Goal: Task Accomplishment & Management: Manage account settings

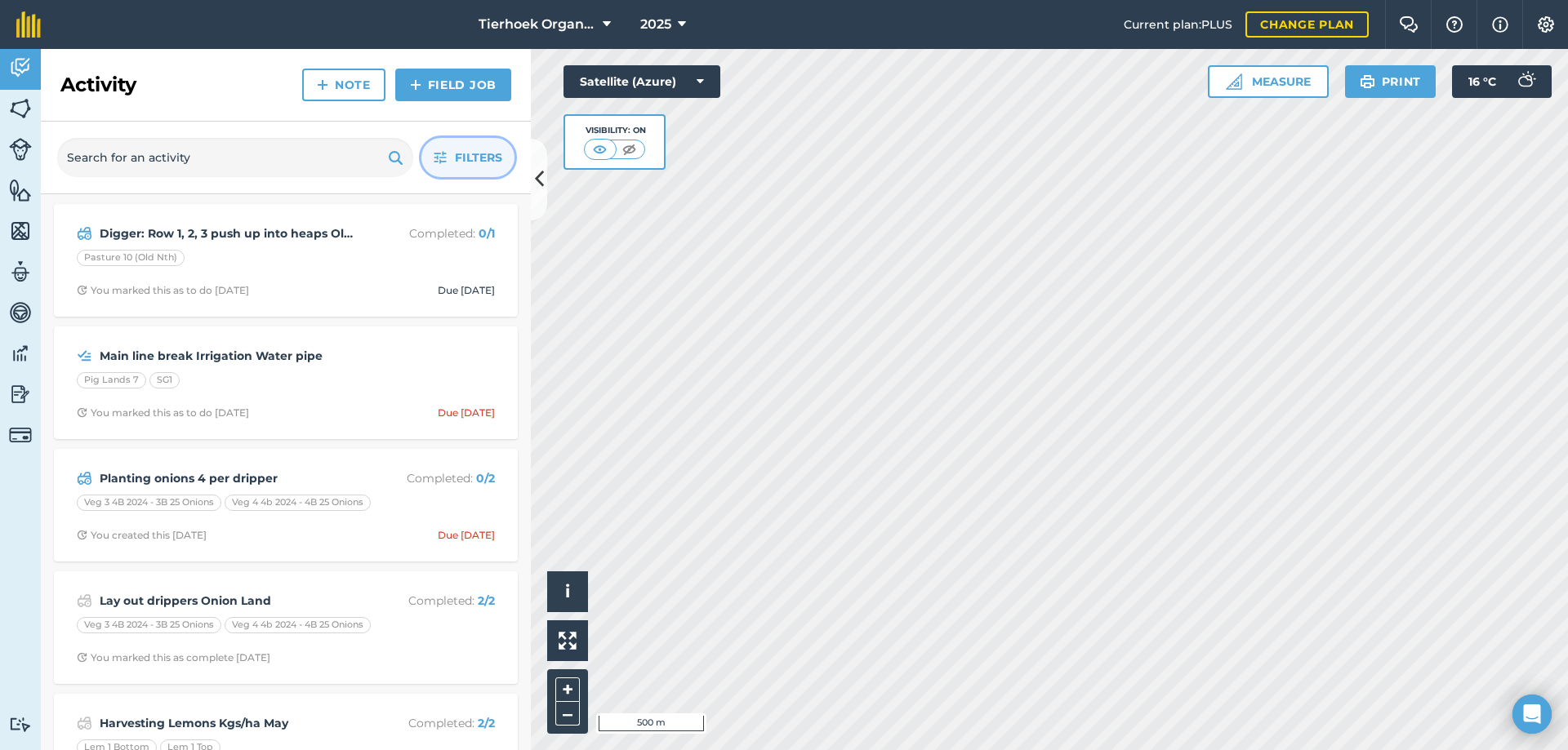
click at [479, 164] on span "Filters" at bounding box center [478, 157] width 47 height 18
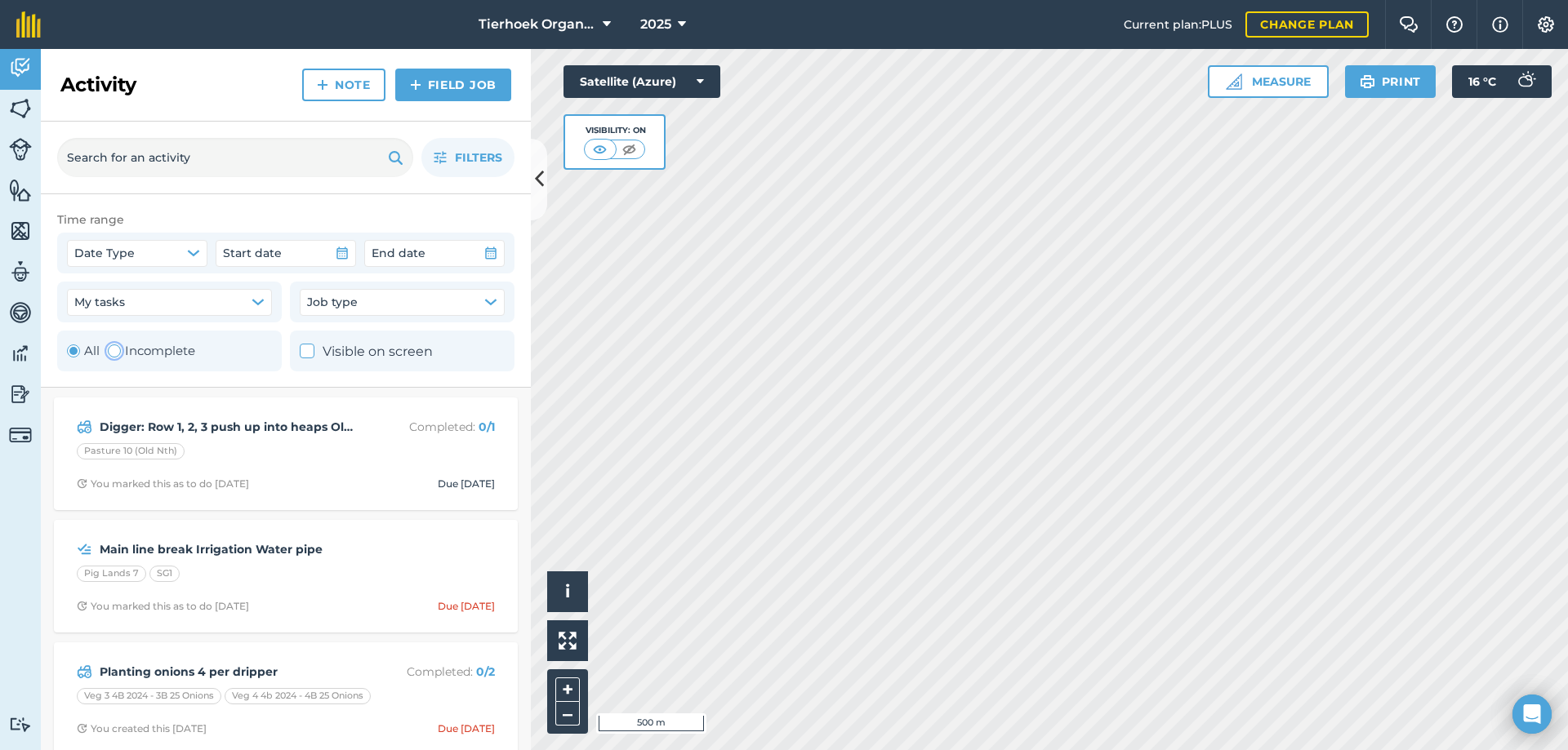
click at [115, 351] on div "Toggle Activity" at bounding box center [114, 350] width 13 height 13
radio input "false"
radio input "true"
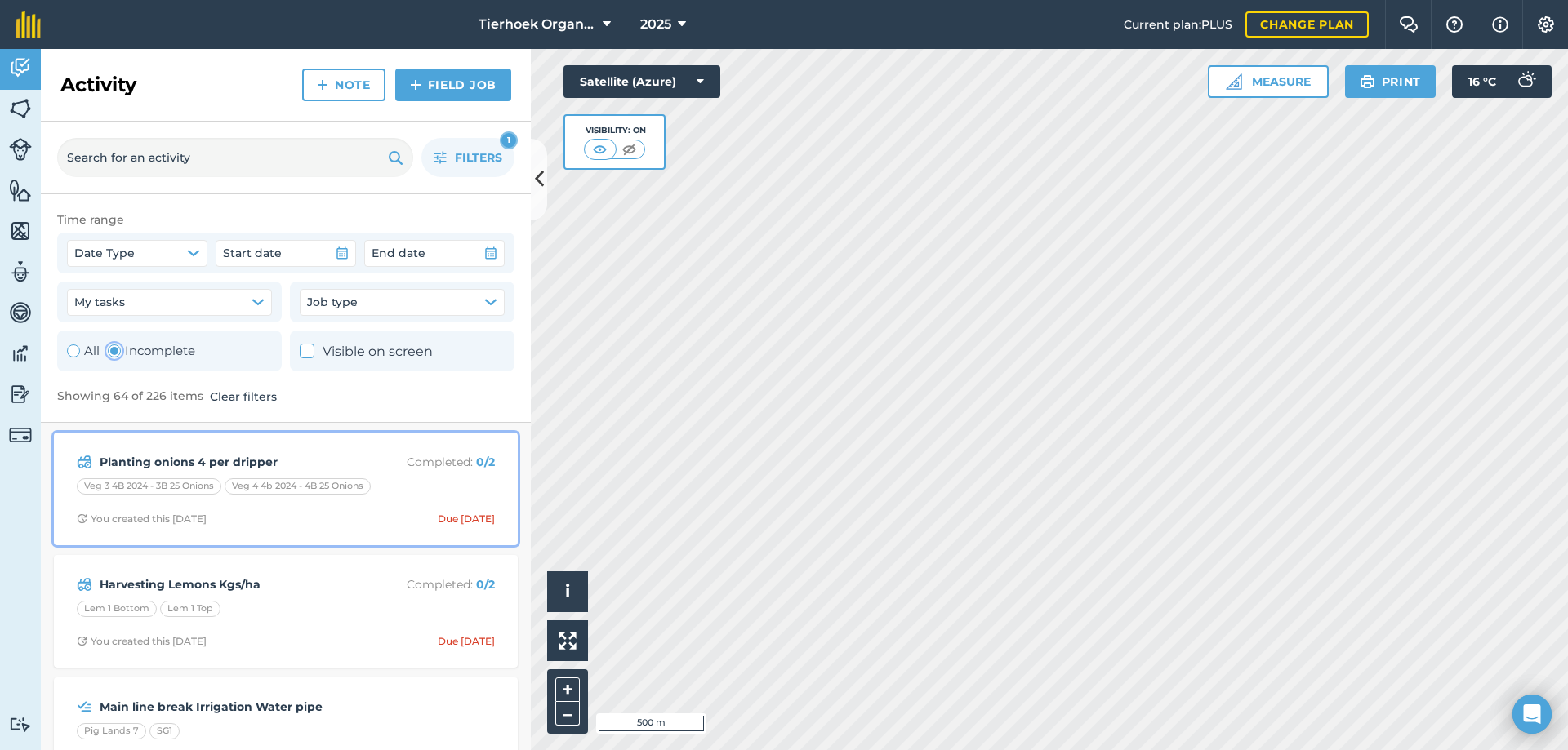
click at [284, 468] on strong "Planting onions 4 per dripper" at bounding box center [229, 462] width 259 height 18
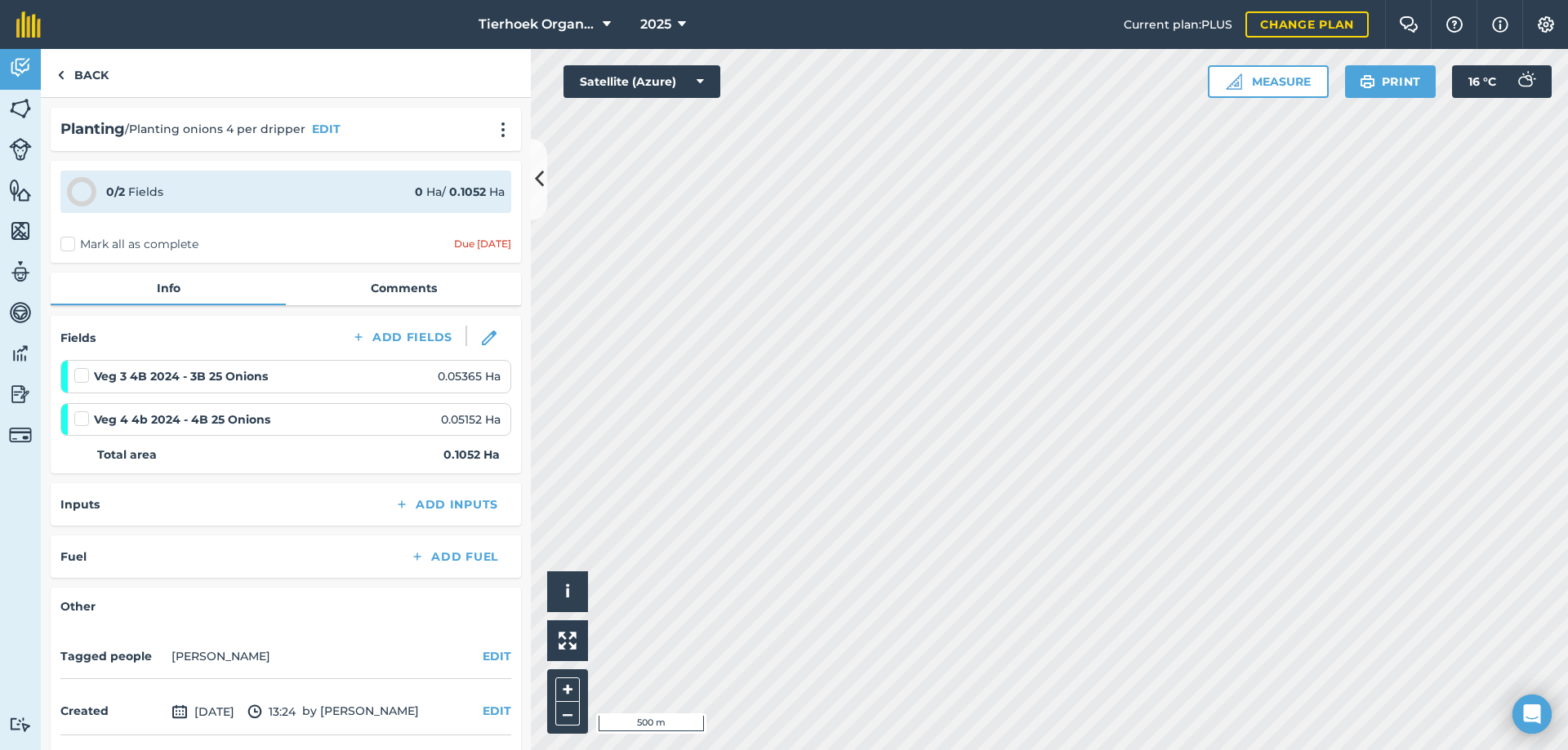
click at [71, 242] on label "Mark all as complete" at bounding box center [130, 243] width 138 height 17
click at [71, 242] on input "Mark all as complete" at bounding box center [66, 241] width 11 height 11
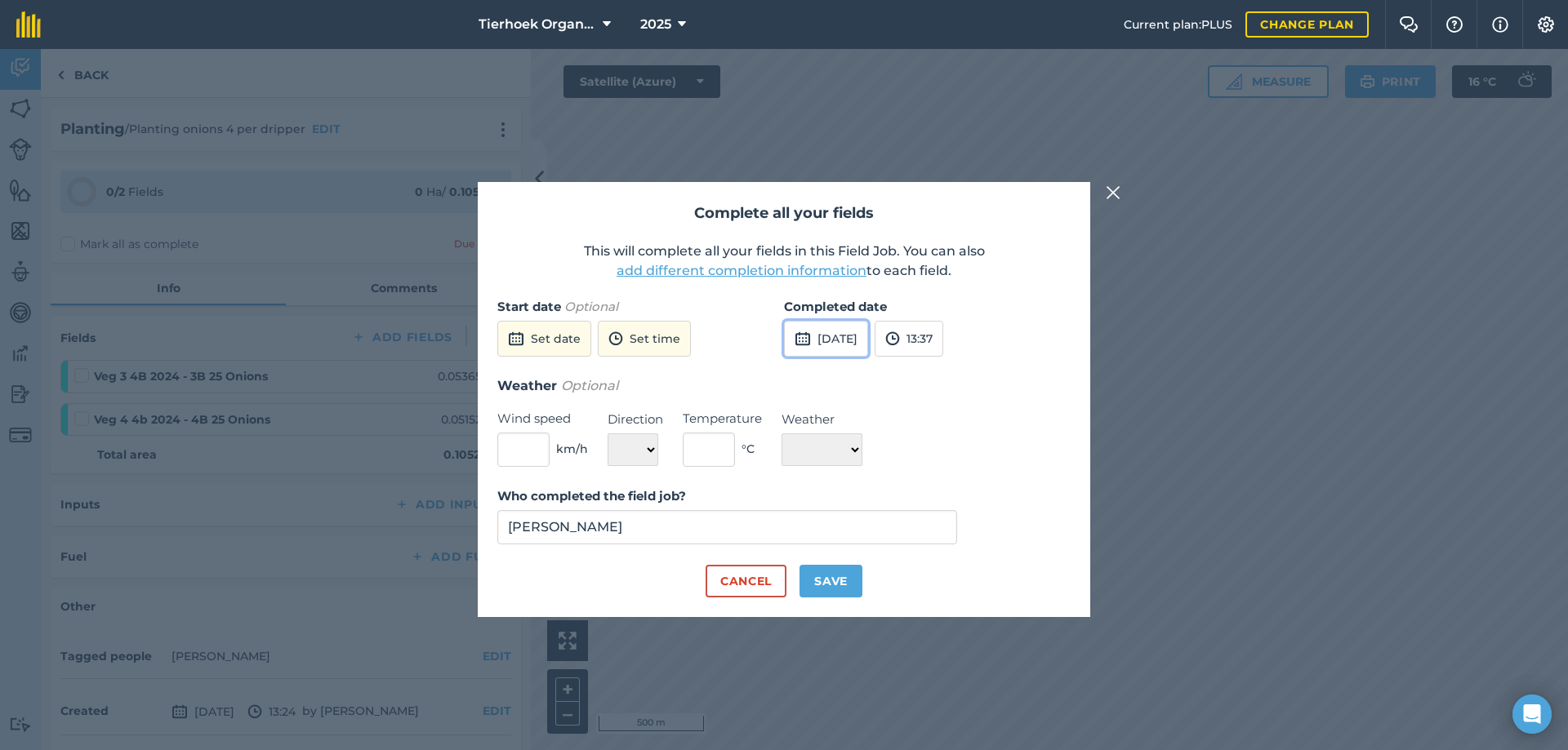
click at [827, 330] on button "[DATE]" at bounding box center [826, 339] width 84 height 36
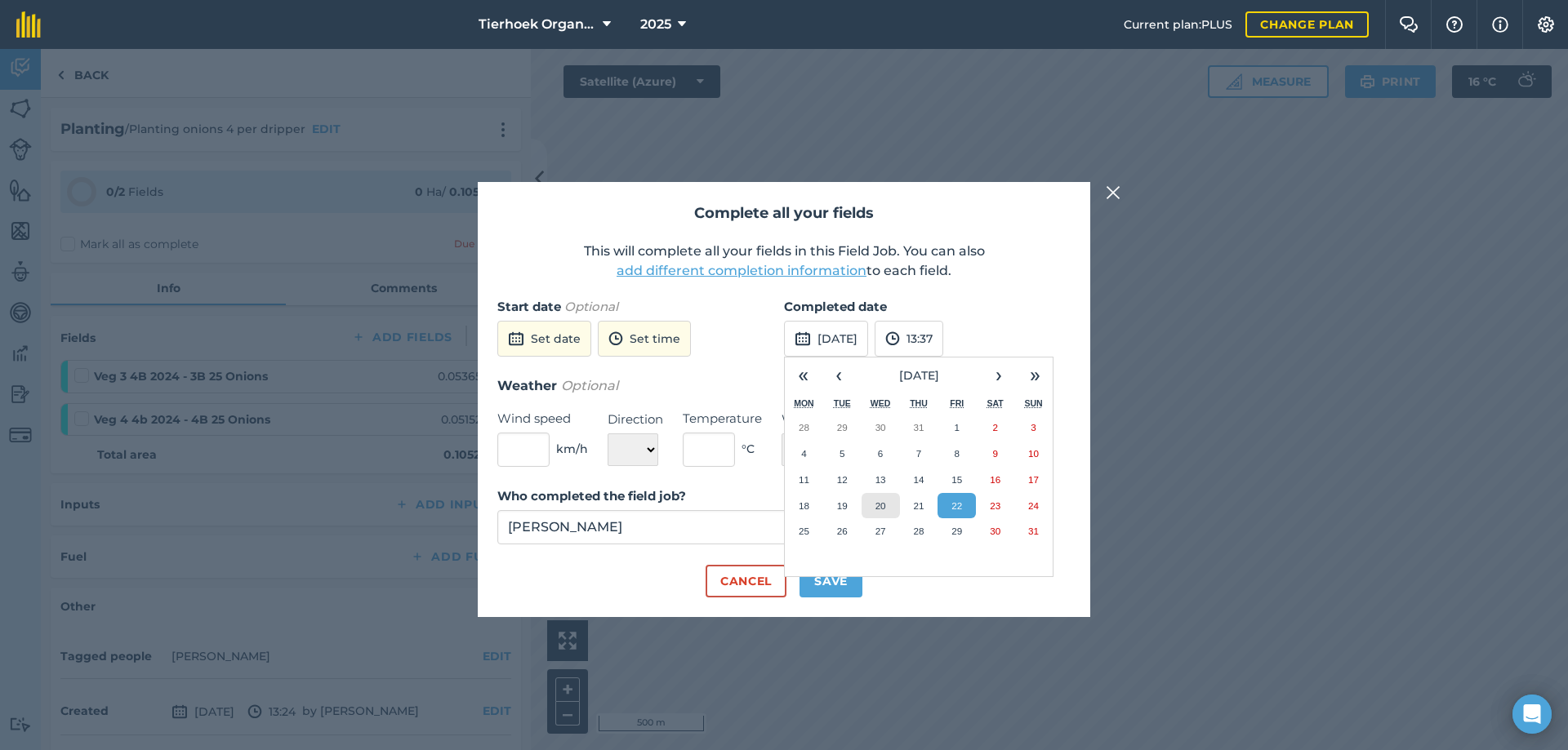
click at [885, 501] on abbr "20" at bounding box center [880, 506] width 11 height 11
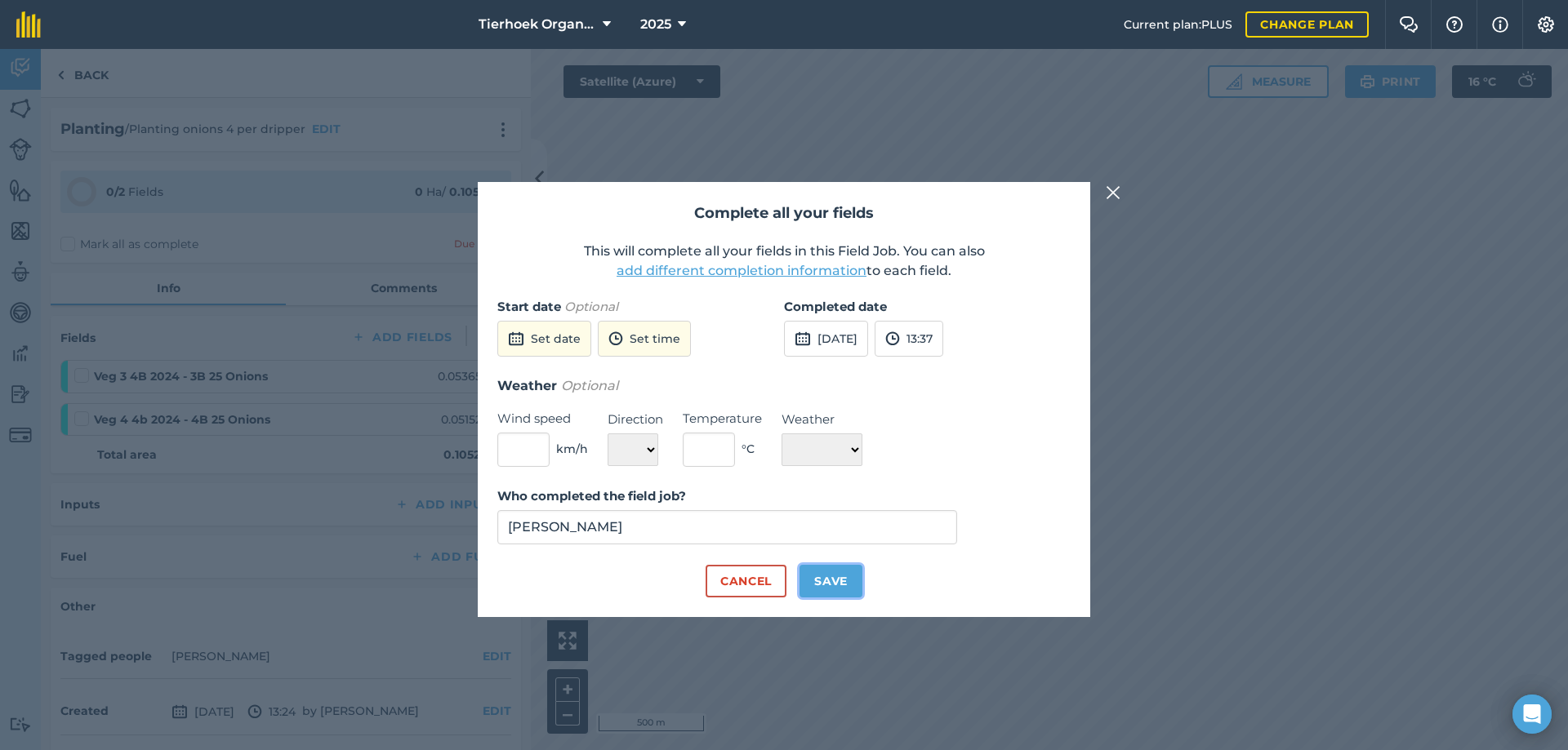
click at [819, 579] on button "Save" at bounding box center [831, 580] width 63 height 32
checkbox input "true"
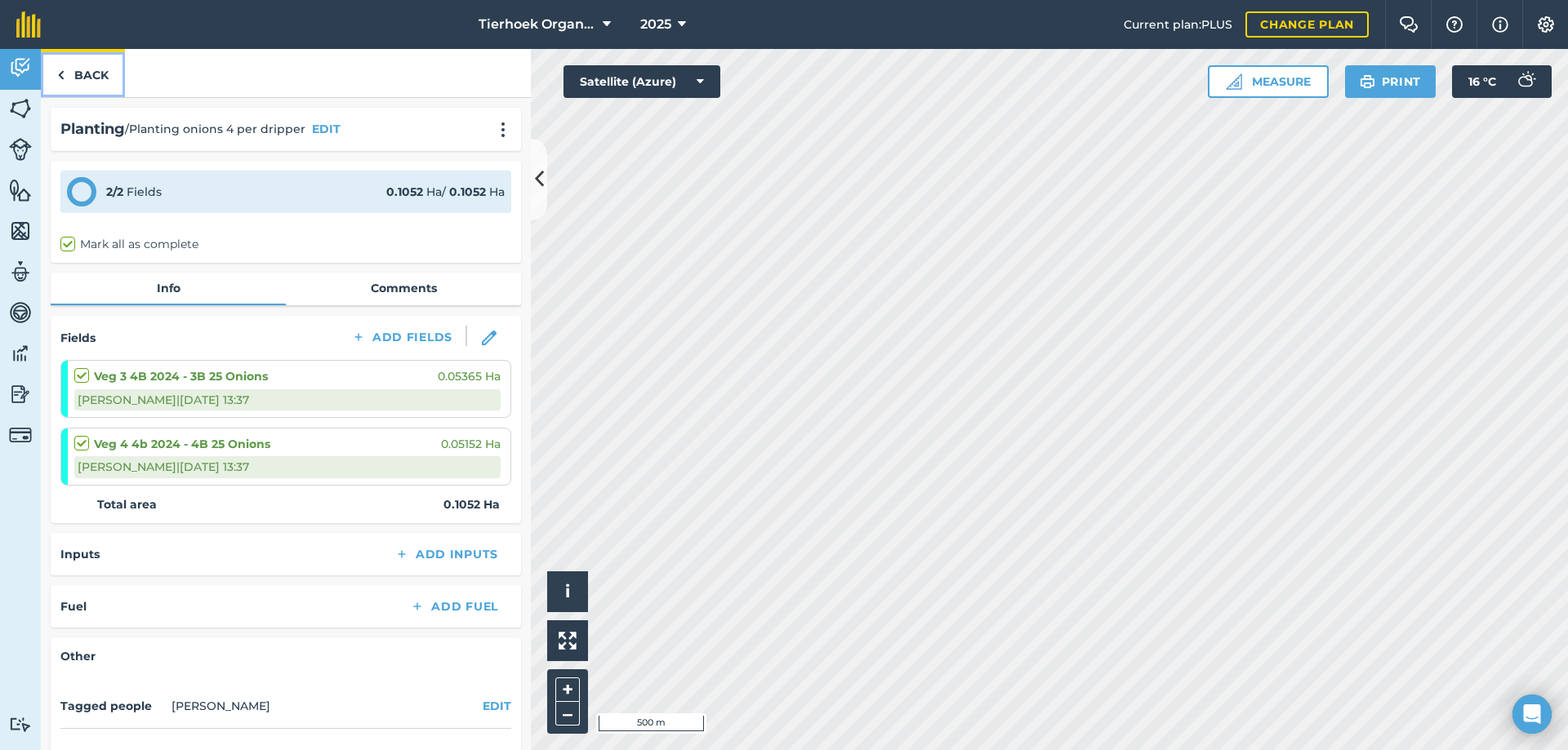
click at [95, 72] on link "Back" at bounding box center [83, 73] width 84 height 48
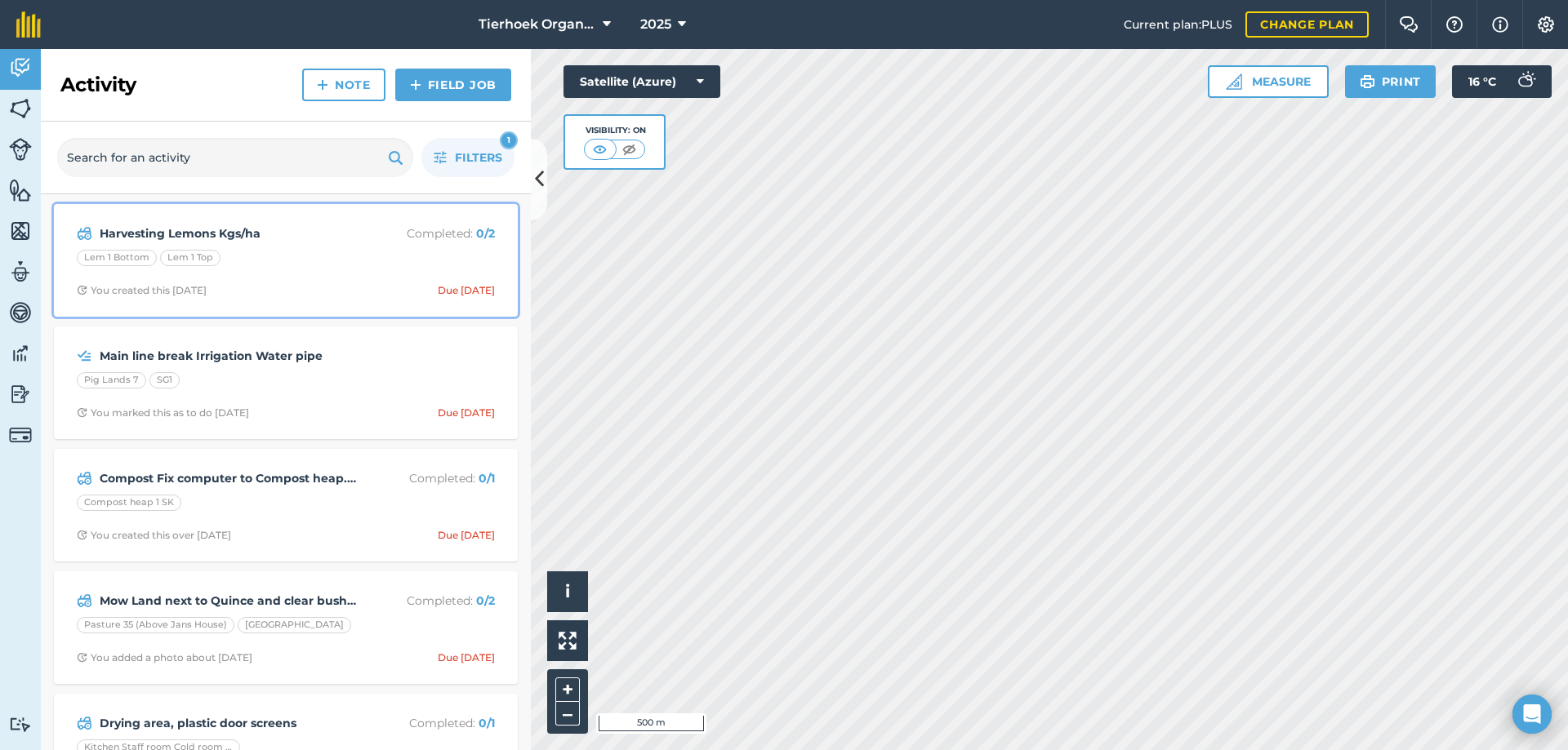
click at [291, 277] on div "Harvesting Lemons Kgs/ha Completed : 0 / 2 Lem 1 Bottom Lem 1 Top You created t…" at bounding box center [286, 260] width 444 height 93
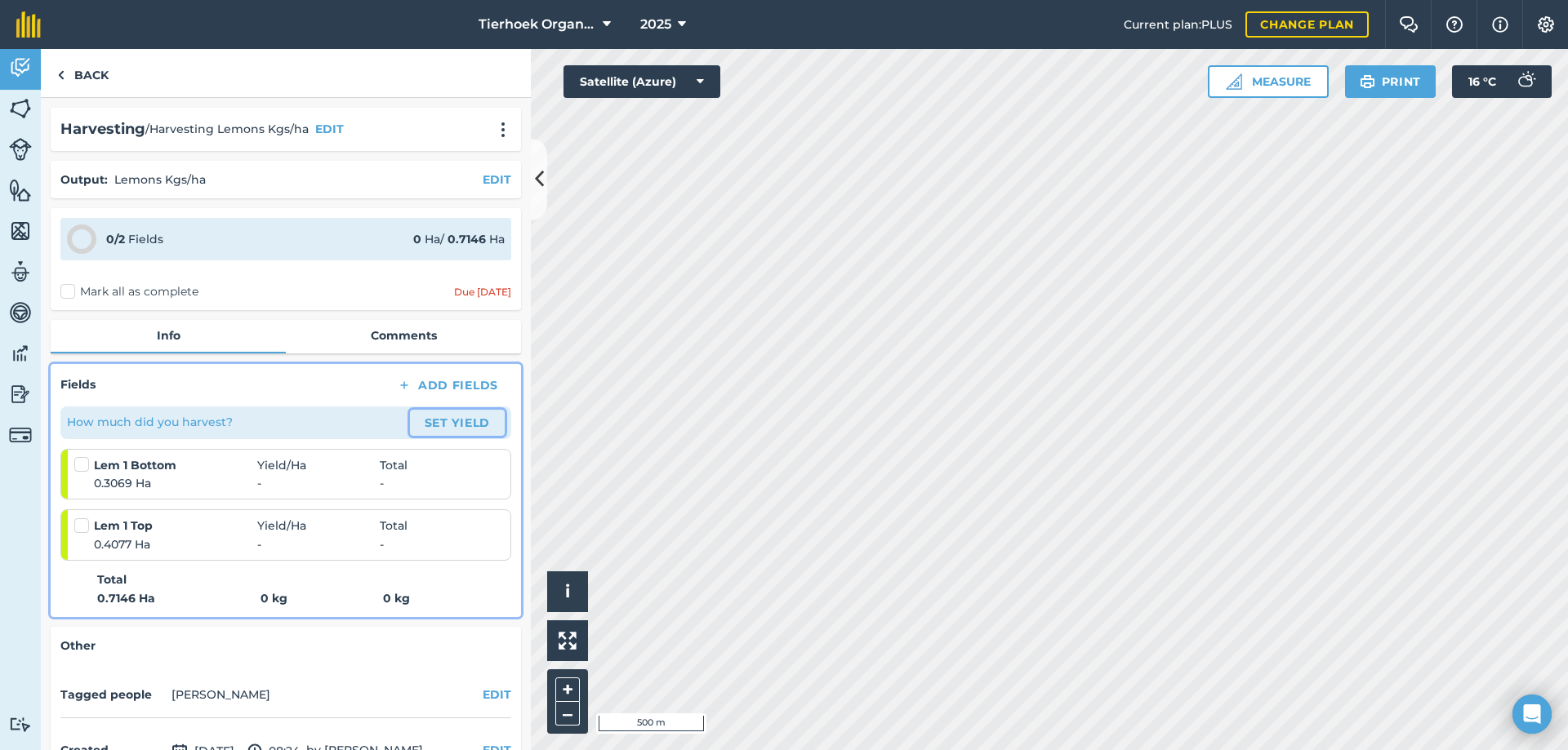
click at [432, 419] on button "Set Yield" at bounding box center [457, 422] width 94 height 27
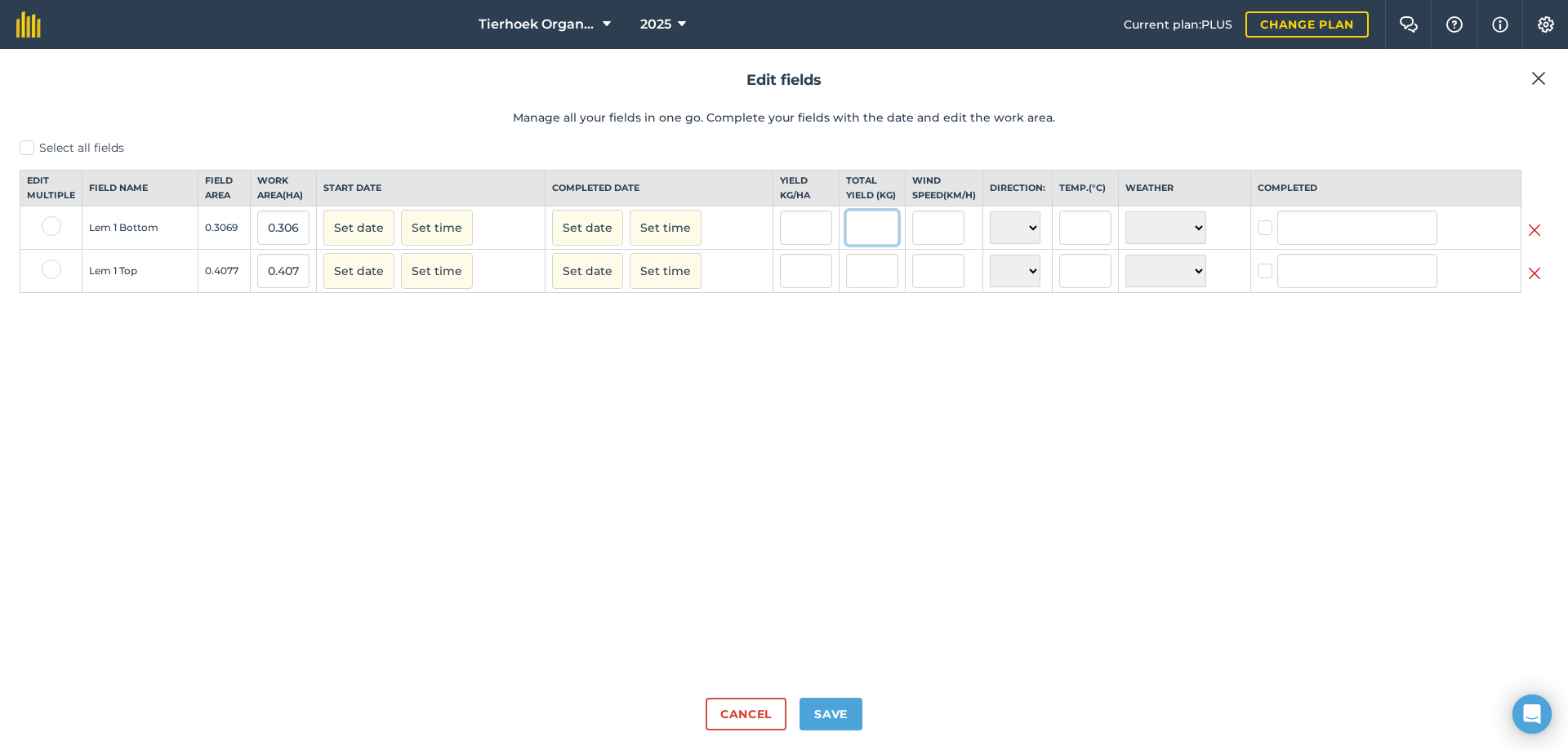
click at [855, 244] on input "text" at bounding box center [871, 228] width 52 height 34
type input "23"
type input "74.94297816878462"
click at [850, 278] on input "text" at bounding box center [871, 271] width 52 height 34
type input "23"
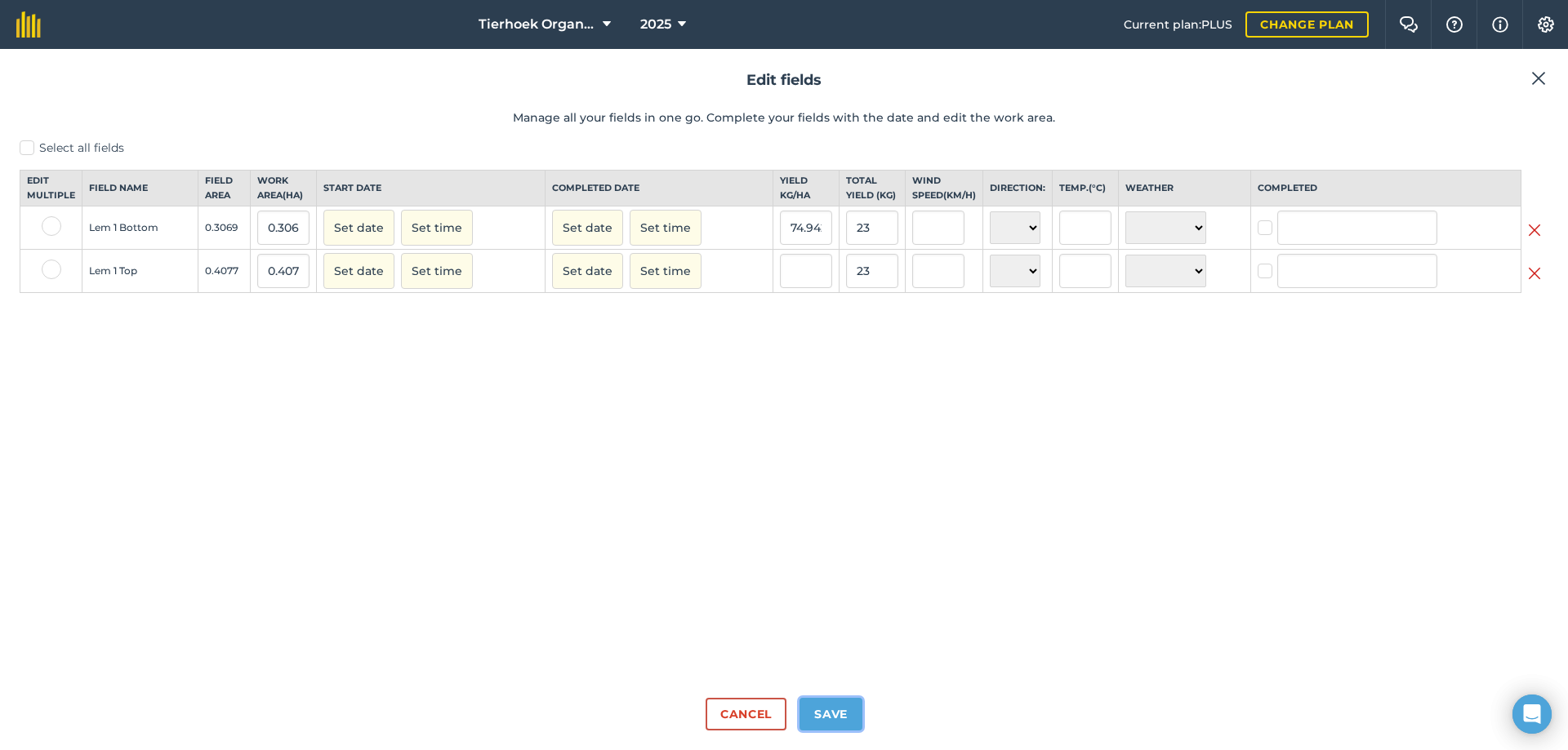
type input "56.414029923963696"
click at [836, 720] on button "Save" at bounding box center [831, 714] width 63 height 32
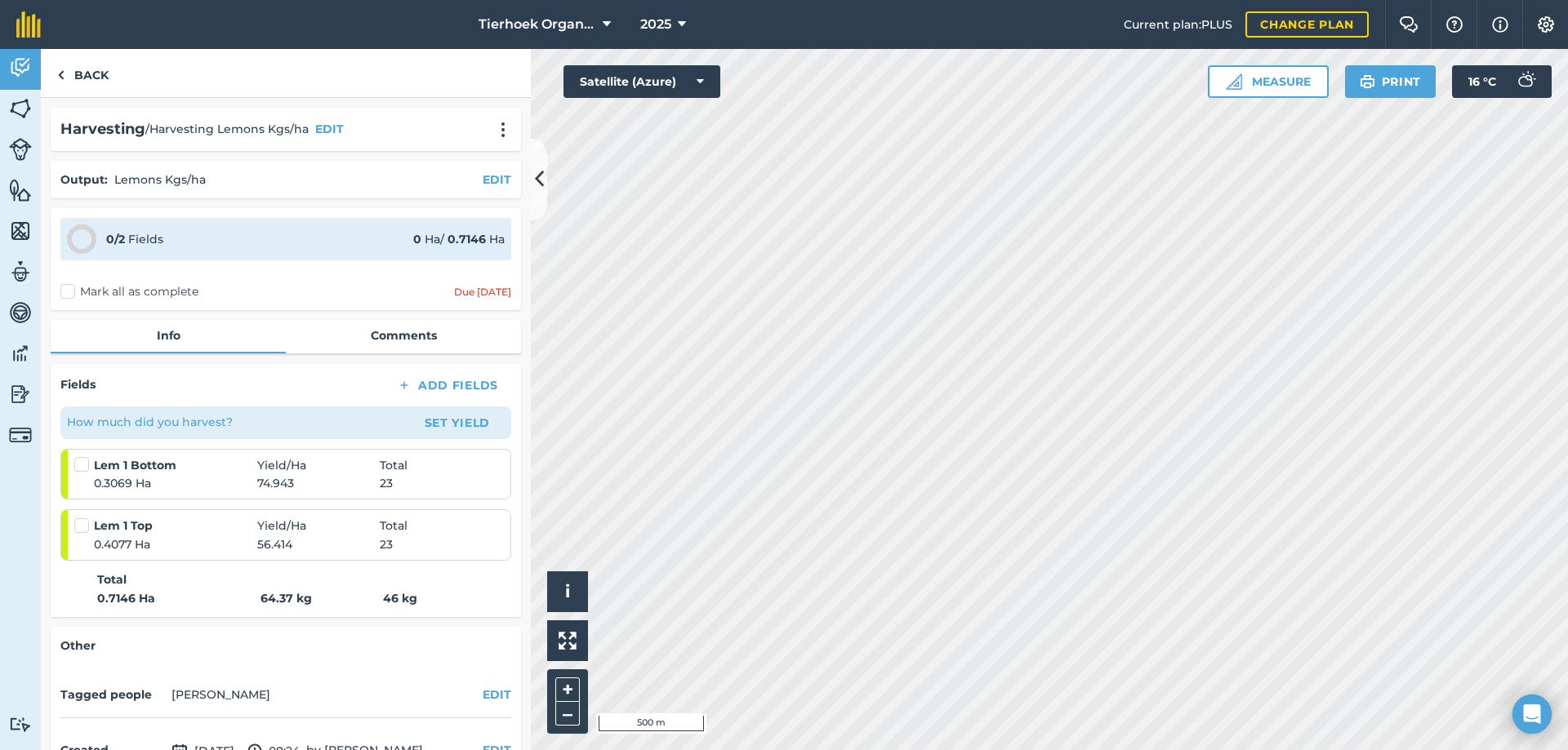
click at [69, 289] on label "Mark all as complete" at bounding box center [130, 292] width 138 height 17
click at [69, 289] on input "Mark all as complete" at bounding box center [66, 289] width 11 height 11
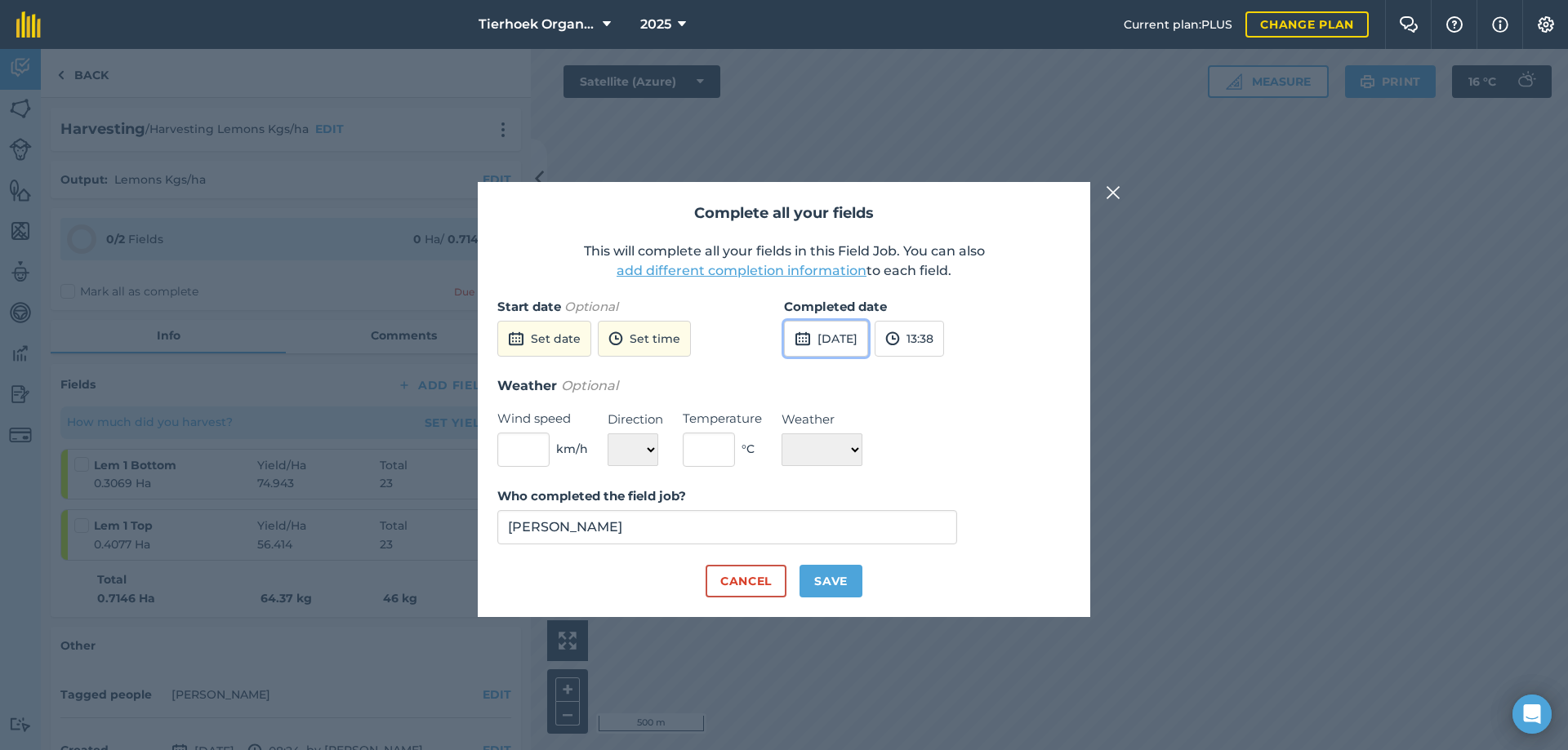
click at [868, 342] on button "[DATE]" at bounding box center [826, 339] width 84 height 36
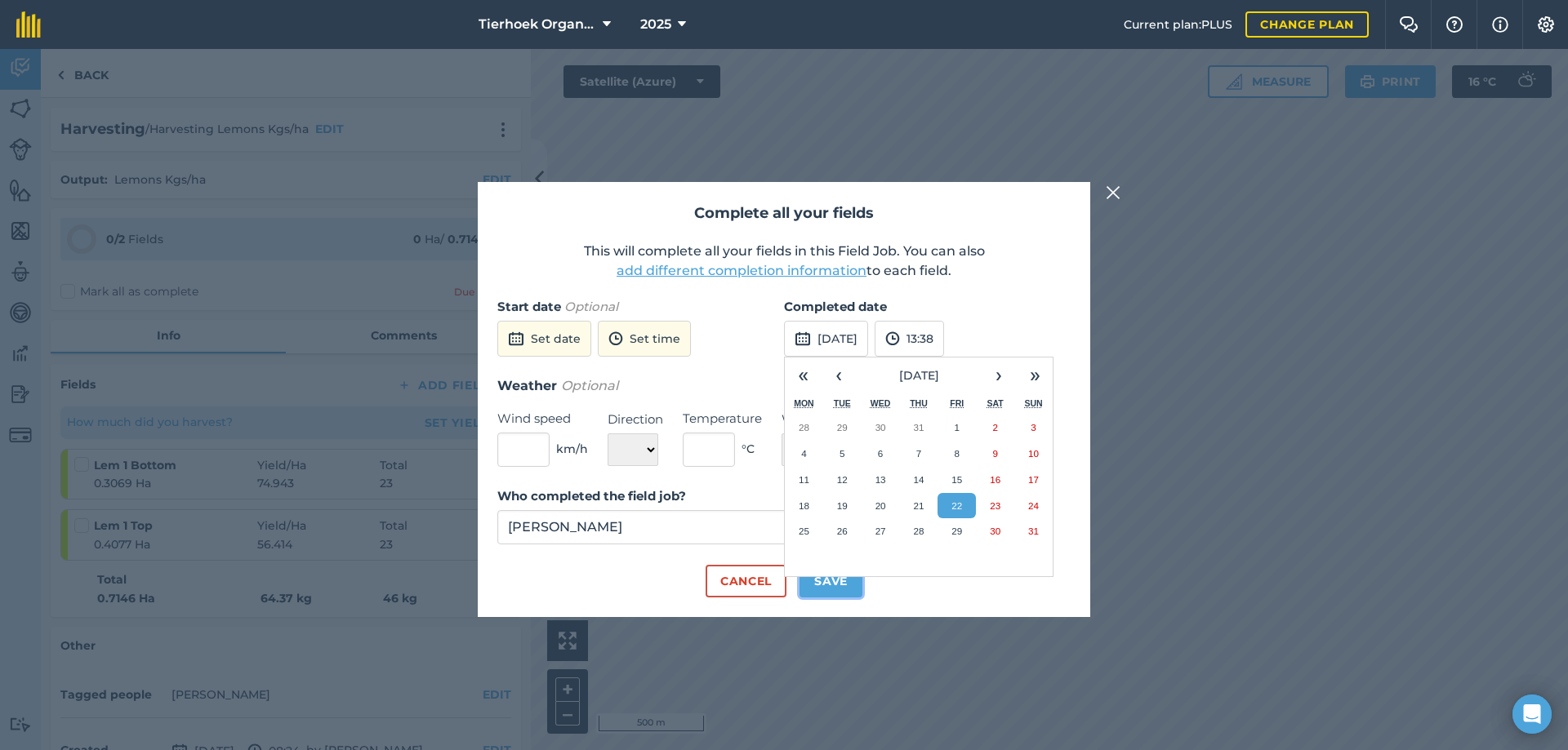
click at [842, 584] on button "Save" at bounding box center [831, 580] width 63 height 32
checkbox input "true"
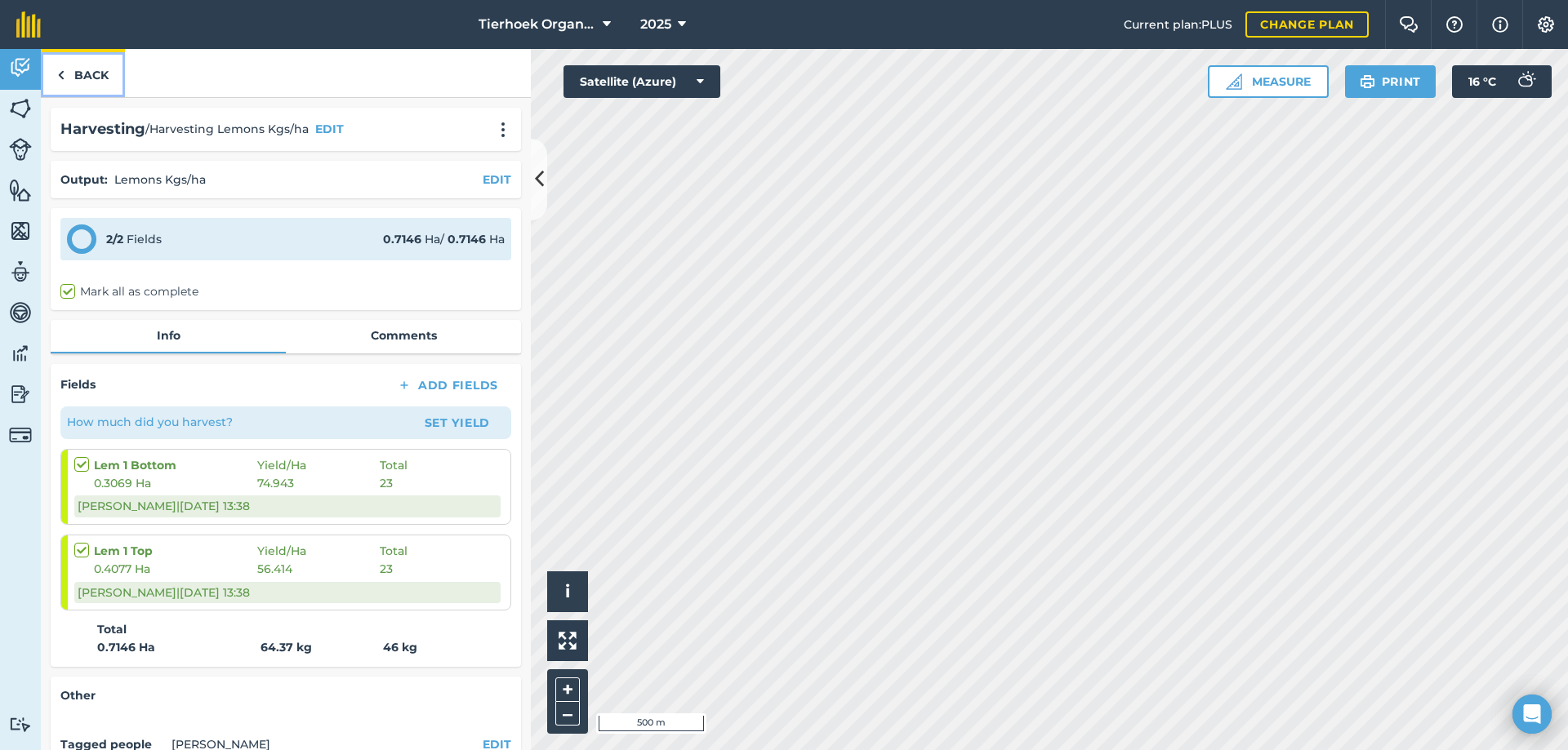
click at [86, 74] on link "Back" at bounding box center [83, 73] width 84 height 48
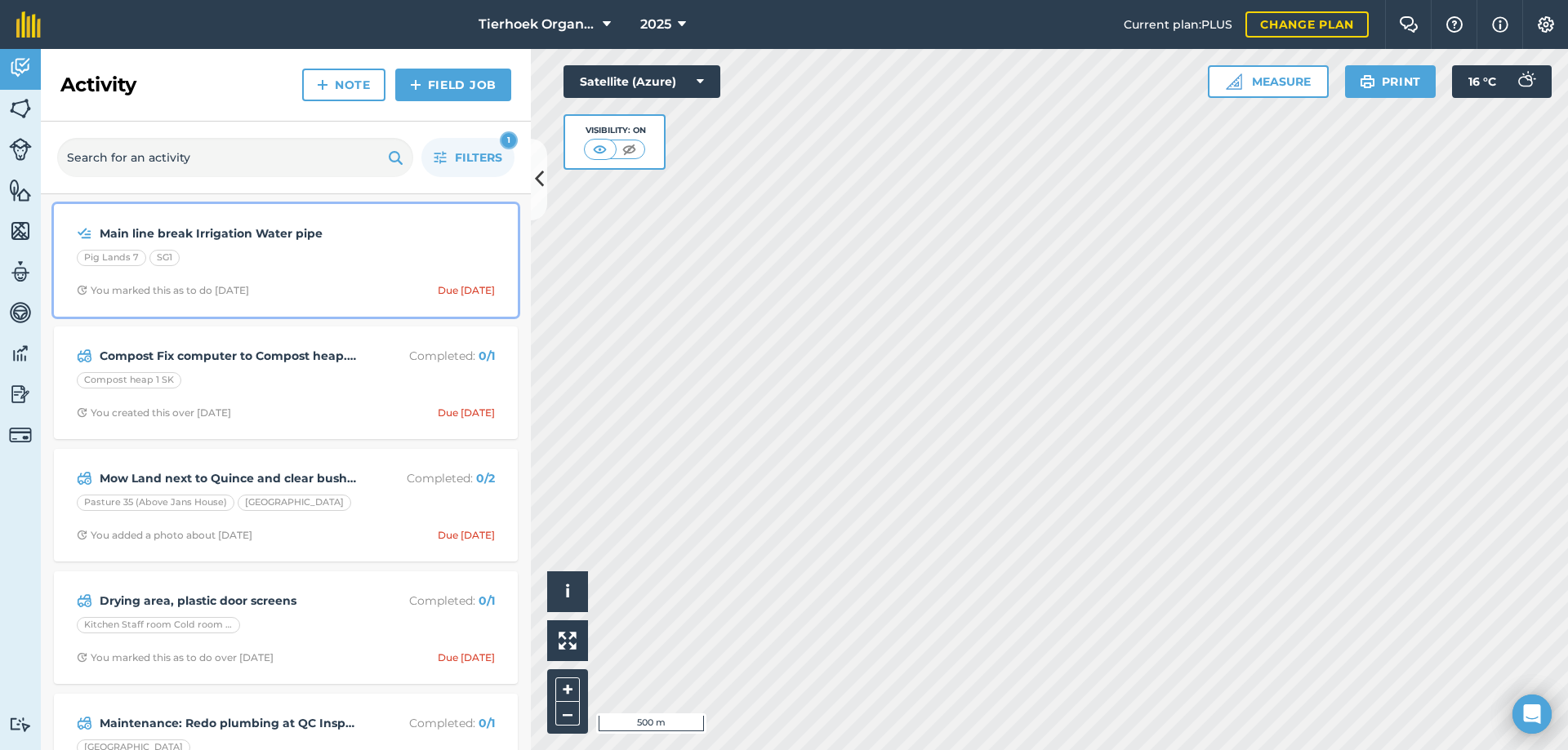
click at [325, 276] on div "Main line break Irrigation Water pipe Pig Lands 7 SG1 You marked this as to do …" at bounding box center [286, 260] width 444 height 93
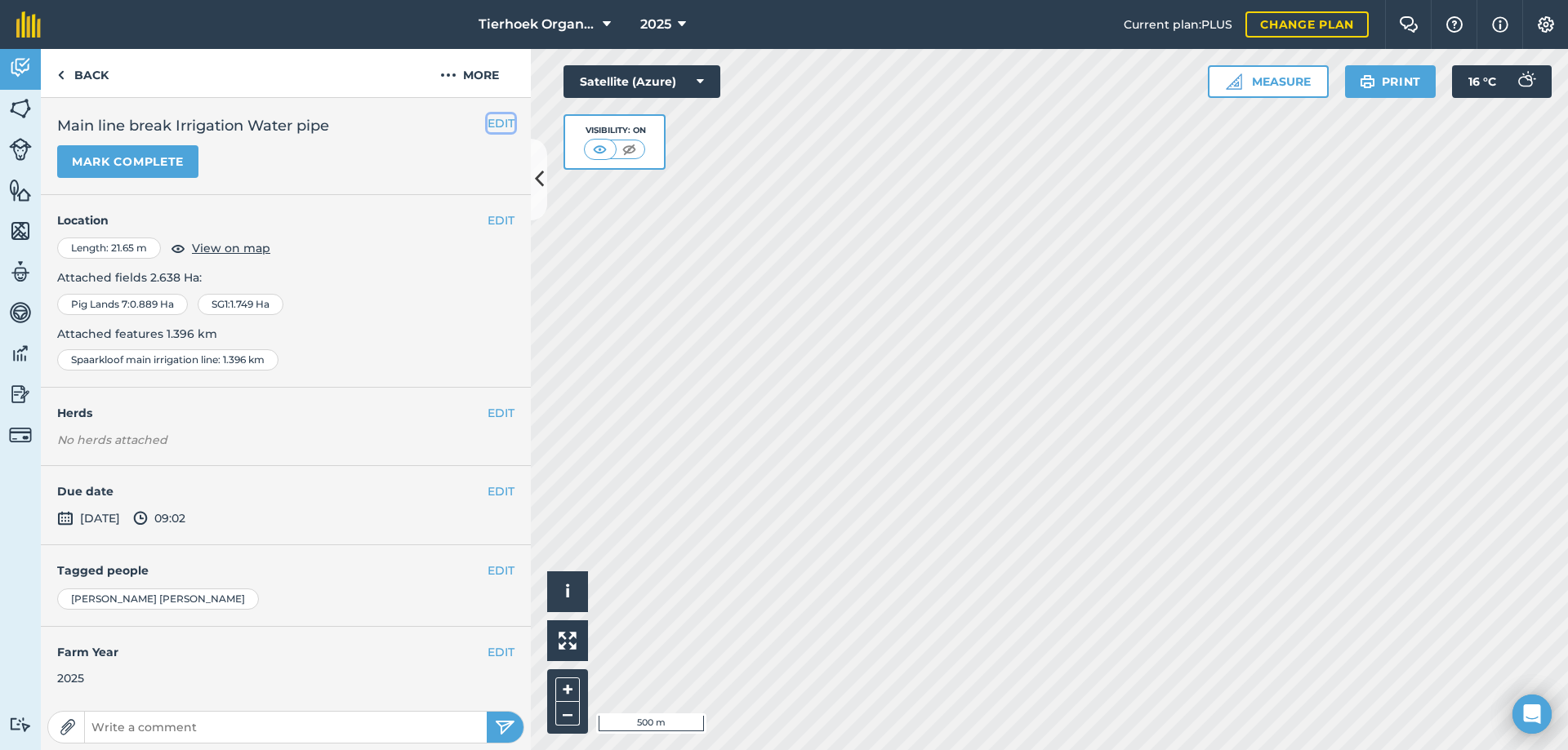
click at [490, 124] on button "EDIT" at bounding box center [500, 123] width 27 height 18
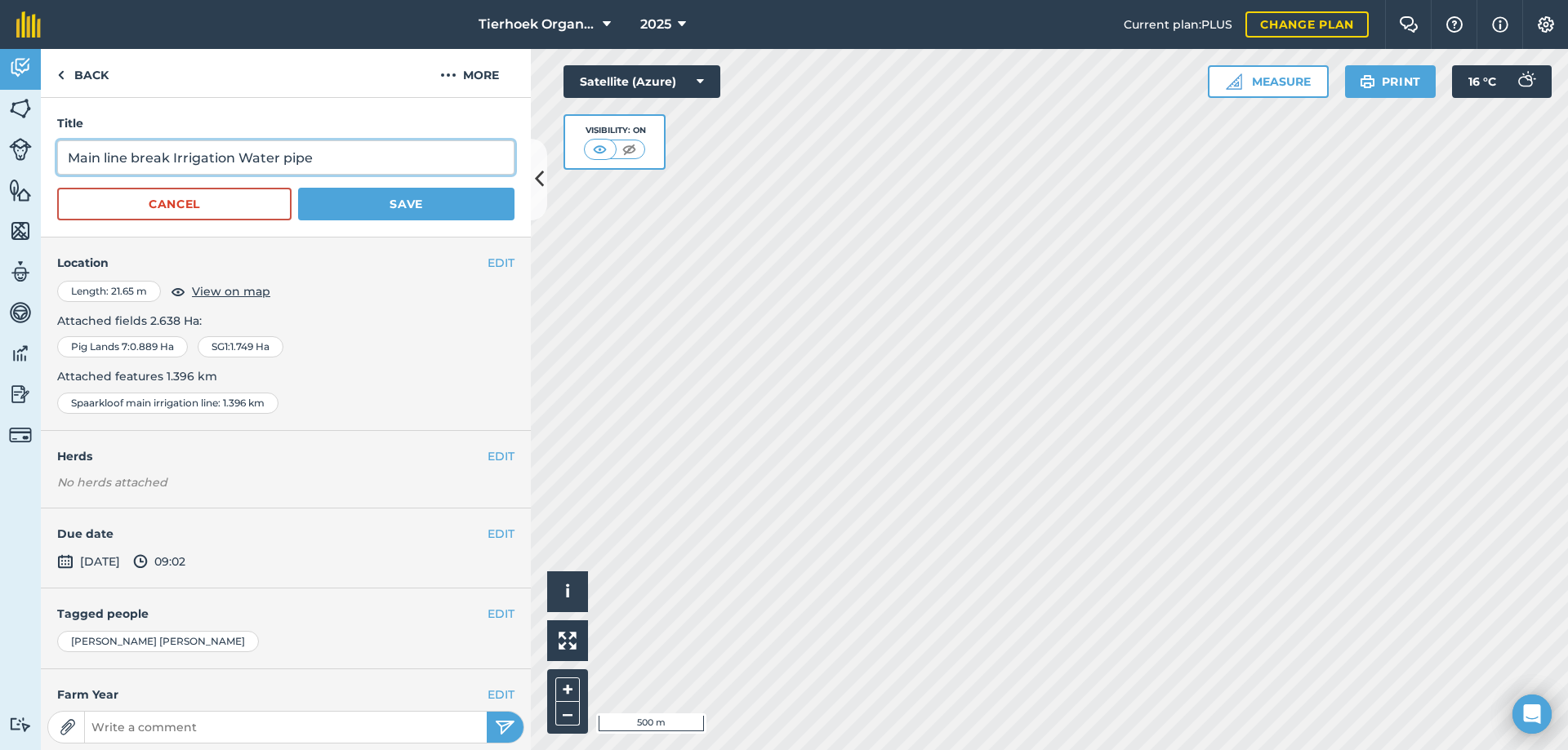
click at [341, 154] on input "Main line break Irrigation Water pipe" at bounding box center [286, 157] width 458 height 34
type input "Main line break Irrigation Water pipe digger open up"
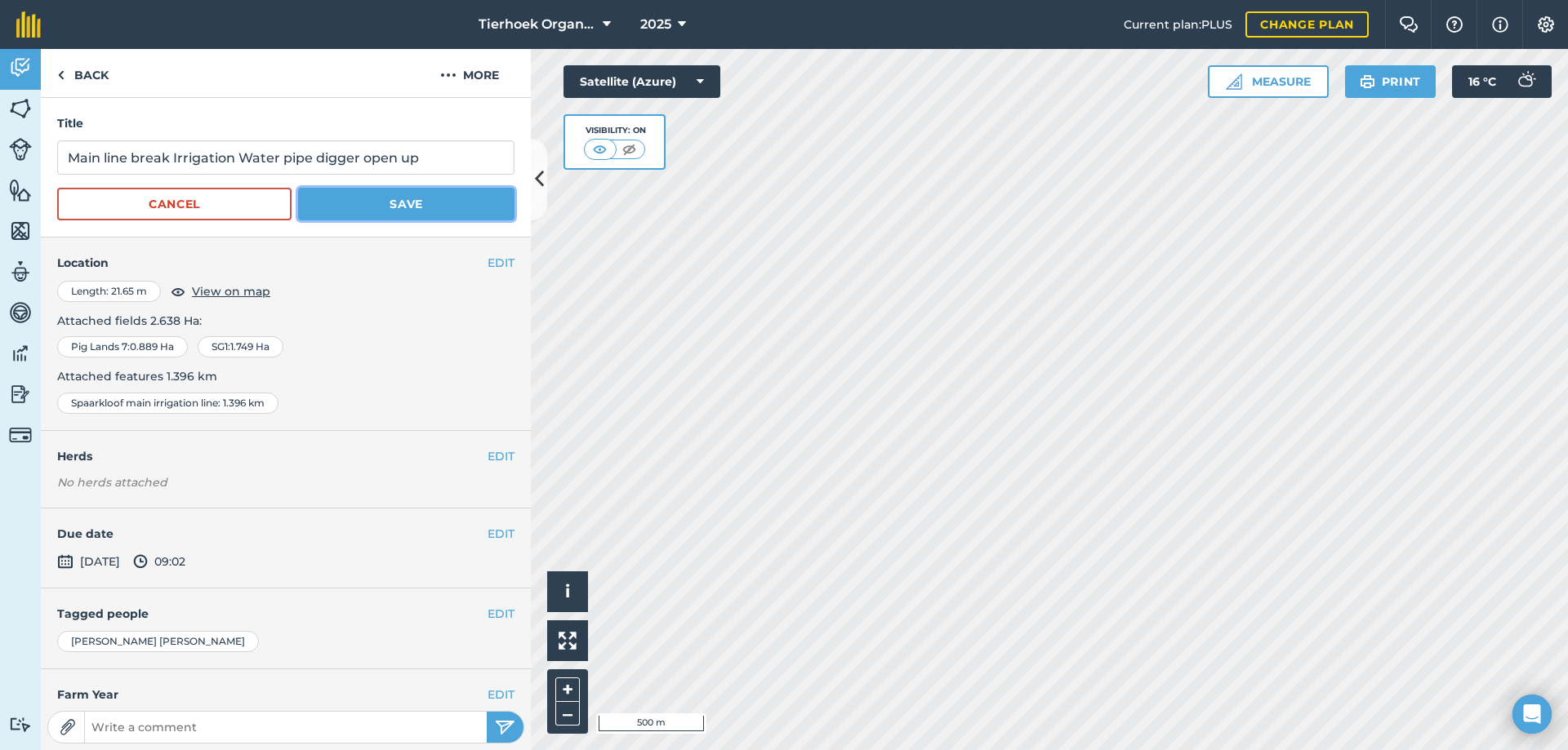
click at [399, 205] on button "Save" at bounding box center [406, 203] width 216 height 32
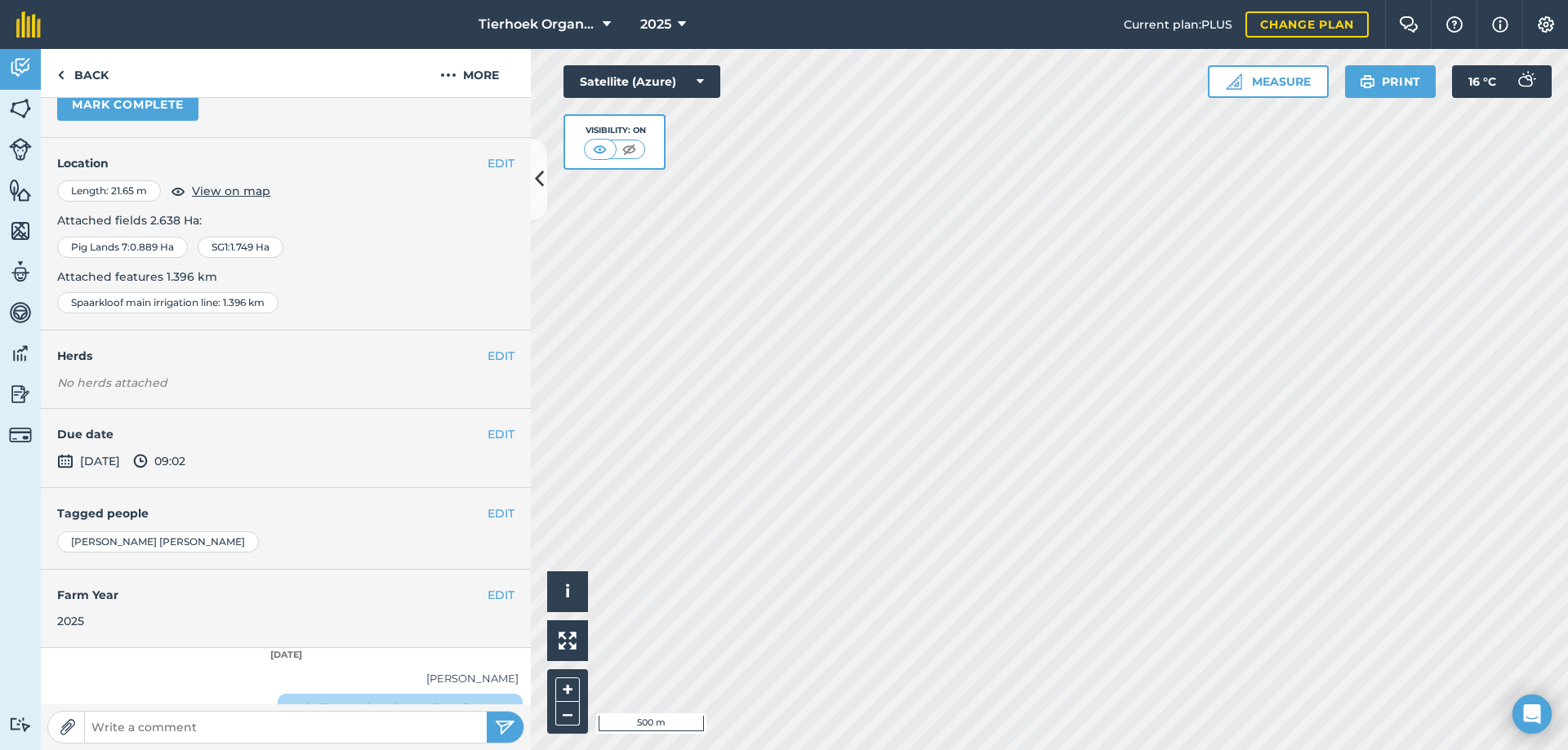
scroll to position [19, 0]
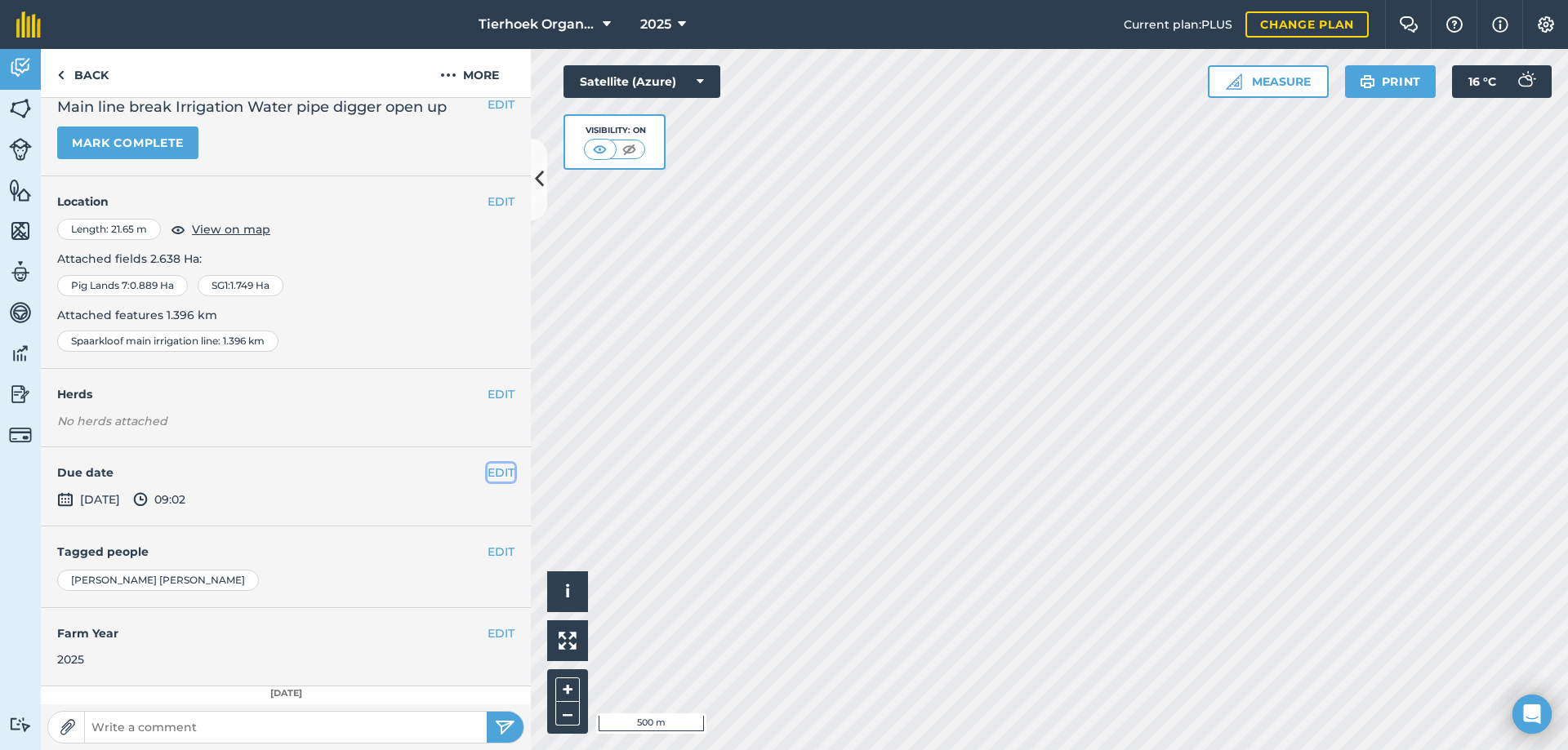
click at [494, 471] on button "EDIT" at bounding box center [500, 472] width 27 height 18
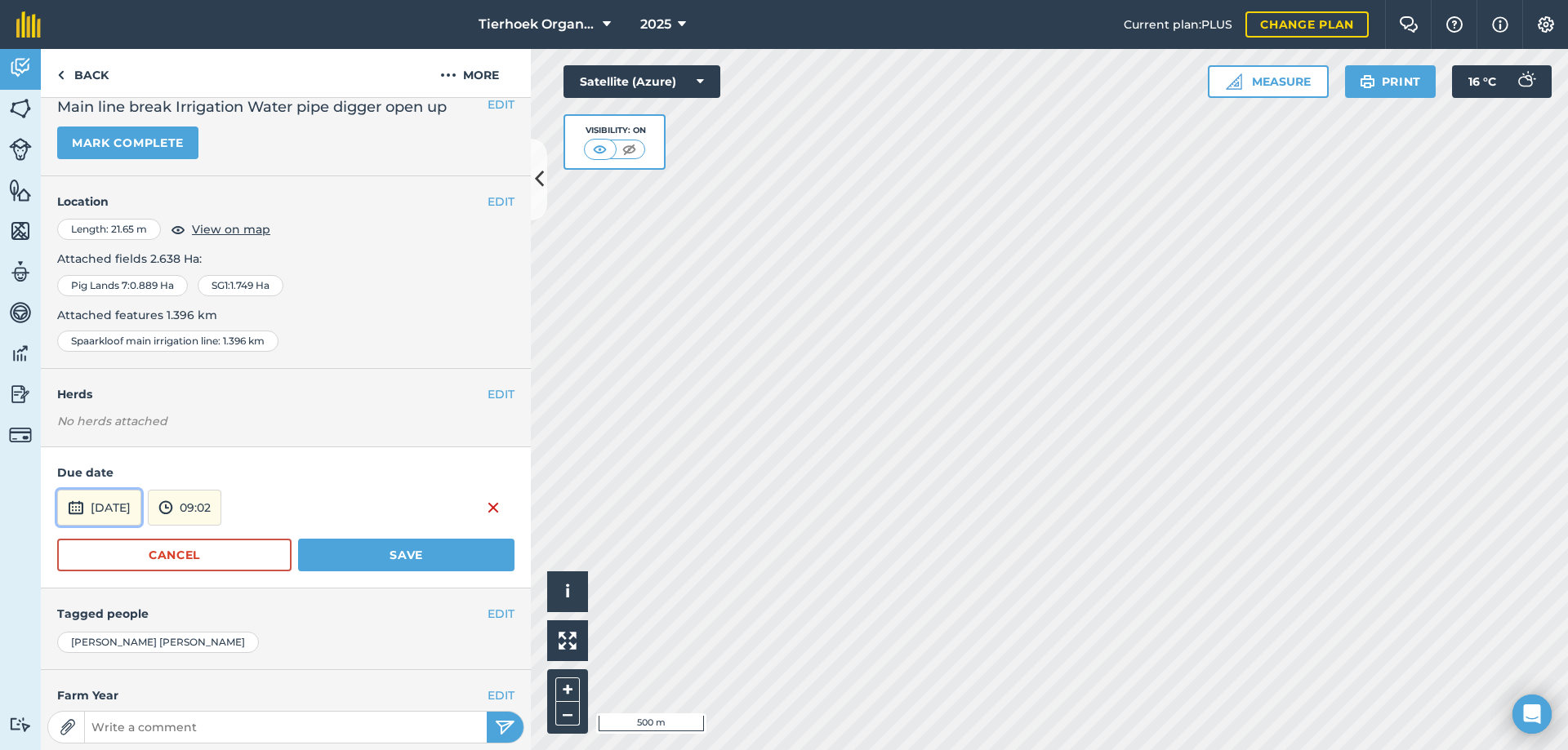
click at [141, 514] on button "[DATE]" at bounding box center [99, 508] width 84 height 36
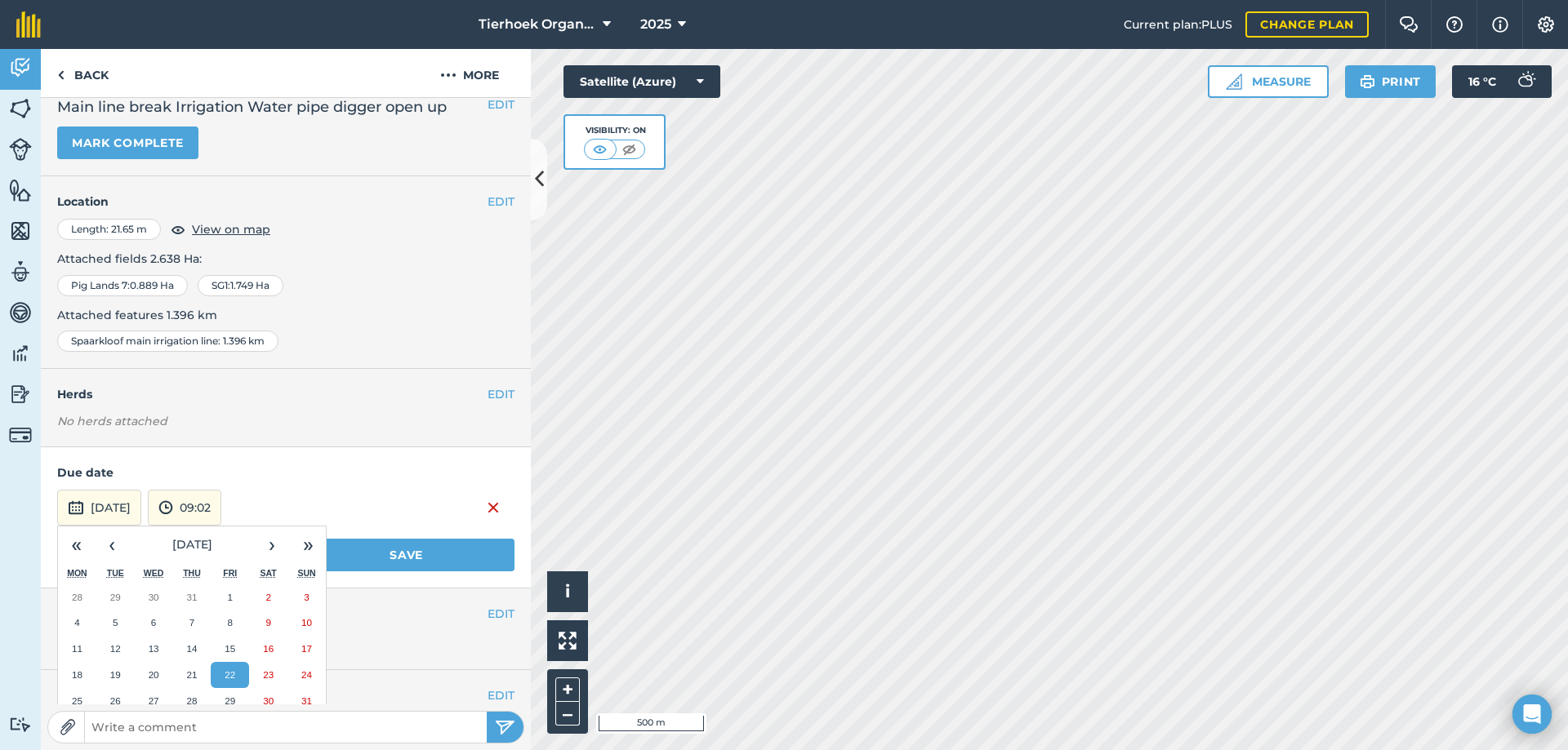
click at [231, 671] on abbr "22" at bounding box center [230, 674] width 11 height 11
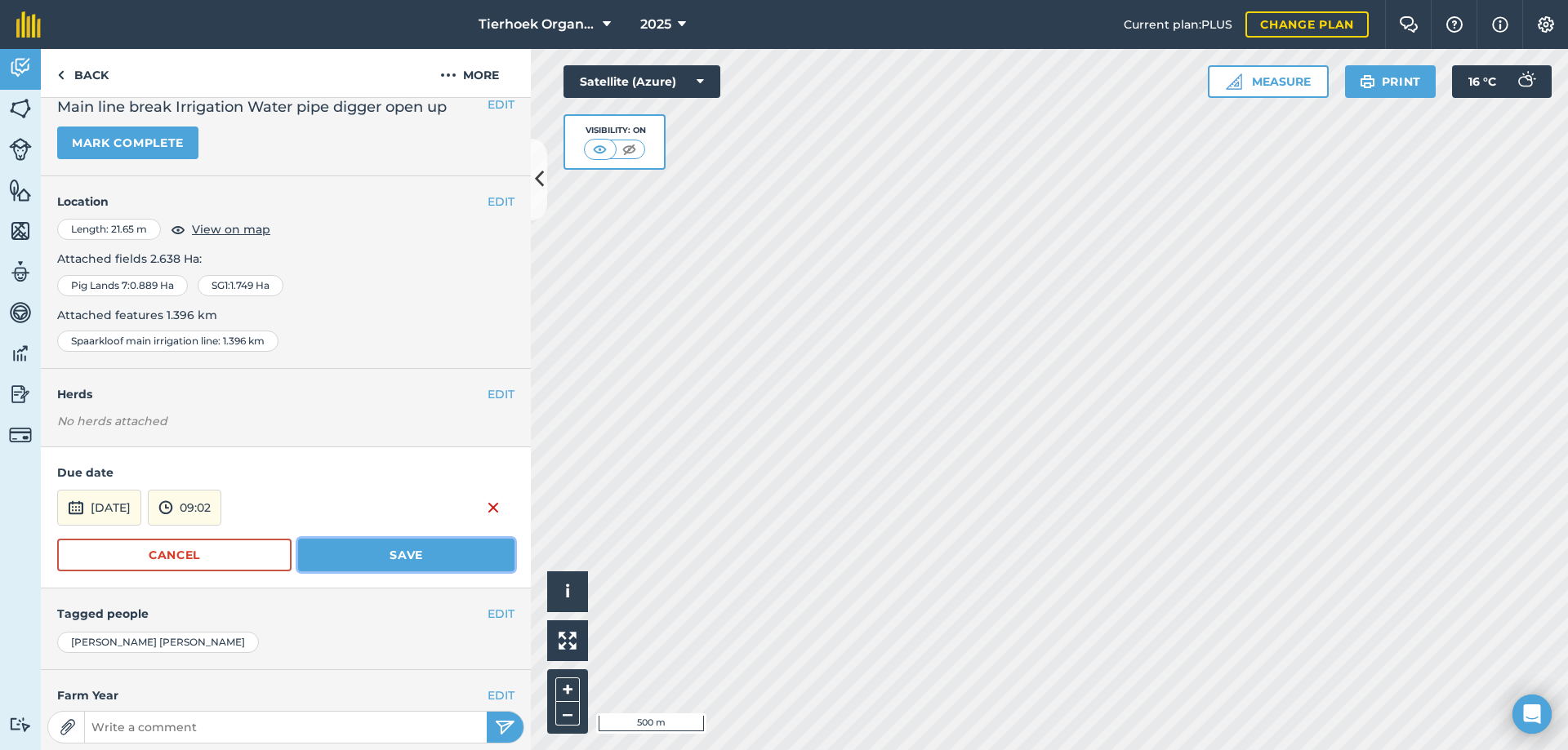
click at [383, 546] on button "Save" at bounding box center [406, 555] width 216 height 32
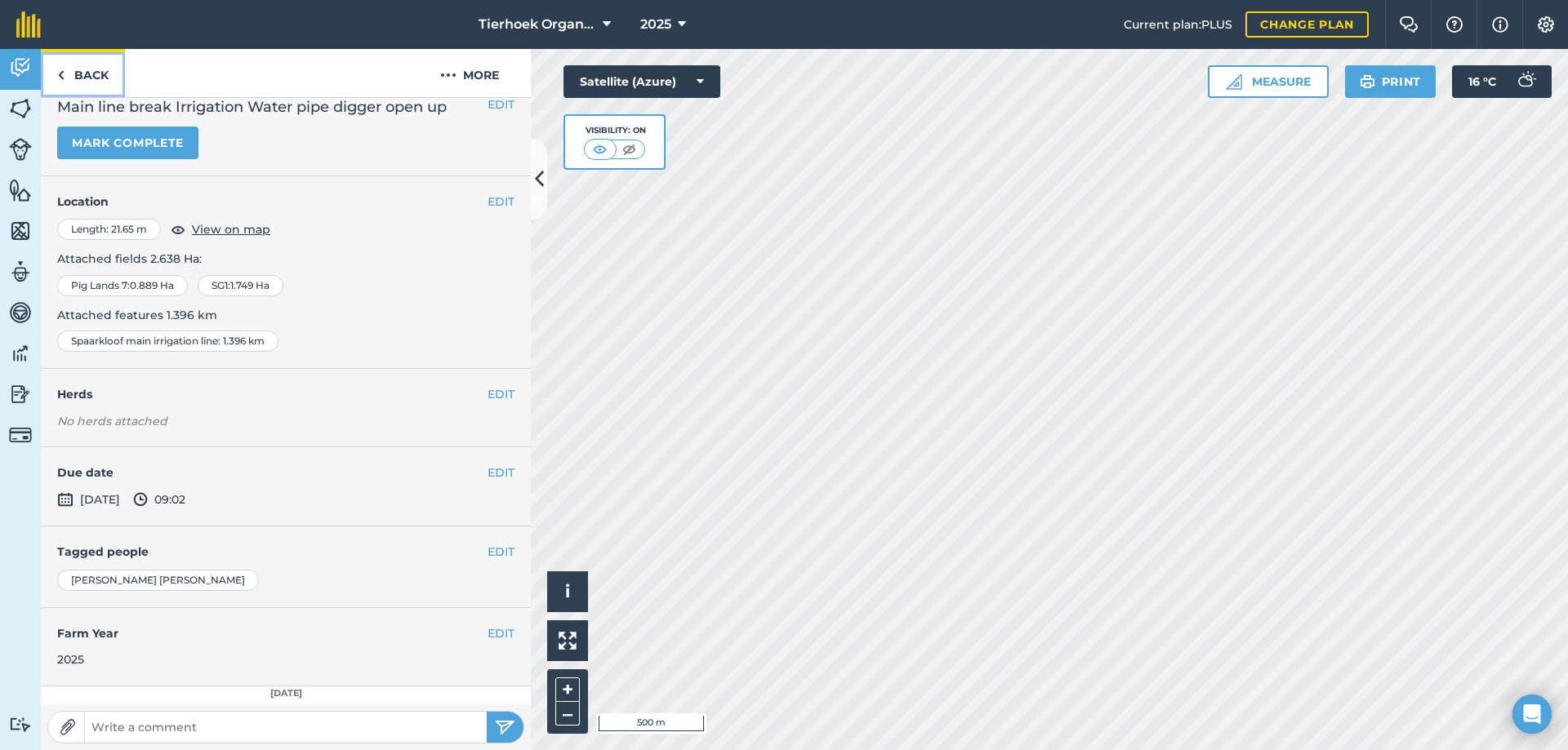
click at [99, 76] on link "Back" at bounding box center [83, 73] width 84 height 48
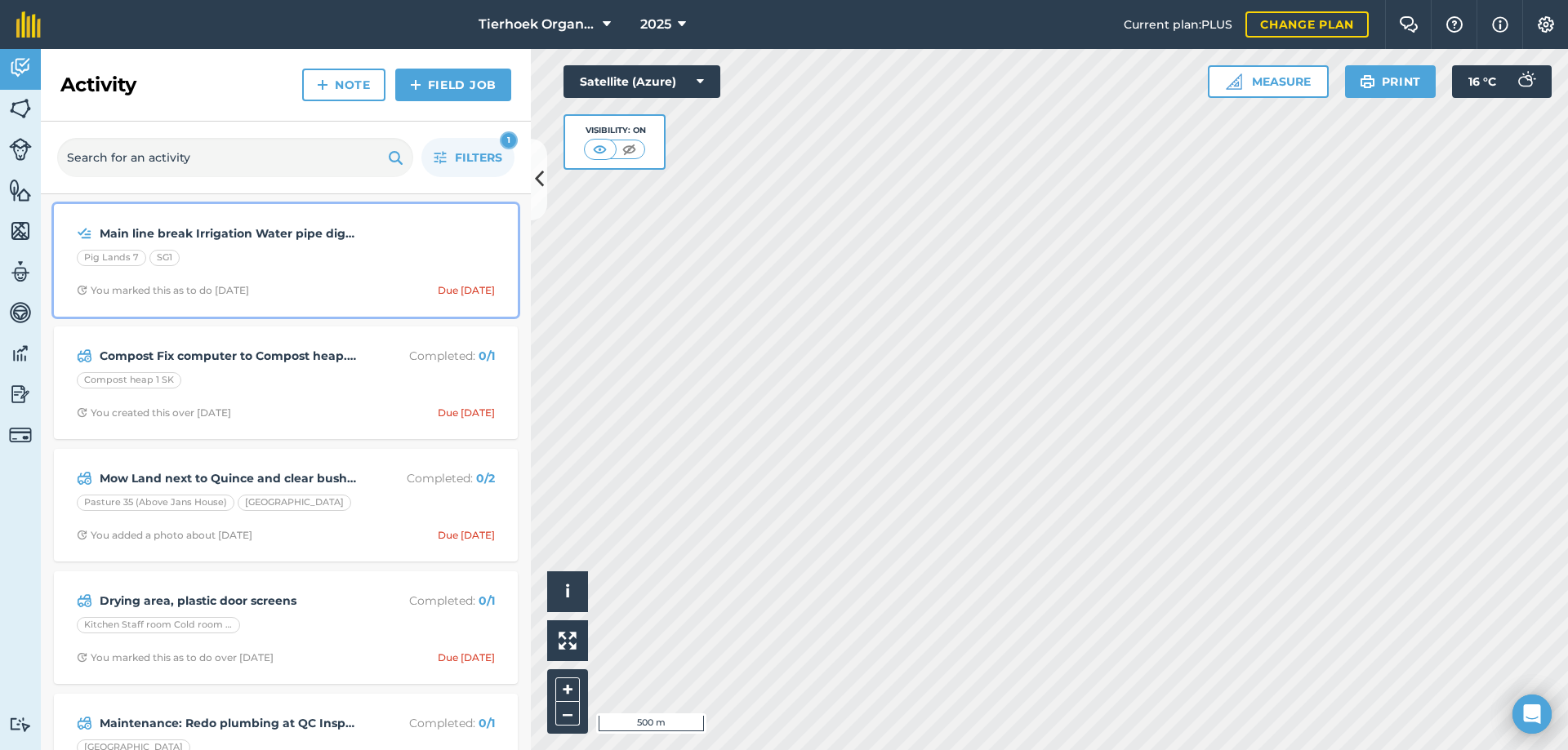
click at [254, 258] on div "Pig Lands 7 SG1" at bounding box center [286, 260] width 418 height 22
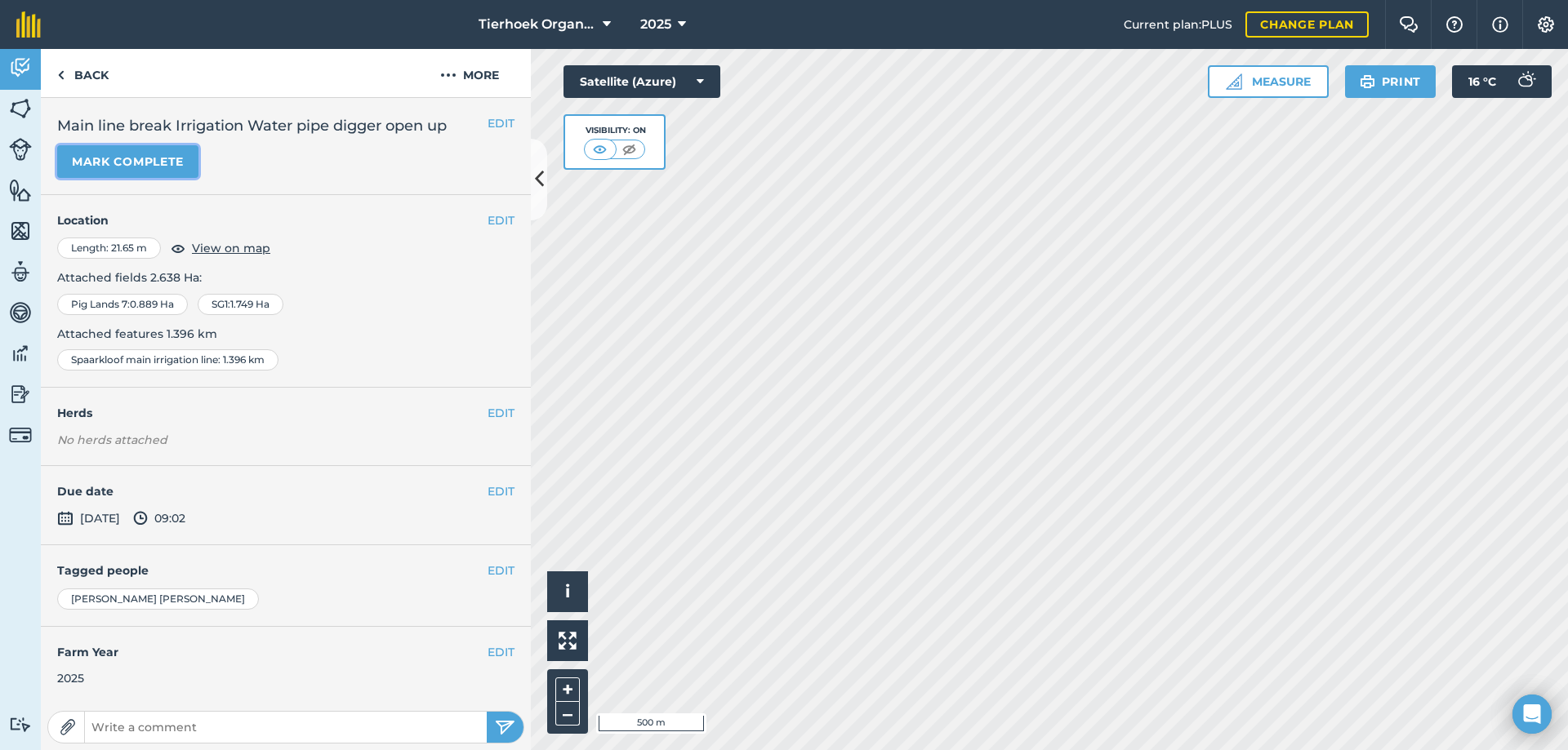
click at [155, 157] on button "Mark complete" at bounding box center [128, 161] width 141 height 32
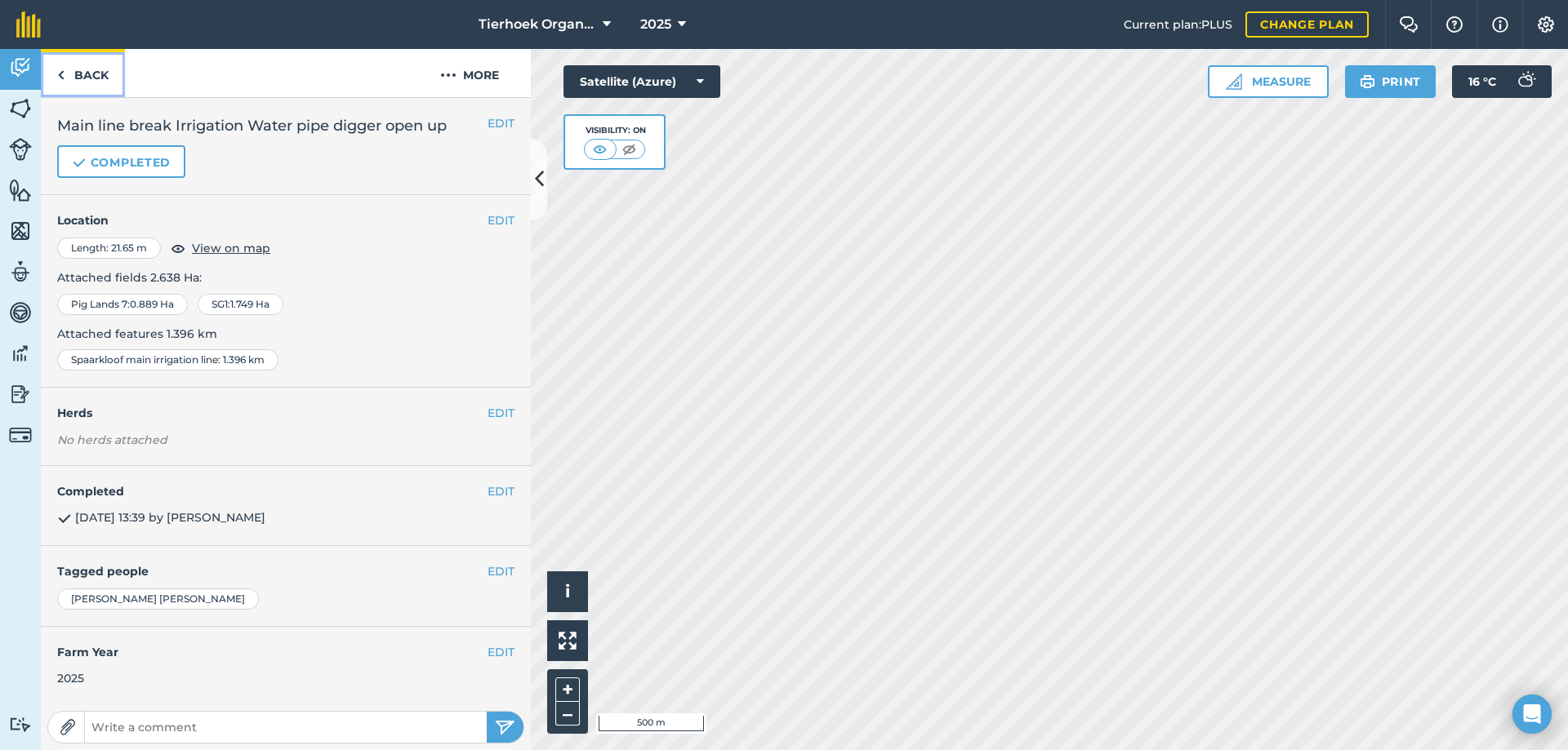
click at [79, 72] on link "Back" at bounding box center [83, 73] width 84 height 48
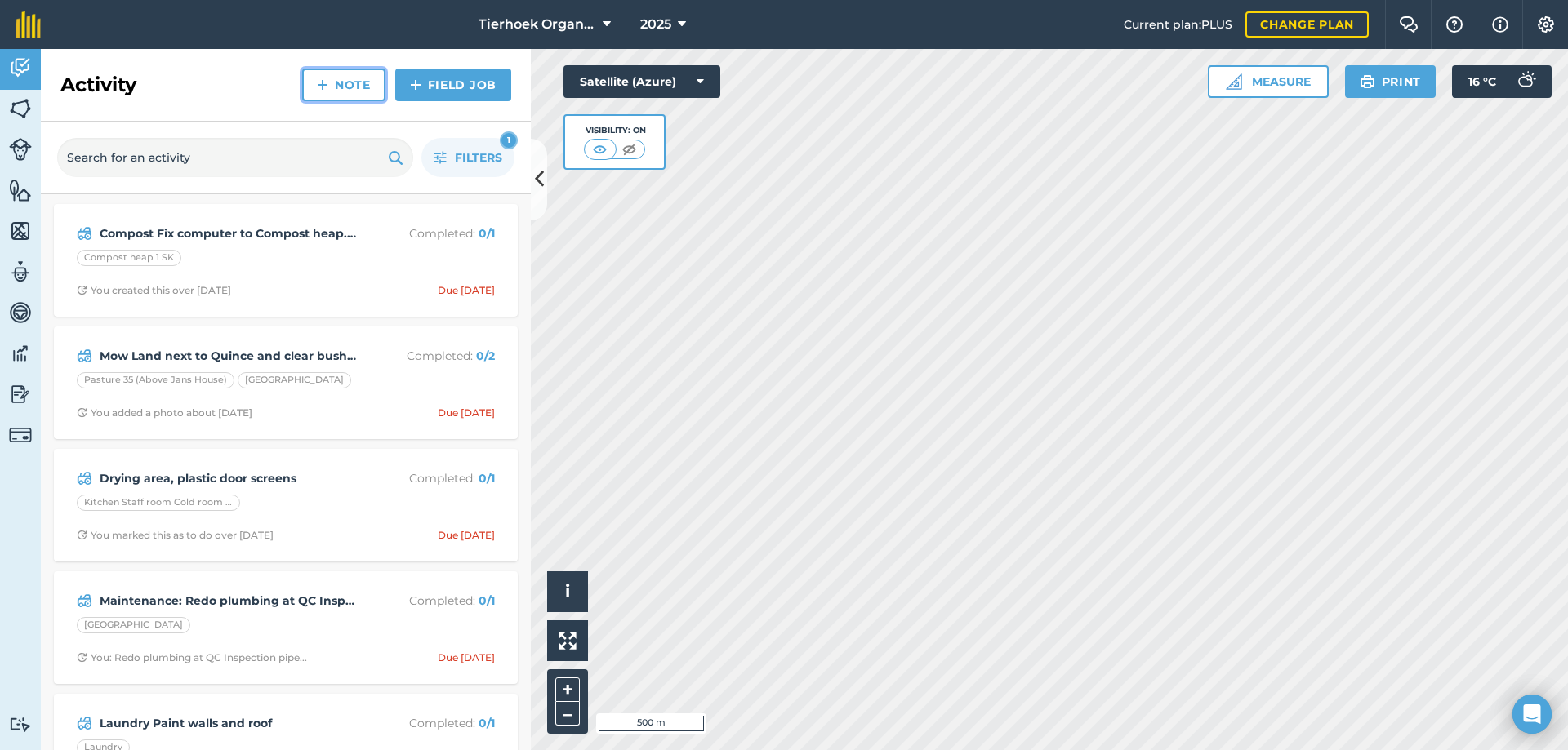
click at [347, 81] on link "Note" at bounding box center [344, 84] width 83 height 32
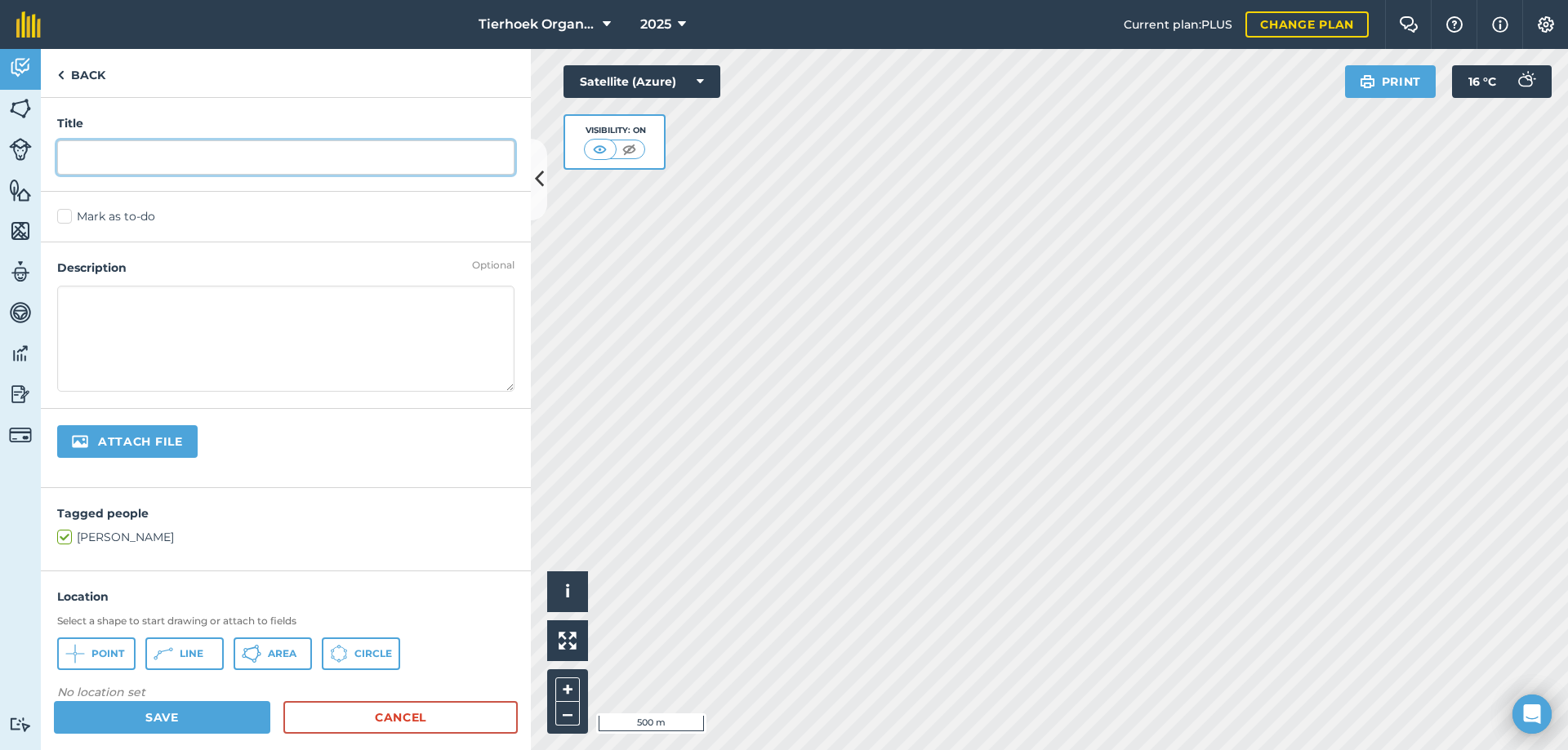
click at [133, 147] on input "text" at bounding box center [286, 157] width 458 height 34
type input "main Line at the SG1 repair cascade lass"
click at [71, 215] on label "Mark as to-do" at bounding box center [286, 216] width 458 height 17
click at [68, 215] on input "Mark as to-do" at bounding box center [62, 213] width 11 height 11
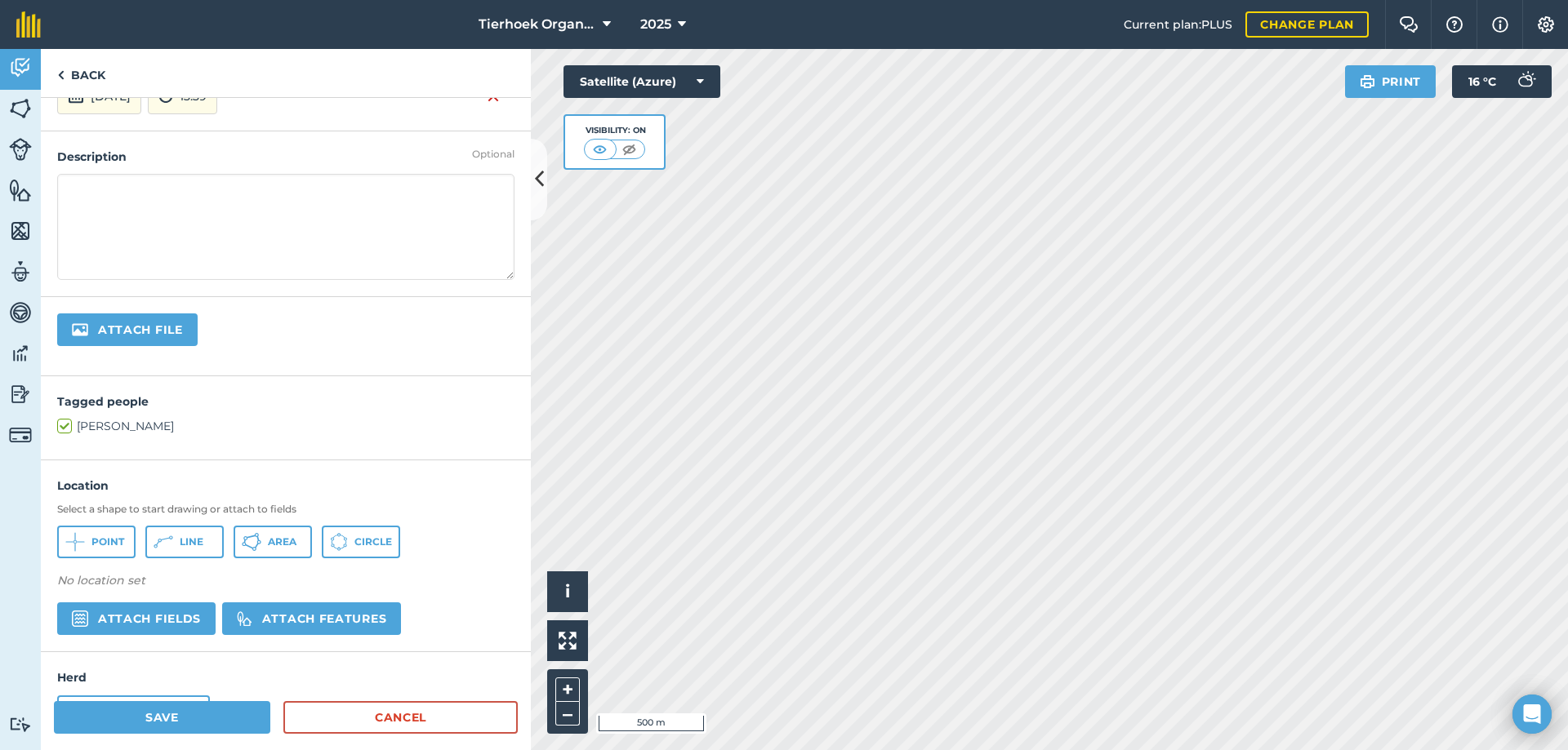
scroll to position [163, 0]
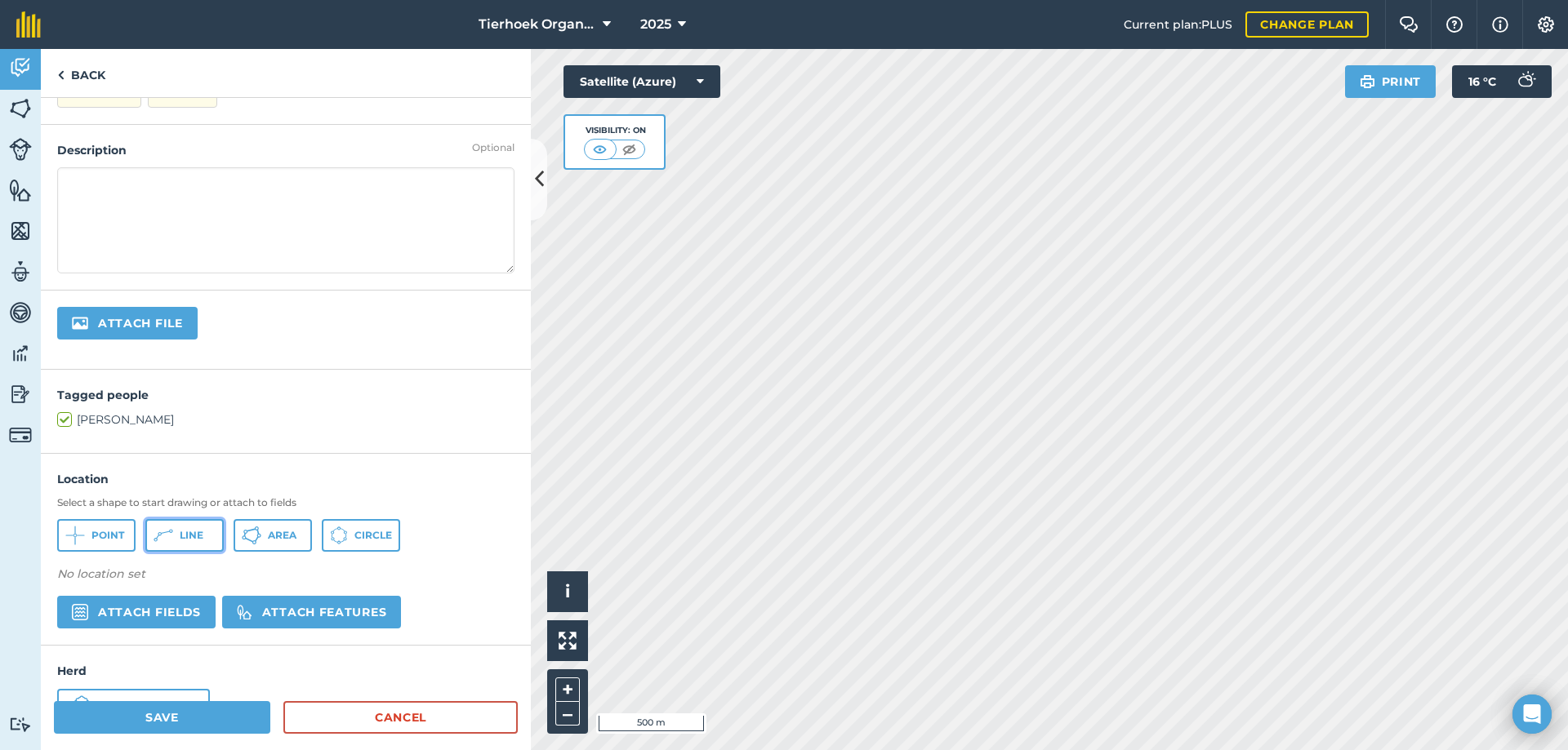
click at [179, 533] on button "Line" at bounding box center [185, 535] width 79 height 32
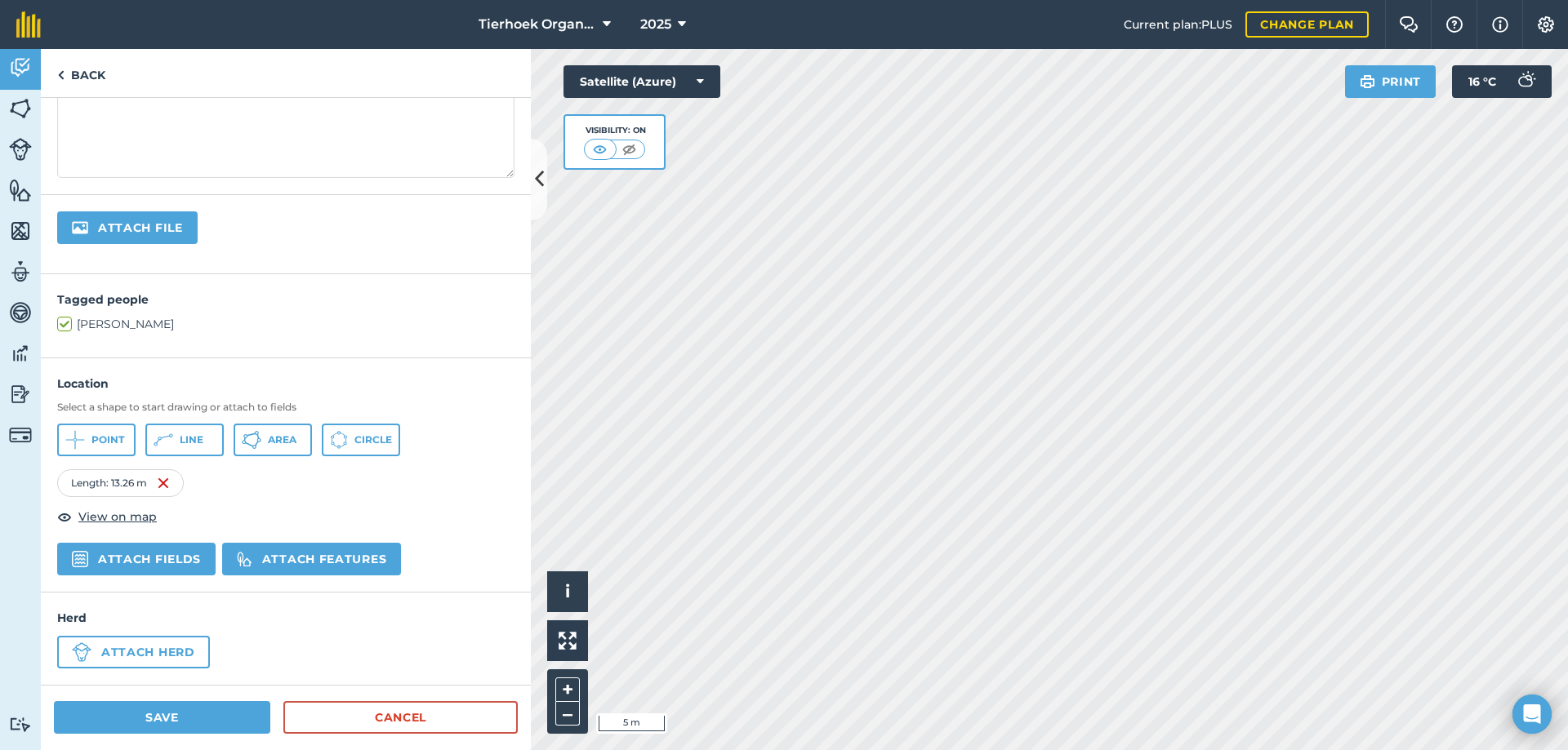
scroll to position [259, 0]
click at [309, 555] on button "Attach features" at bounding box center [311, 558] width 179 height 32
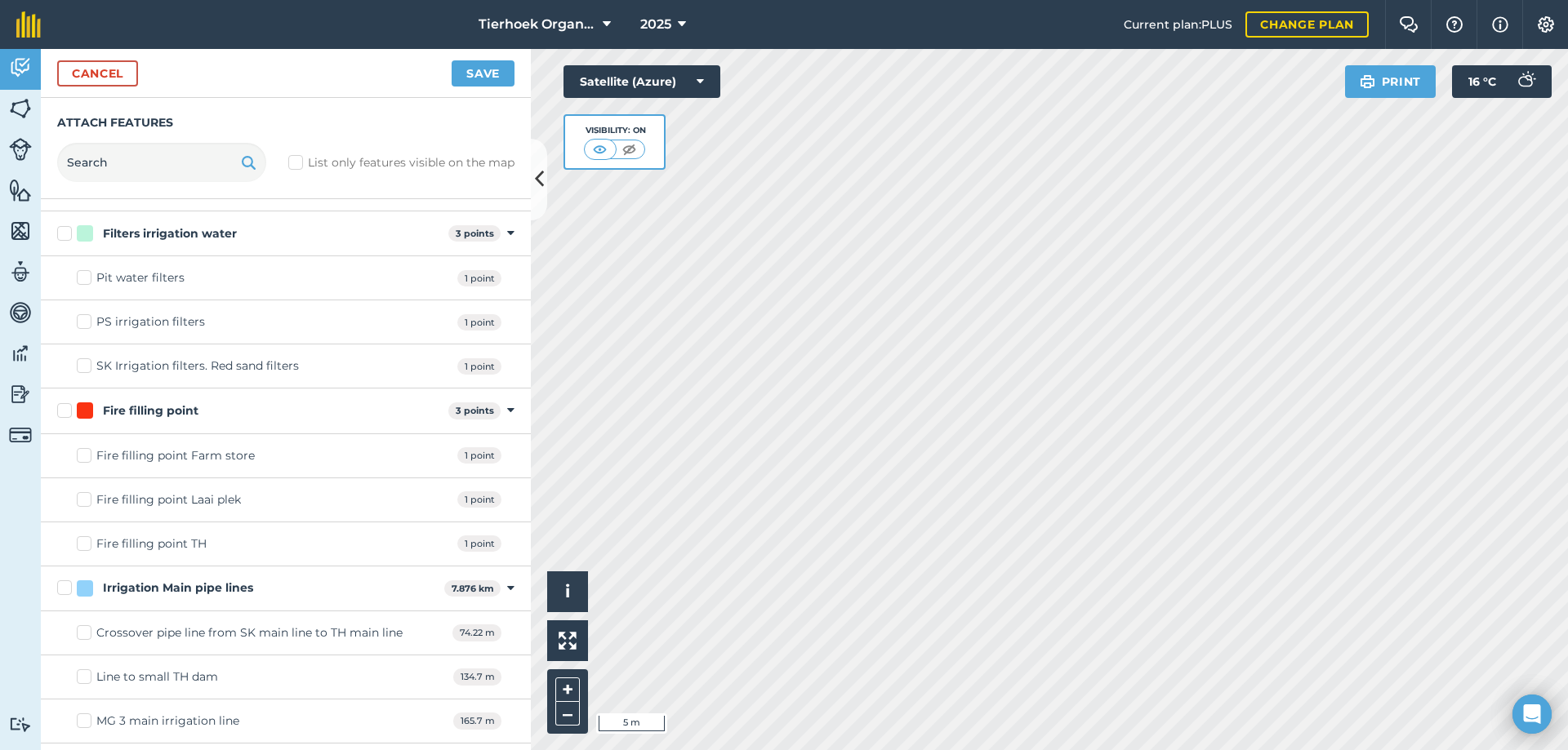
scroll to position [4653, 0]
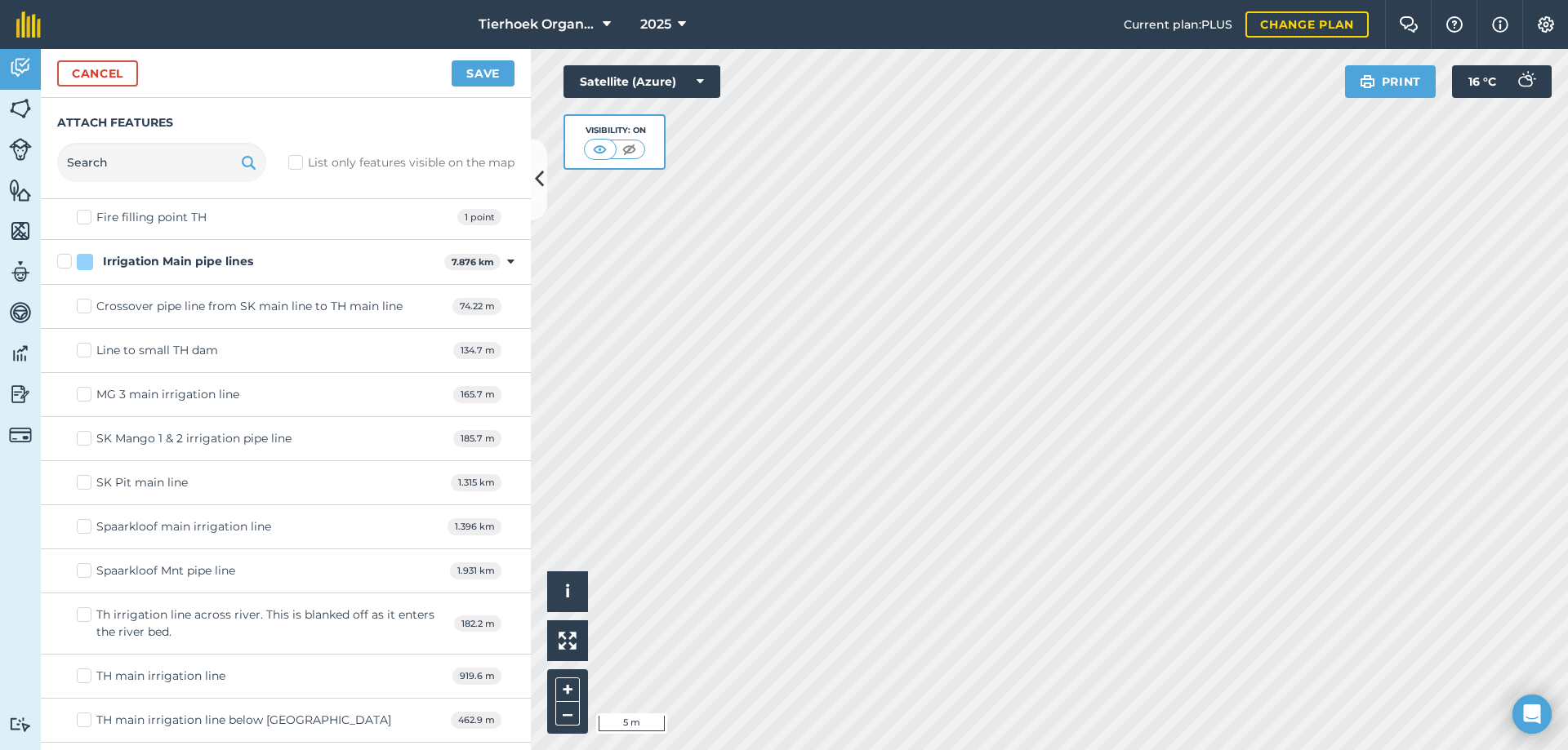
click at [78, 524] on label "Spaarkloof main irrigation line" at bounding box center [174, 526] width 194 height 17
click at [78, 524] on input "Spaarkloof main irrigation line" at bounding box center [81, 523] width 11 height 11
checkbox input "true"
click at [468, 72] on button "Save" at bounding box center [483, 74] width 63 height 27
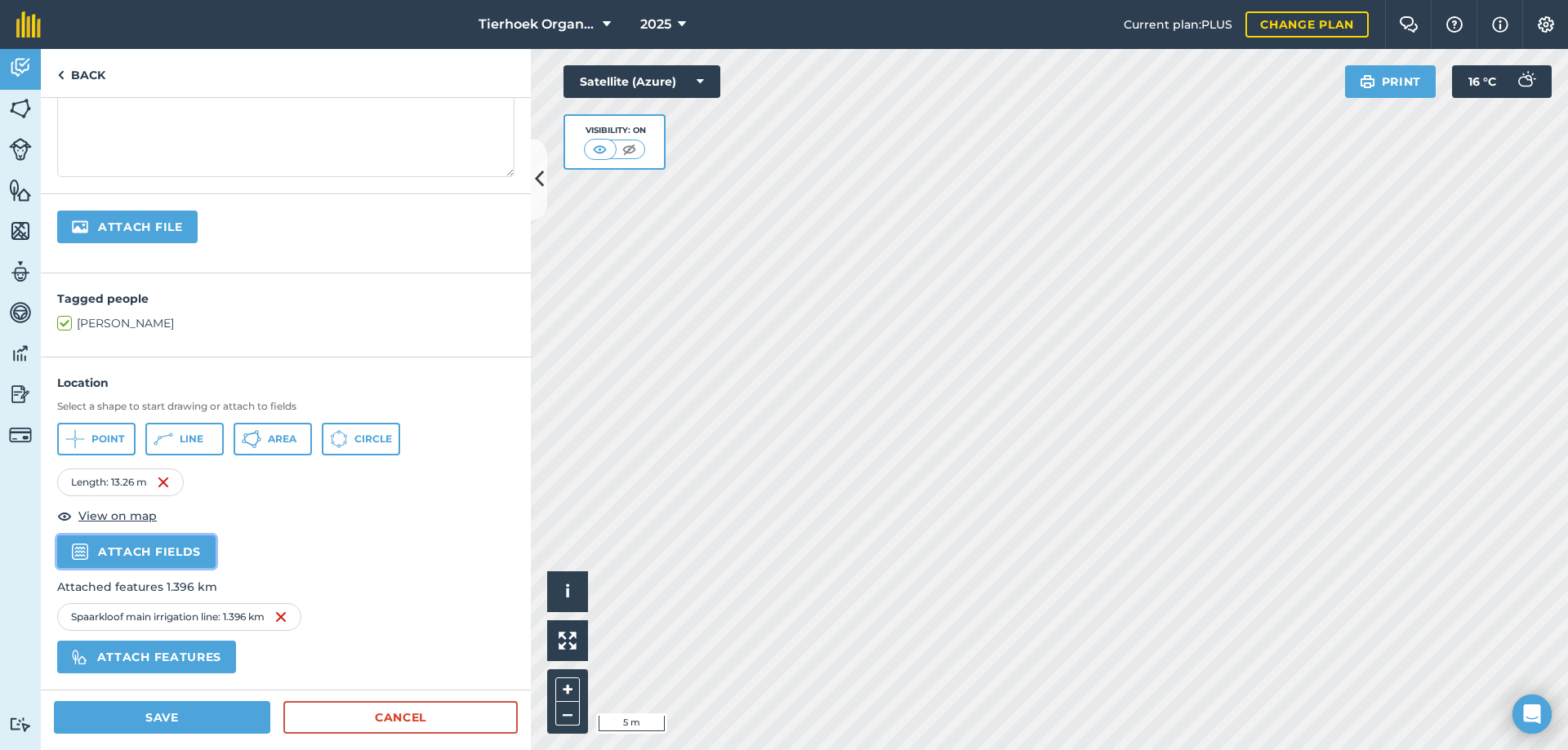
click at [143, 548] on button "Attach fields" at bounding box center [135, 552] width 158 height 32
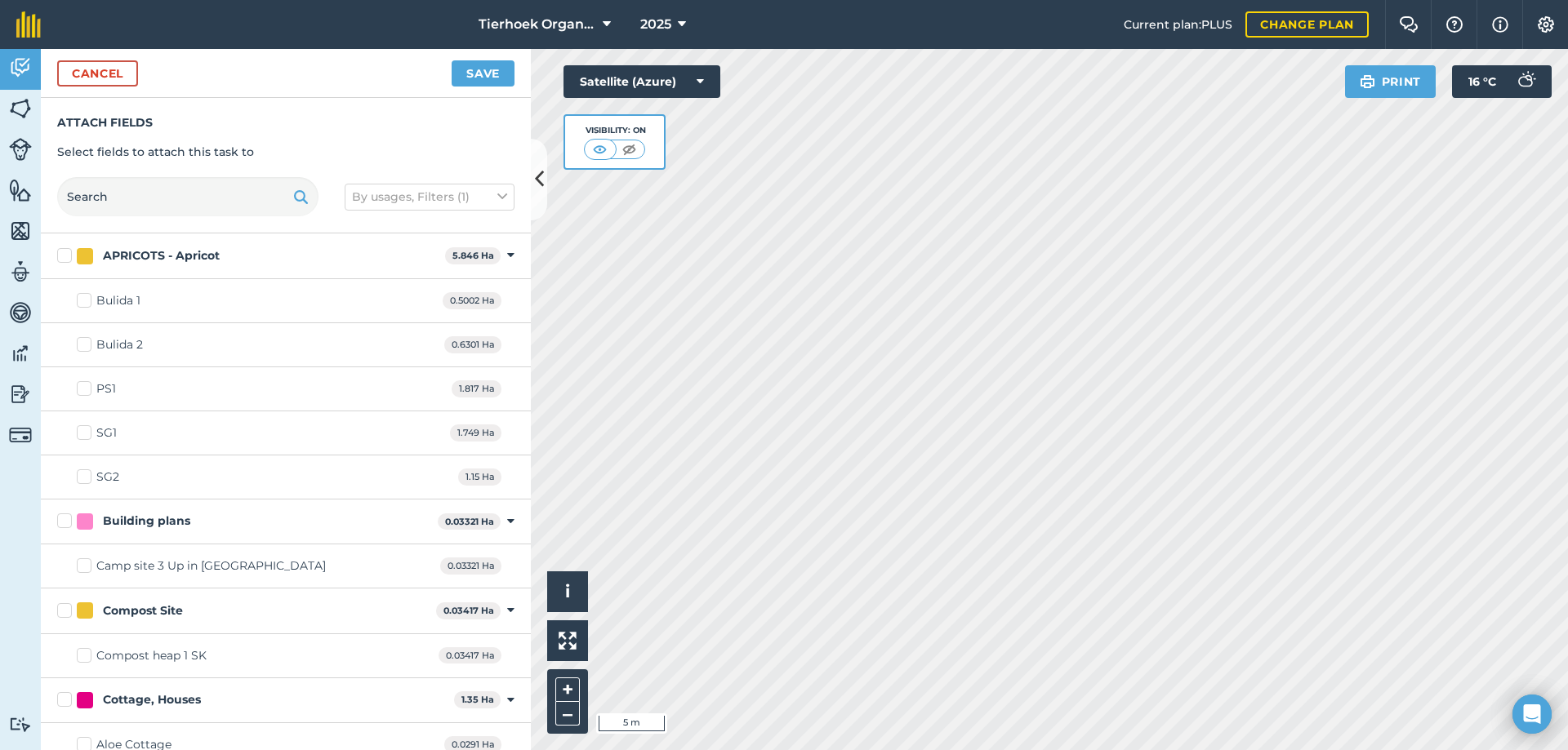
checkbox input "true"
click at [470, 76] on button "Save" at bounding box center [483, 74] width 63 height 27
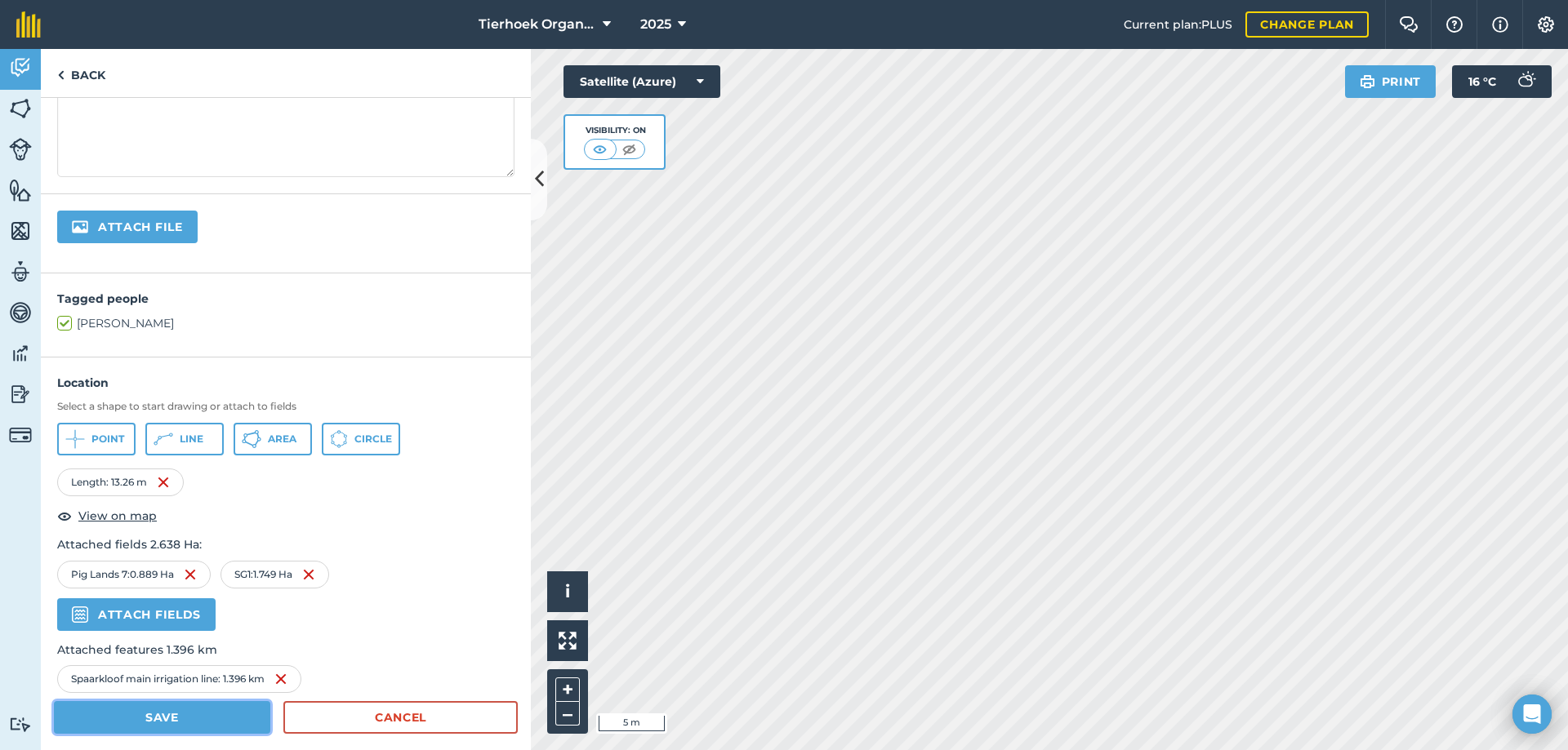
click at [189, 717] on button "Save" at bounding box center [162, 717] width 216 height 32
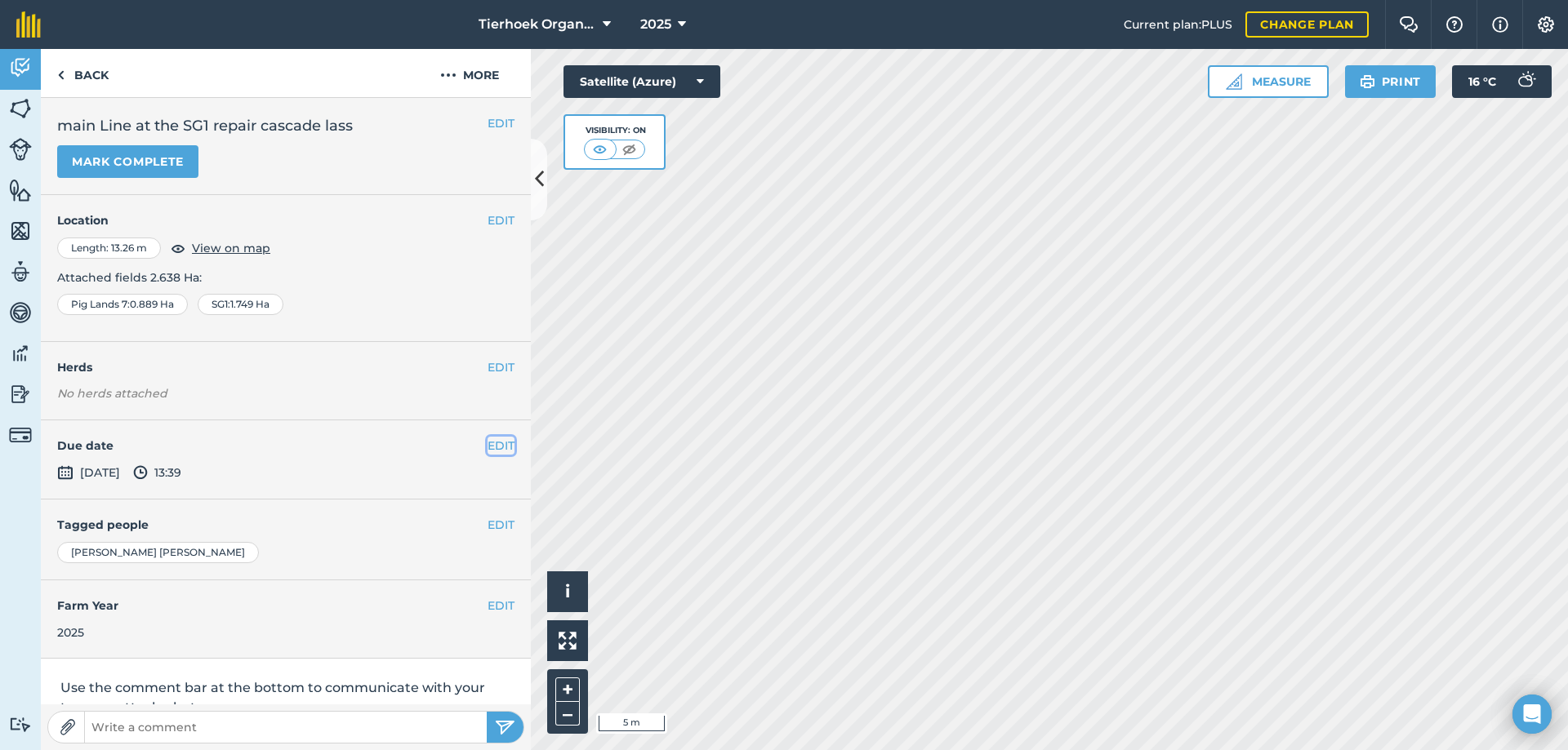
click at [488, 449] on button "EDIT" at bounding box center [500, 446] width 27 height 18
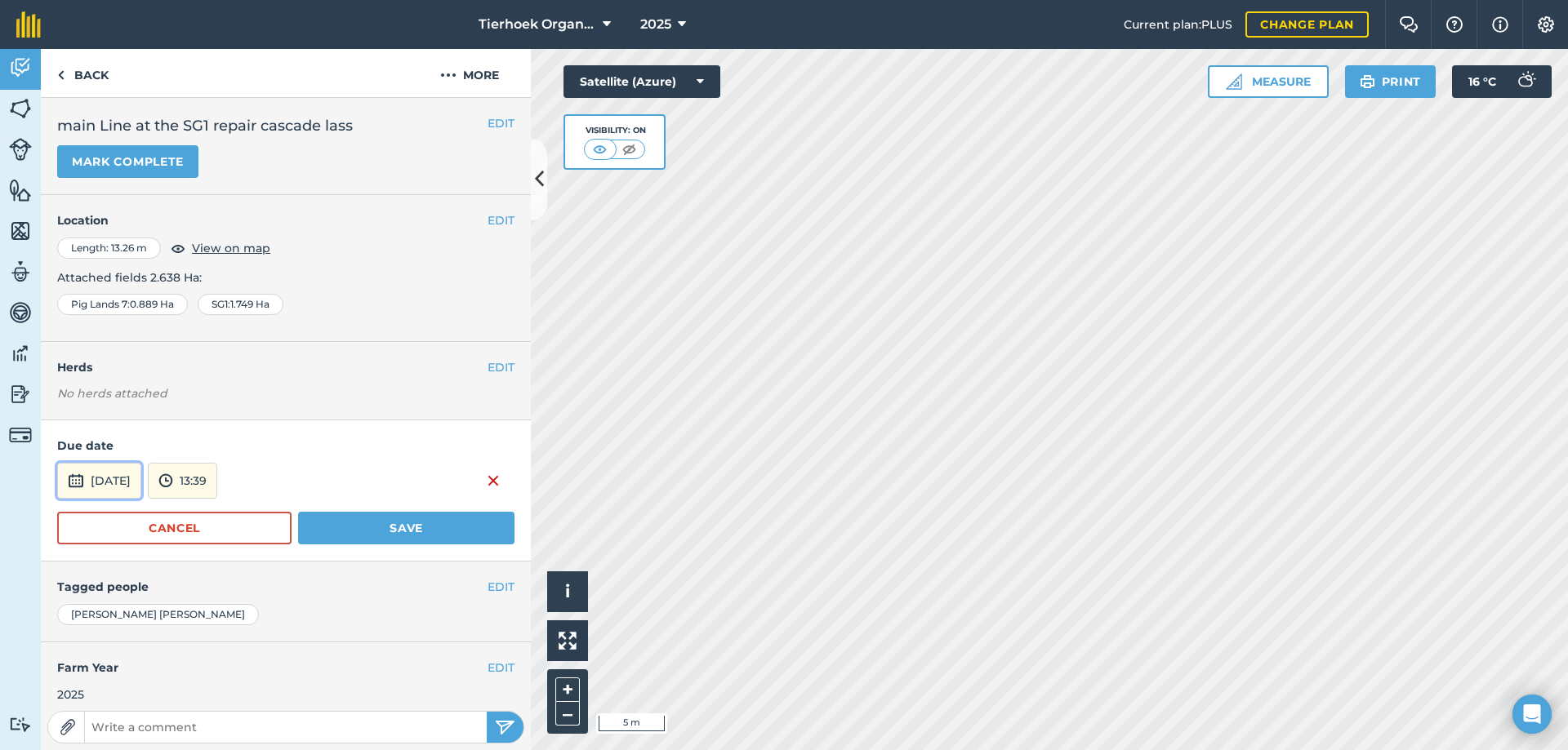
click at [126, 482] on button "[DATE]" at bounding box center [99, 480] width 84 height 36
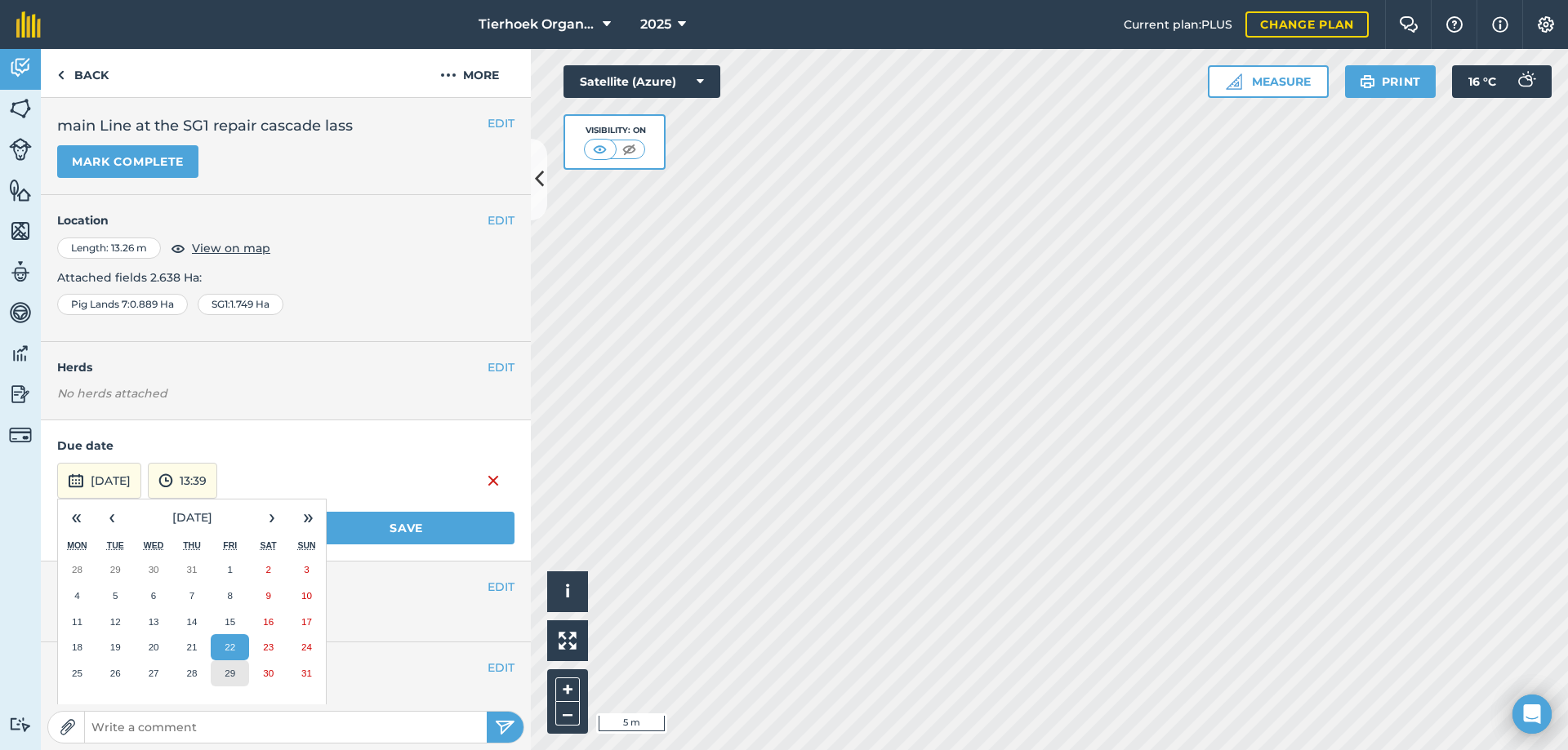
click at [228, 670] on abbr "29" at bounding box center [230, 672] width 11 height 11
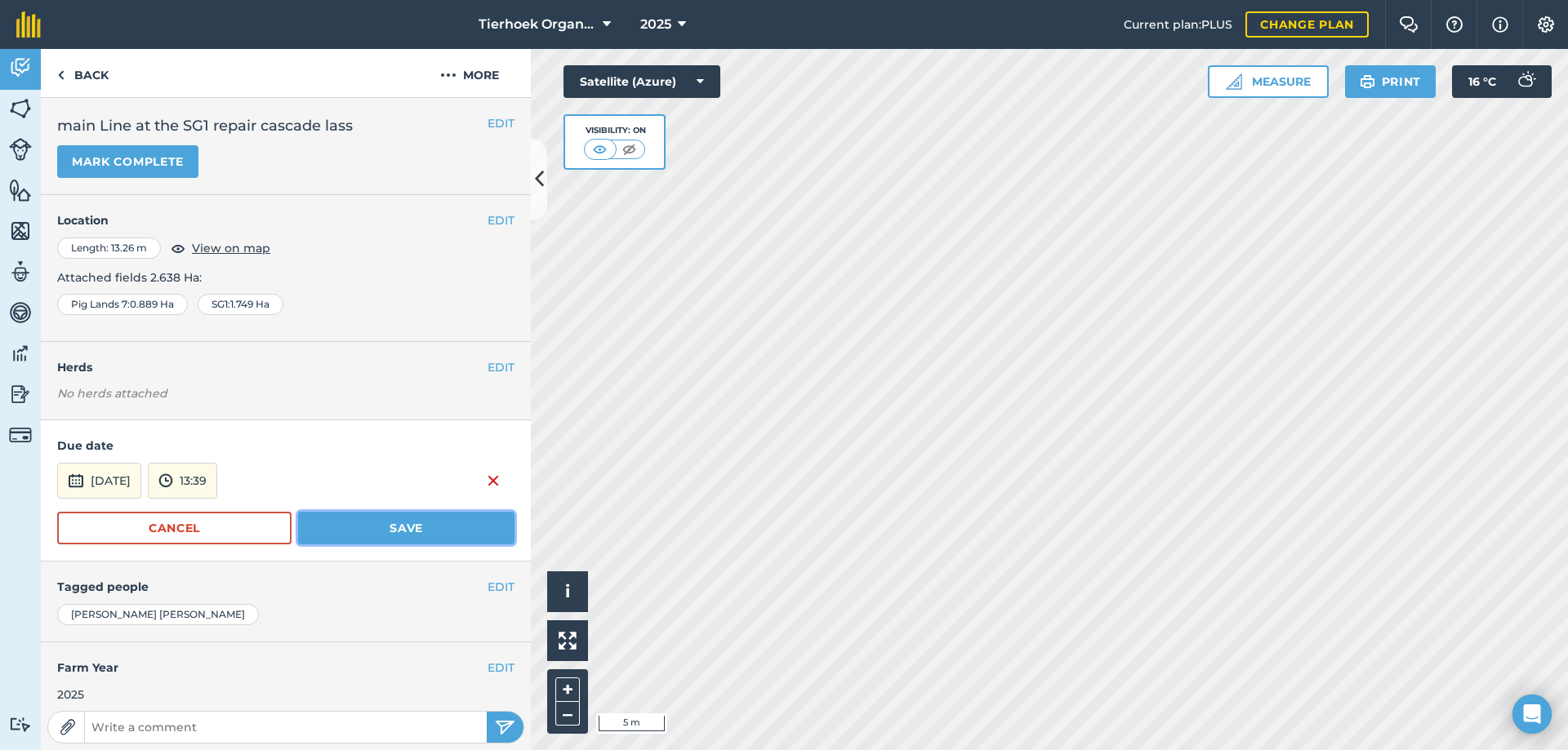
click at [381, 528] on button "Save" at bounding box center [406, 527] width 216 height 32
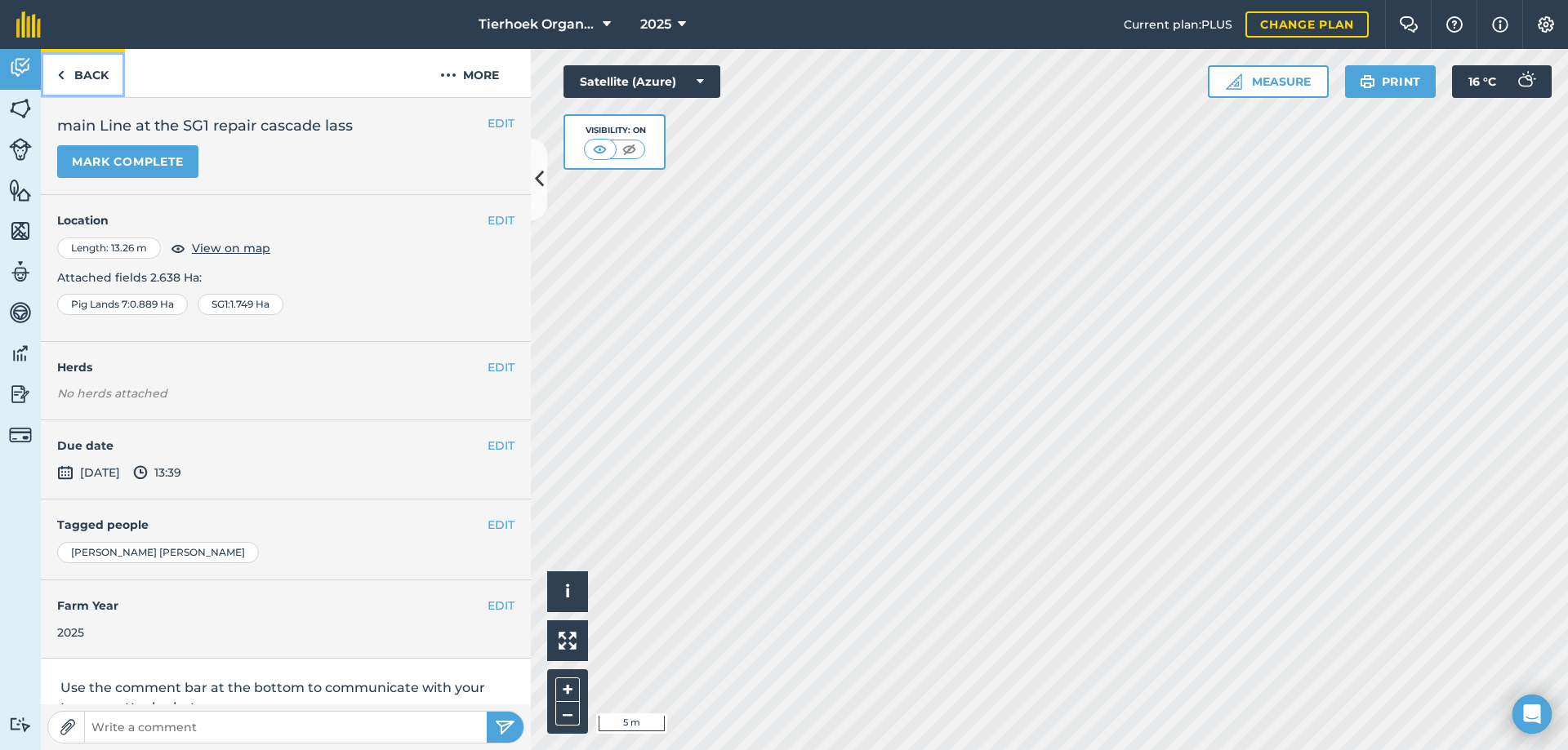
click at [82, 80] on link "Back" at bounding box center [83, 73] width 84 height 48
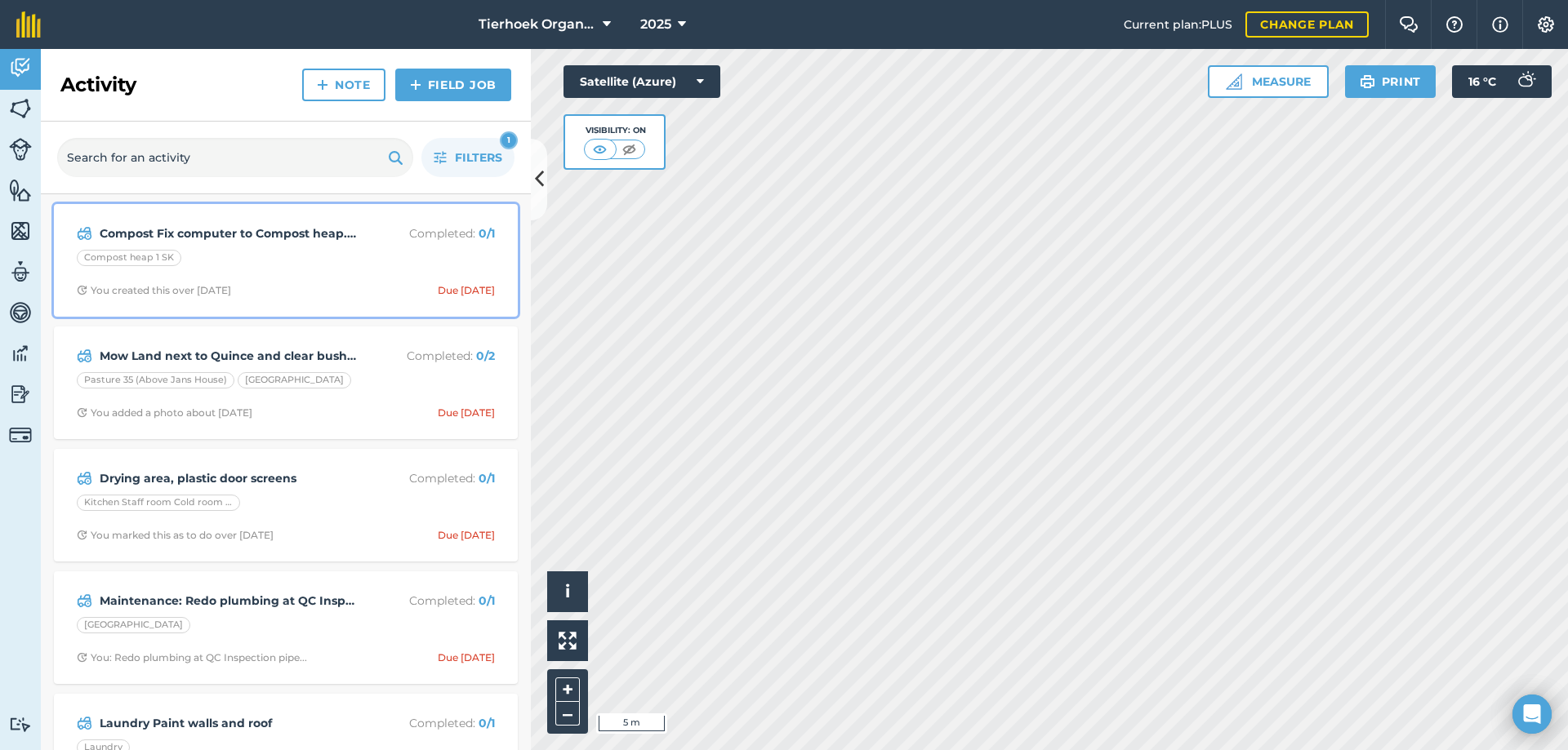
click at [342, 274] on div "Compost Fix computer to Compost heap. R680 Completed : 0 / 1 Compost heap 1 SK …" at bounding box center [286, 260] width 444 height 93
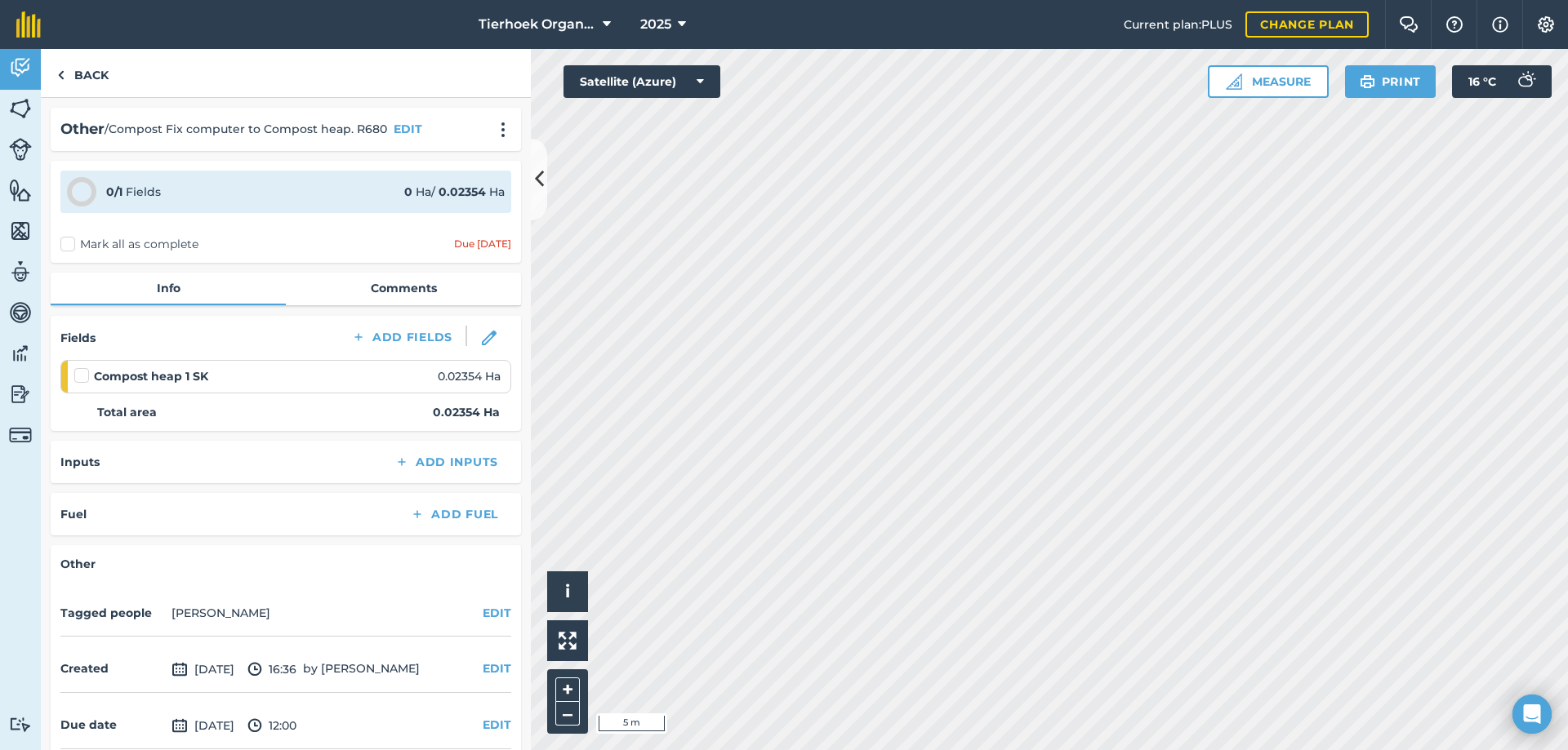
scroll to position [73, 0]
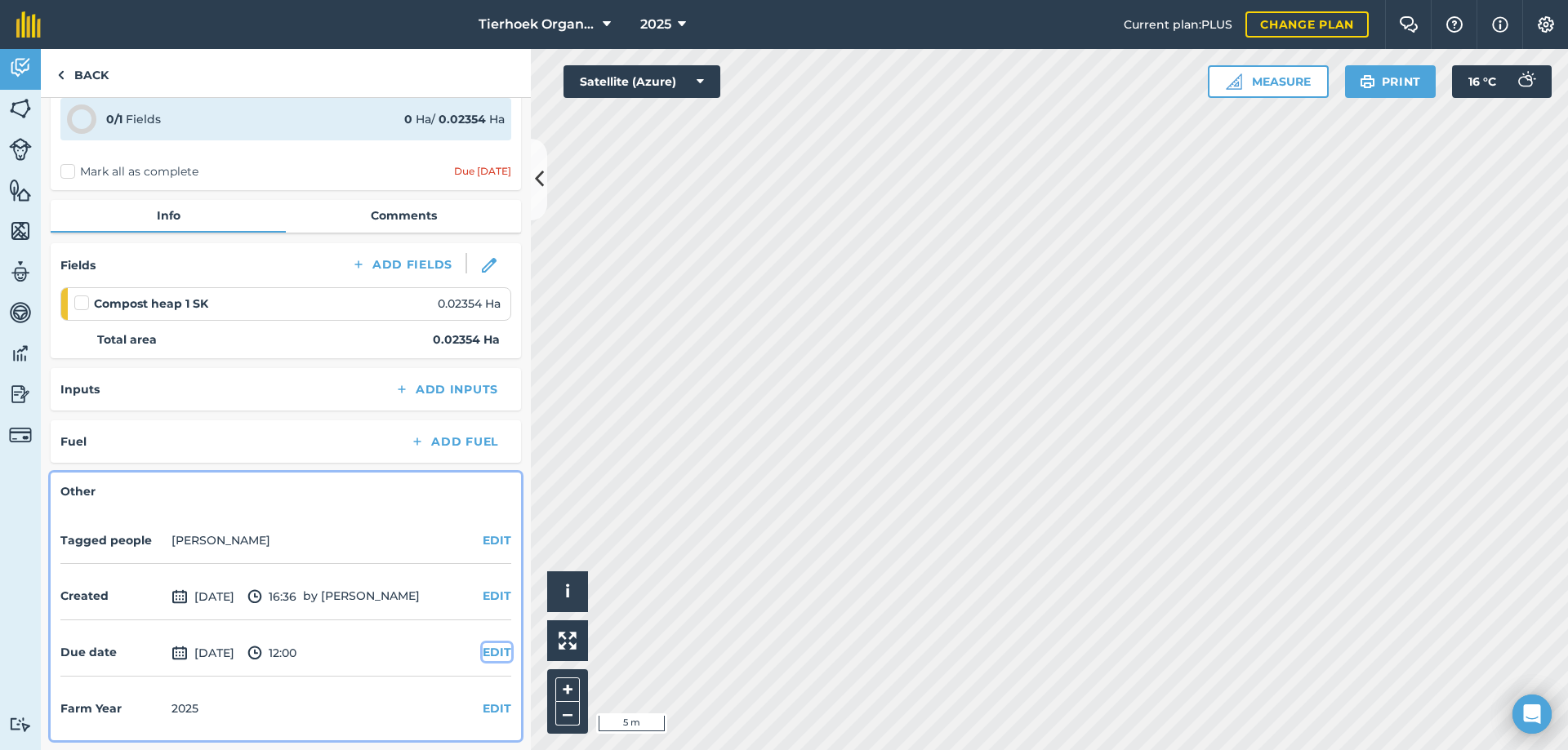
click at [482, 653] on button "EDIT" at bounding box center [496, 652] width 28 height 18
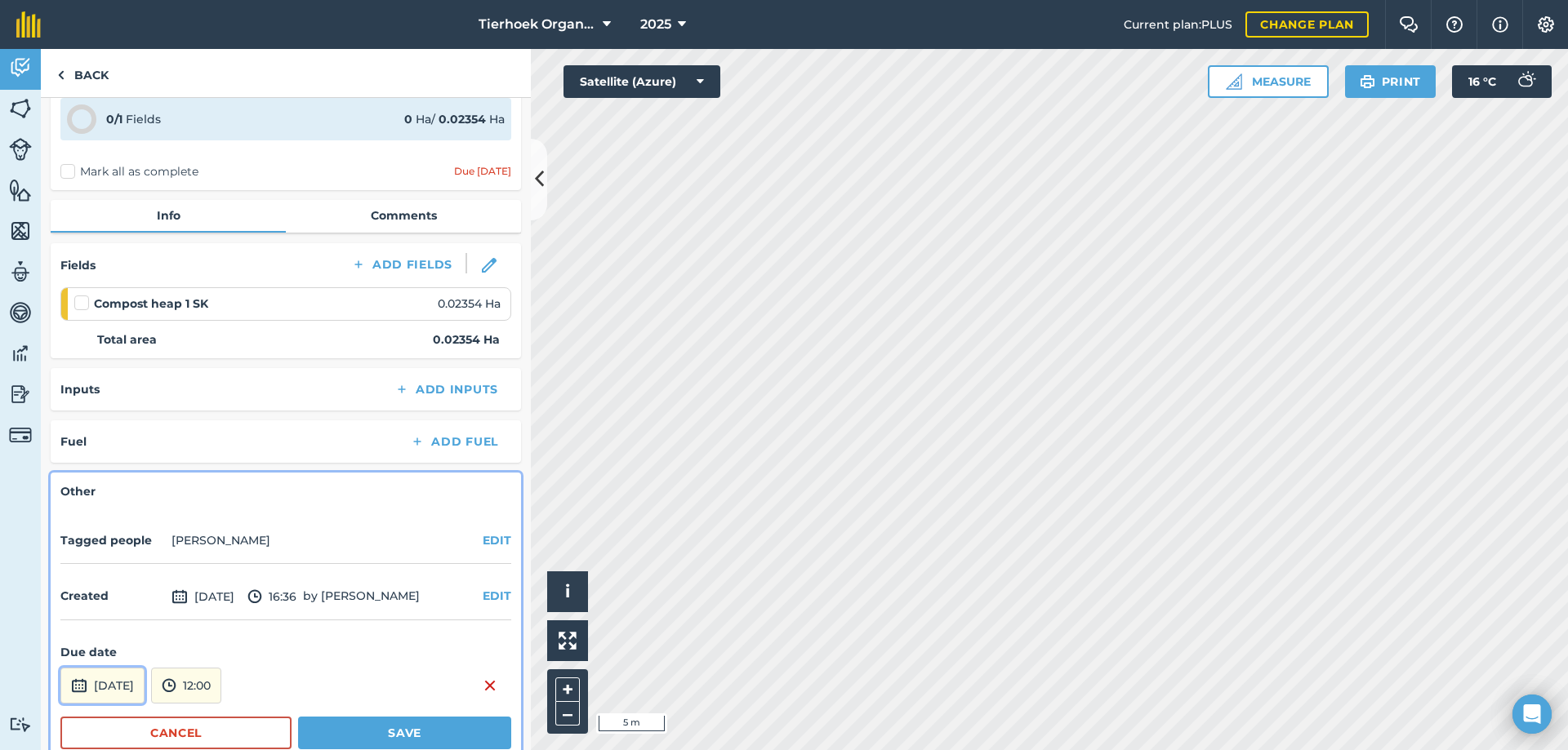
click at [132, 683] on button "[DATE]" at bounding box center [103, 685] width 84 height 36
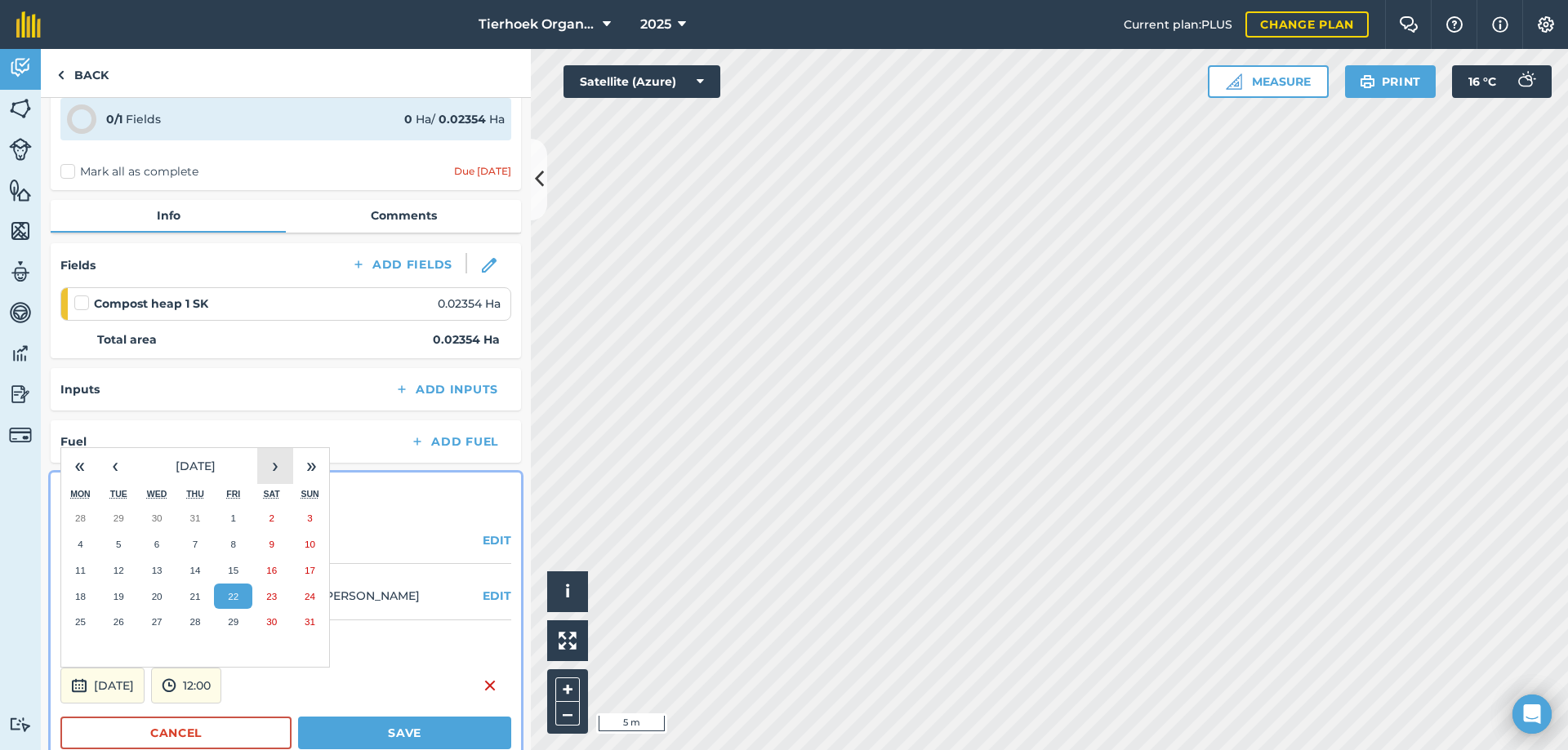
click at [272, 464] on button "›" at bounding box center [275, 466] width 36 height 36
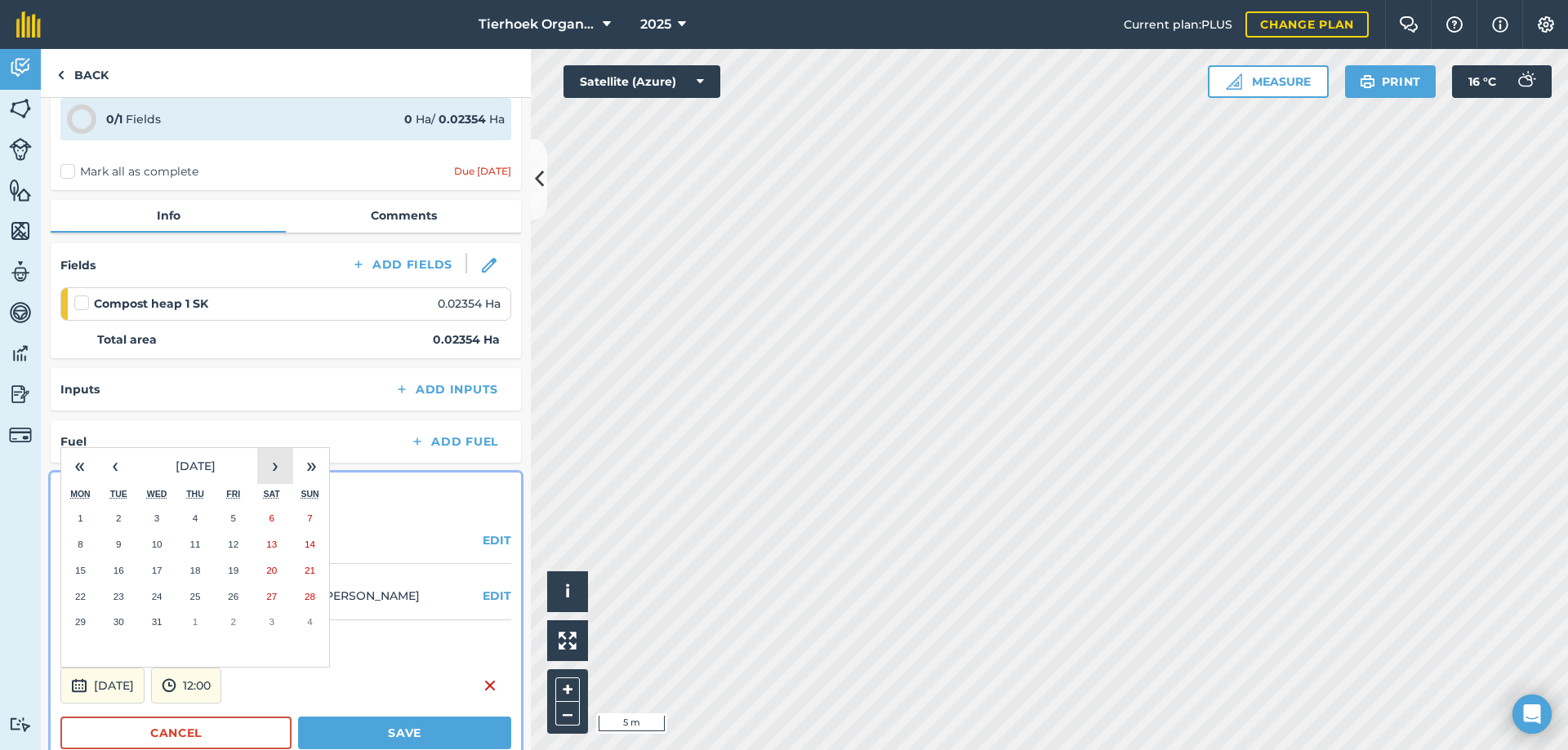
click at [272, 464] on button "›" at bounding box center [275, 466] width 36 height 36
click at [240, 619] on button "29" at bounding box center [233, 621] width 38 height 27
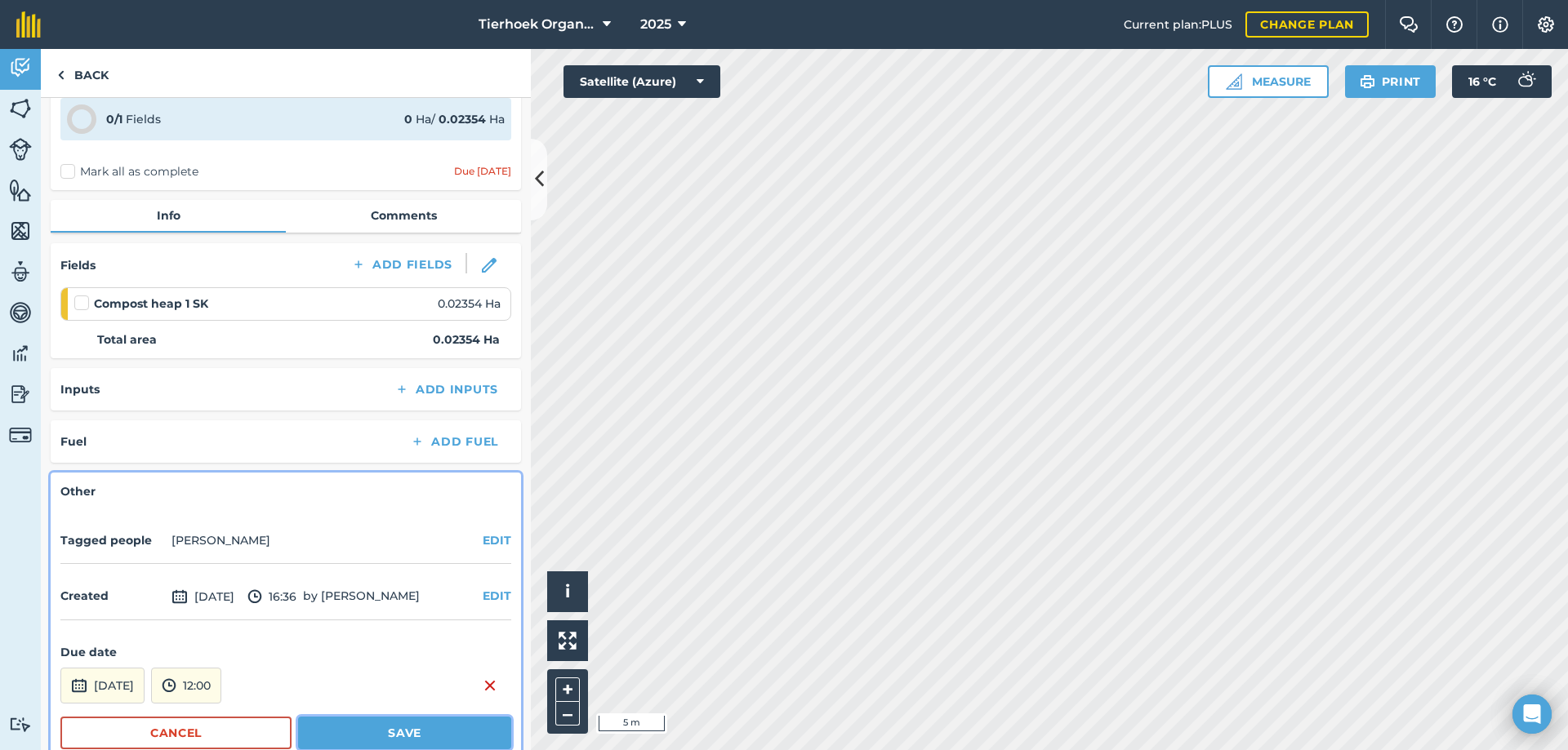
click at [342, 729] on button "Save" at bounding box center [405, 732] width 213 height 32
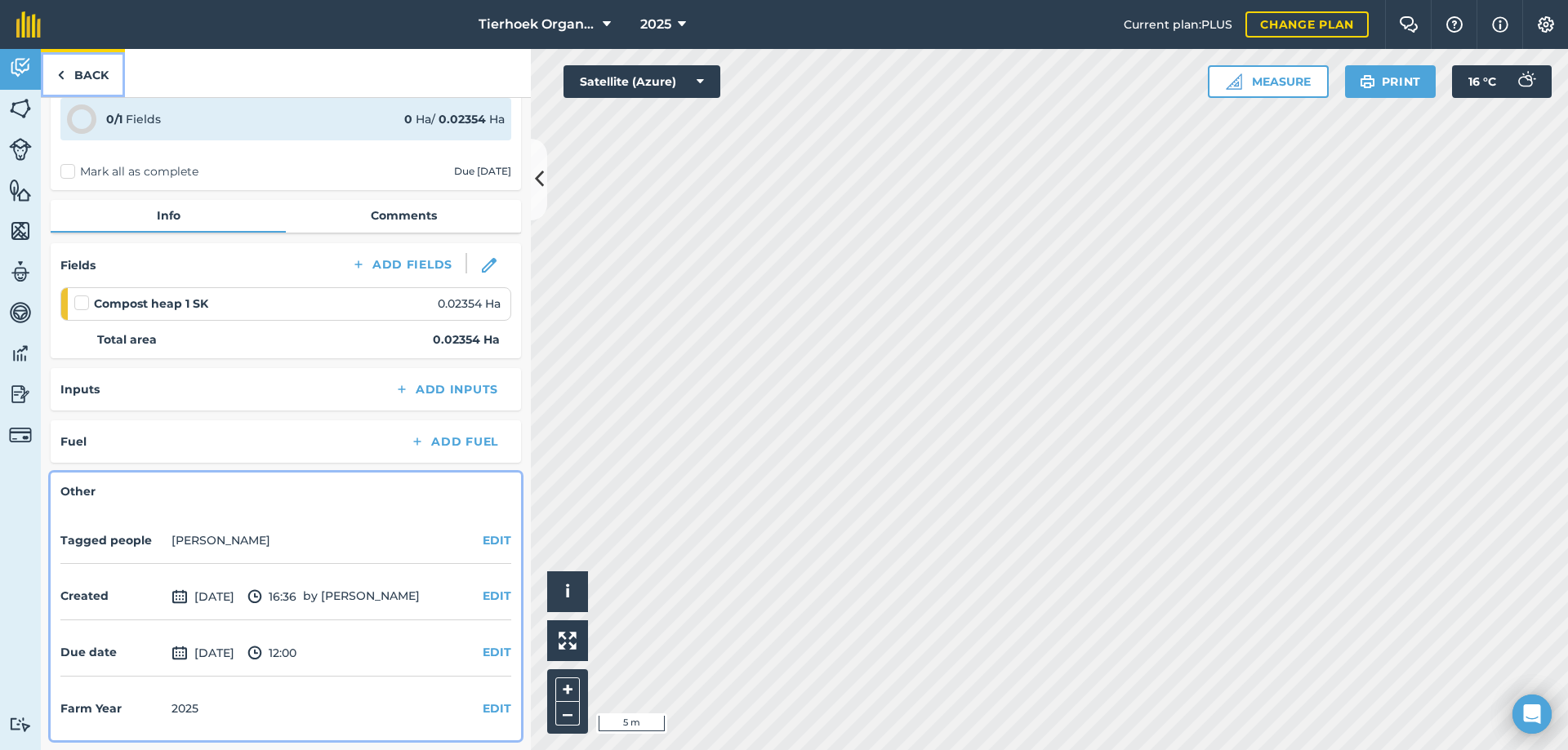
click at [110, 70] on link "Back" at bounding box center [83, 73] width 84 height 48
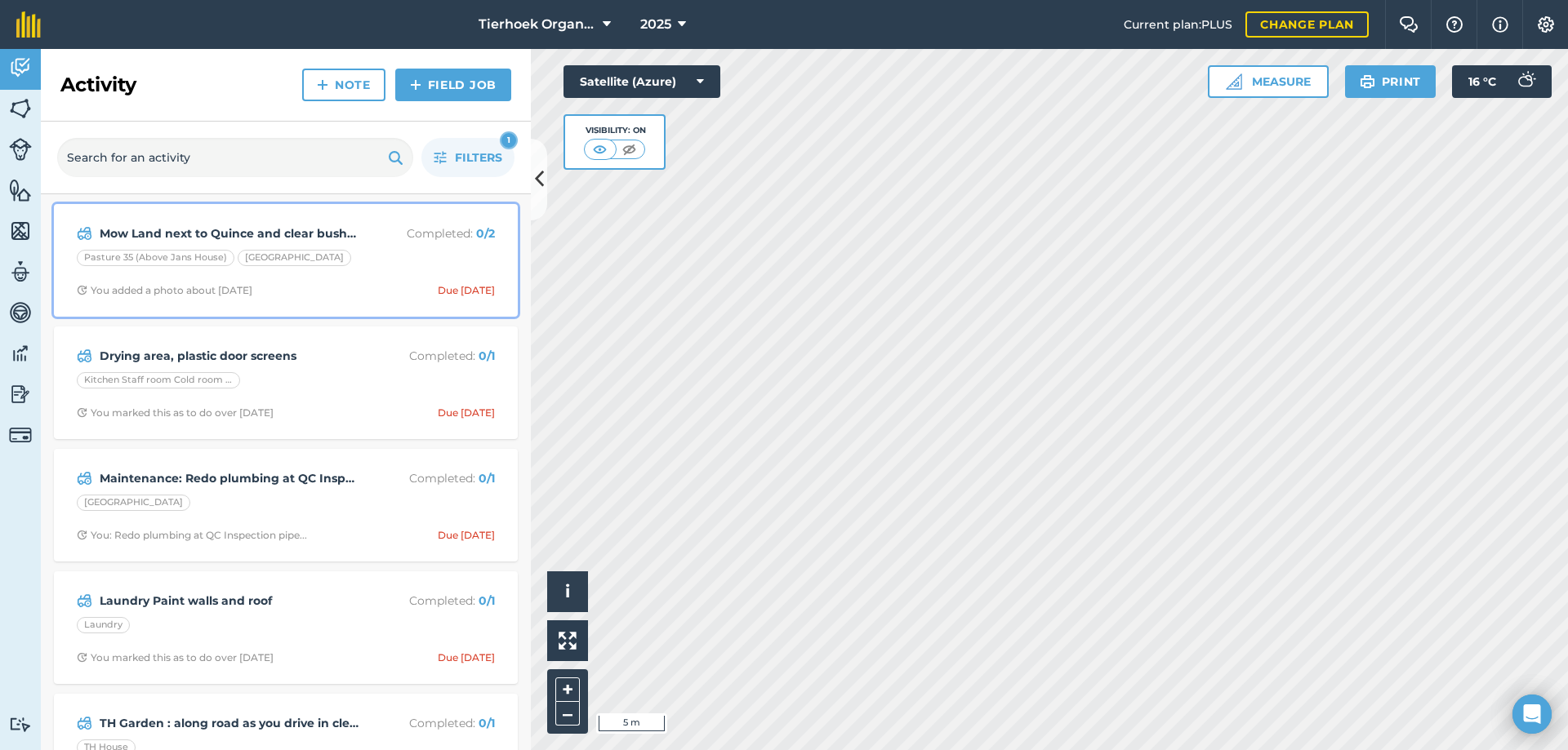
click at [370, 274] on div "Mow Land next to Quince and clear bushes Completed : 0 / 2 Pasture 35 (Above Ja…" at bounding box center [286, 260] width 444 height 93
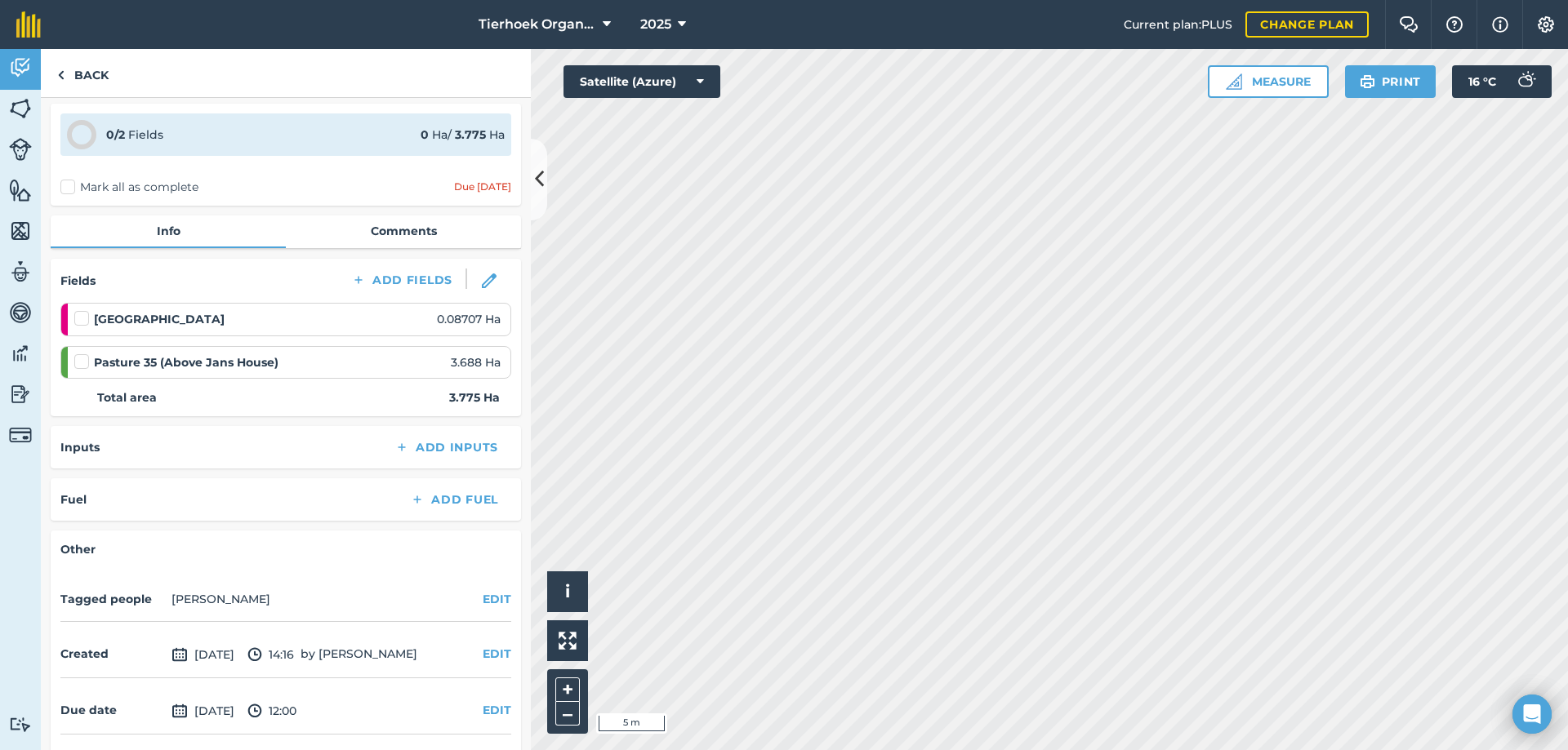
scroll to position [116, 0]
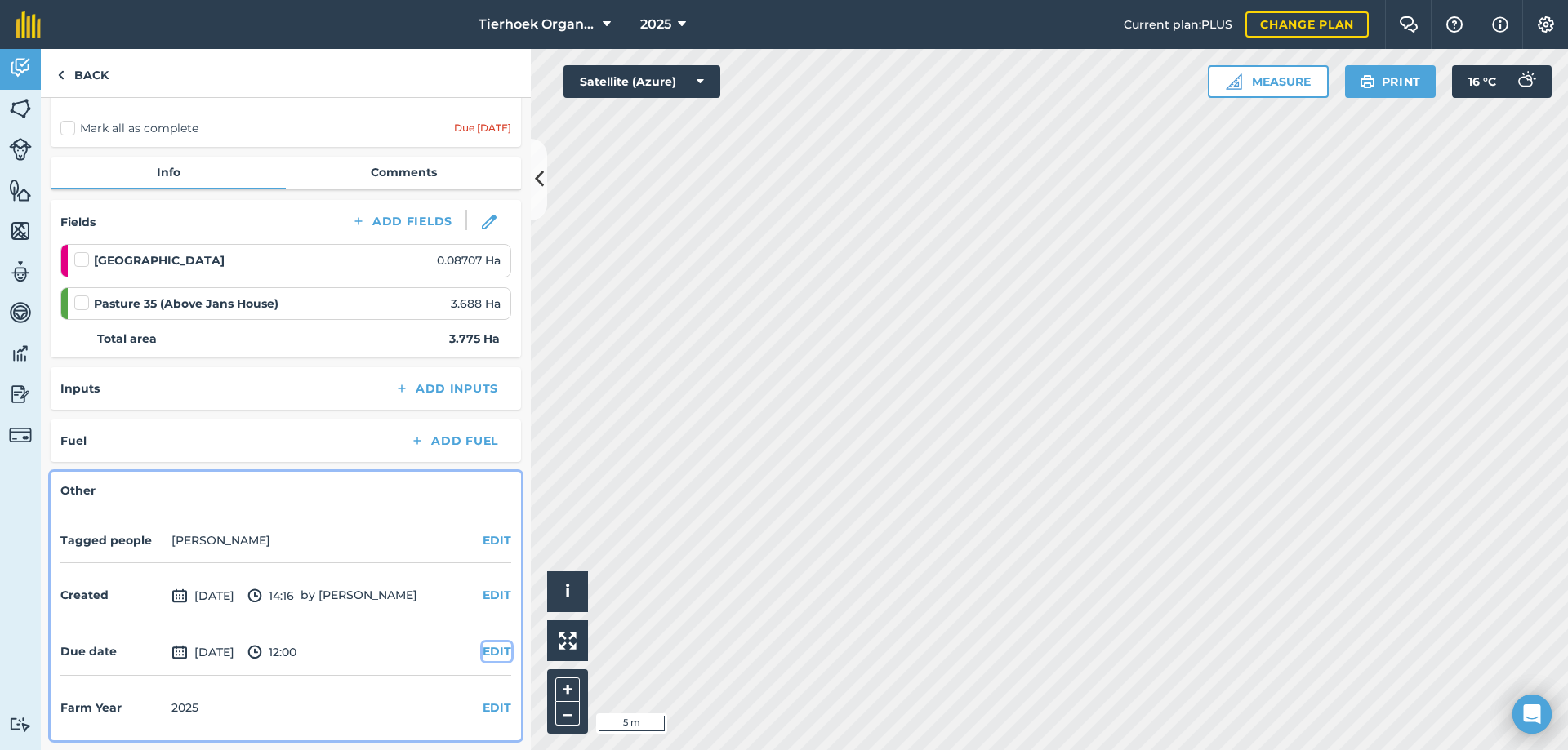
click at [485, 656] on button "EDIT" at bounding box center [496, 651] width 28 height 18
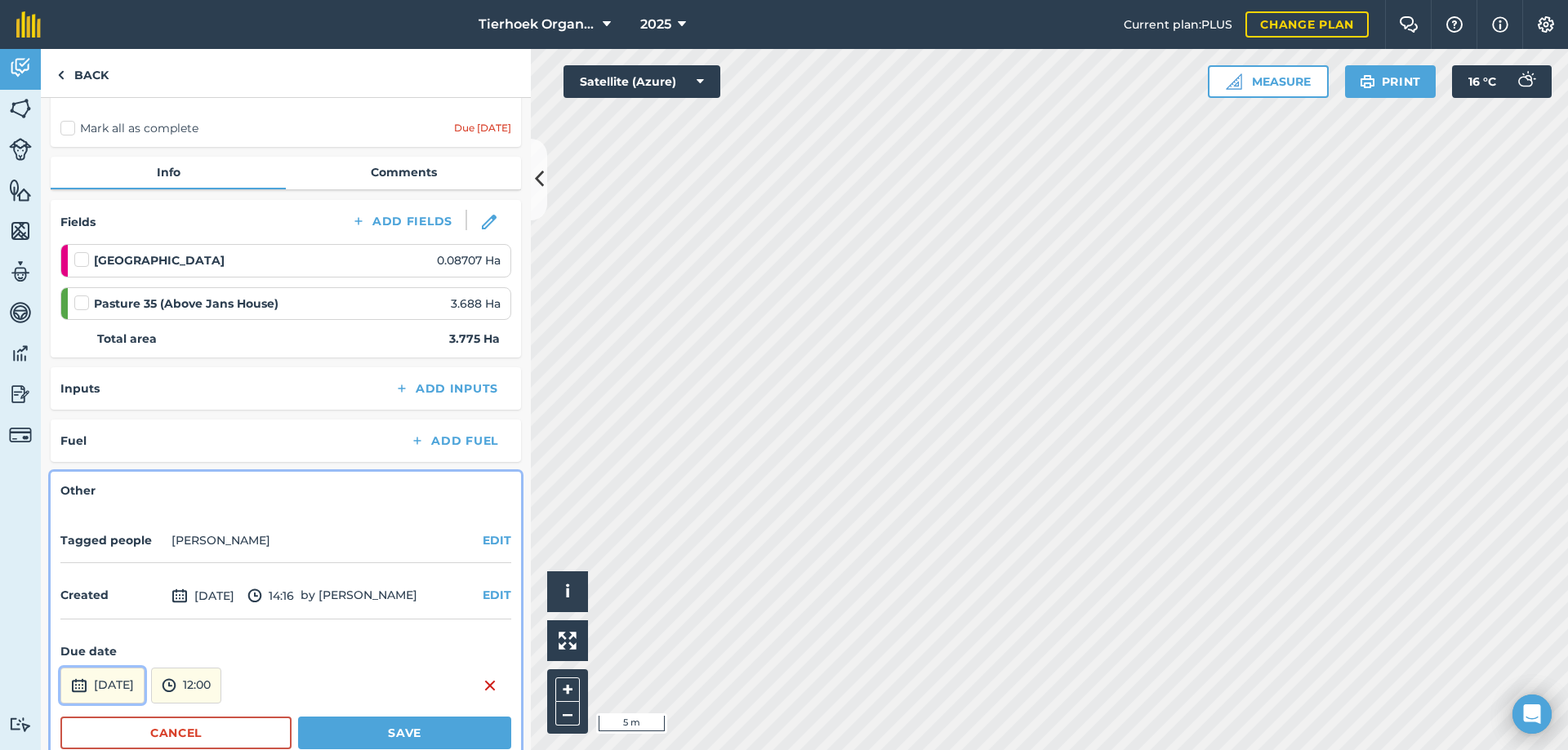
click at [144, 683] on button "[DATE]" at bounding box center [103, 685] width 84 height 36
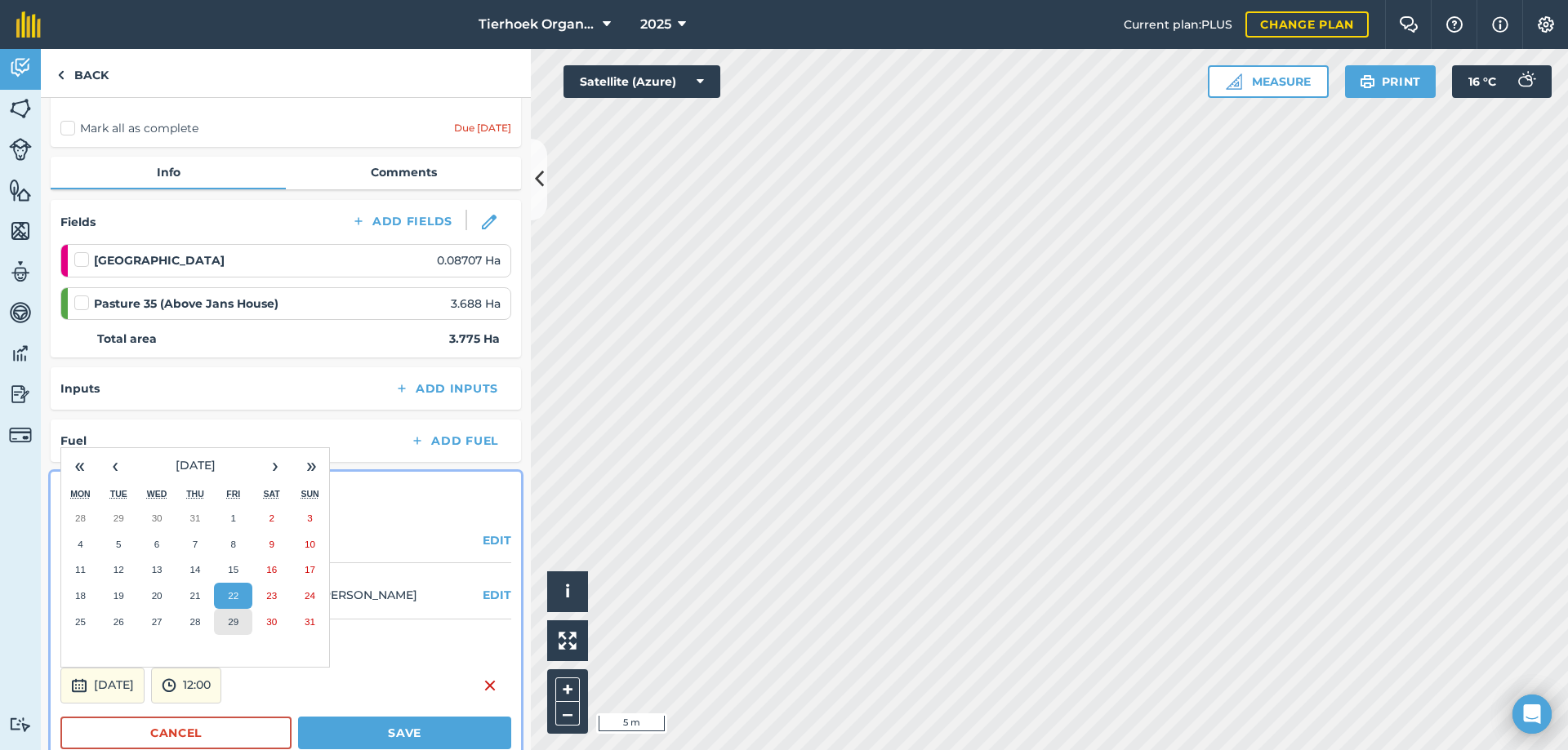
click at [236, 622] on abbr "29" at bounding box center [233, 621] width 11 height 11
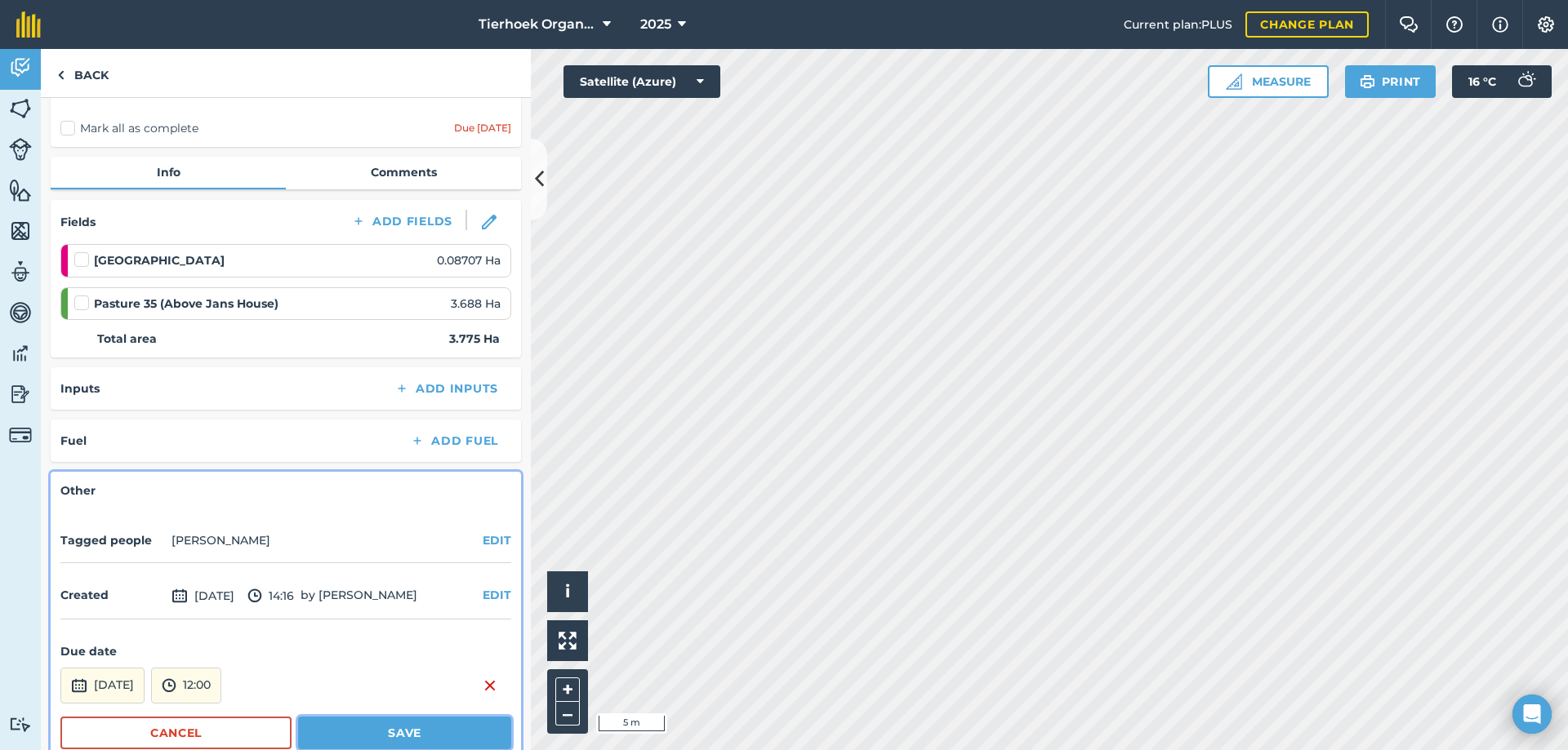
click at [348, 730] on button "Save" at bounding box center [405, 732] width 213 height 32
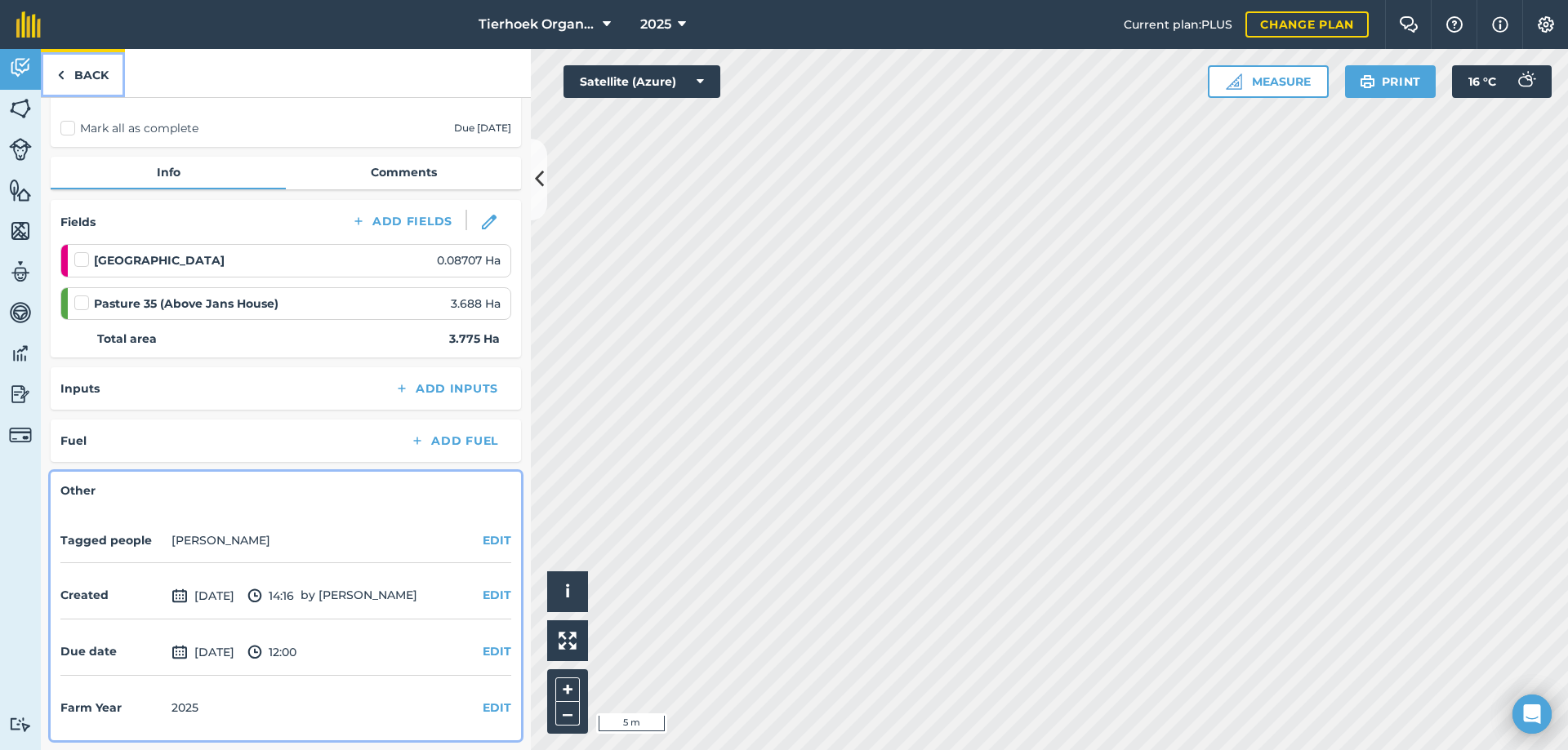
click at [79, 78] on link "Back" at bounding box center [83, 73] width 84 height 48
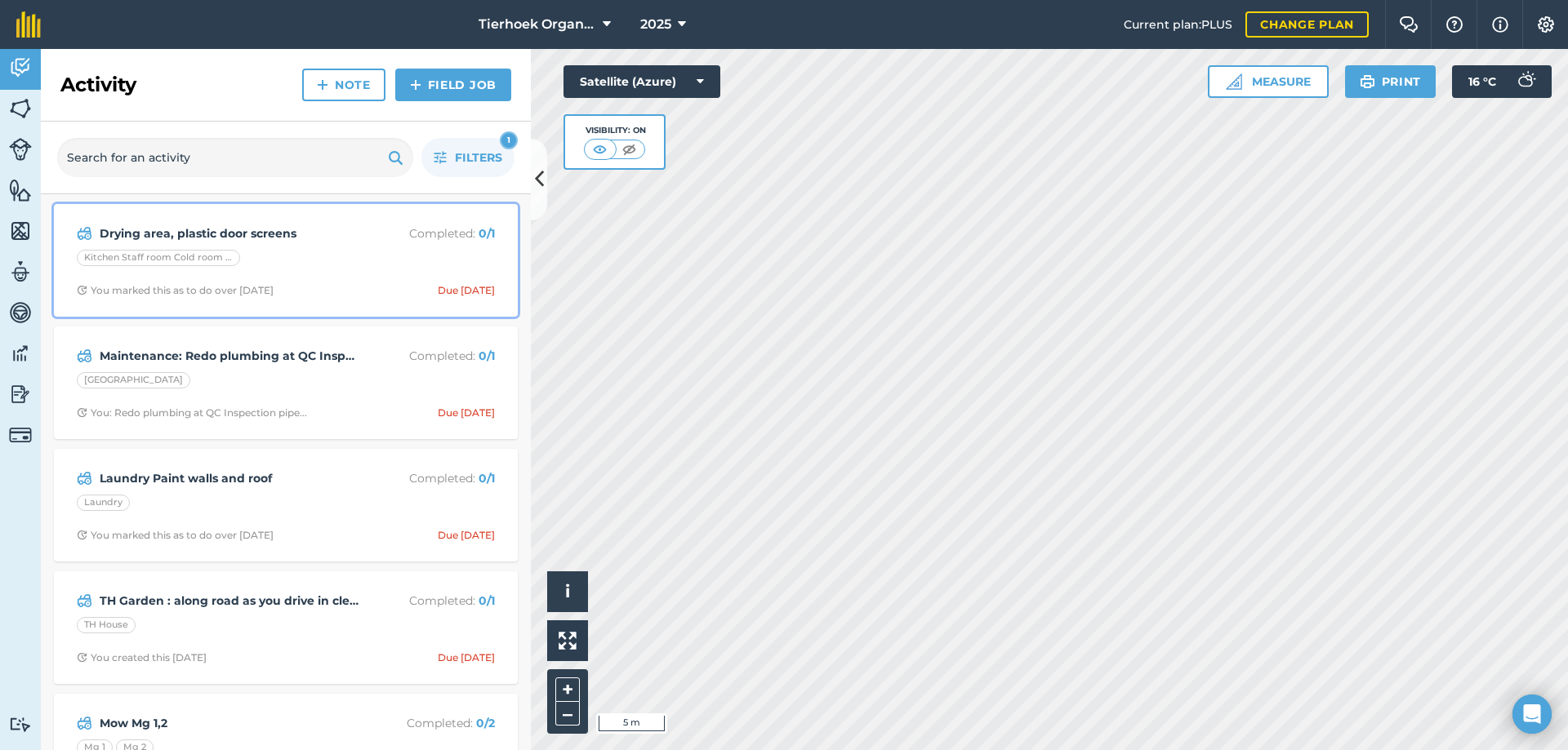
click at [365, 265] on div "Kitchen Staff room Cold room Toilets - Production Kitchen" at bounding box center [286, 260] width 418 height 22
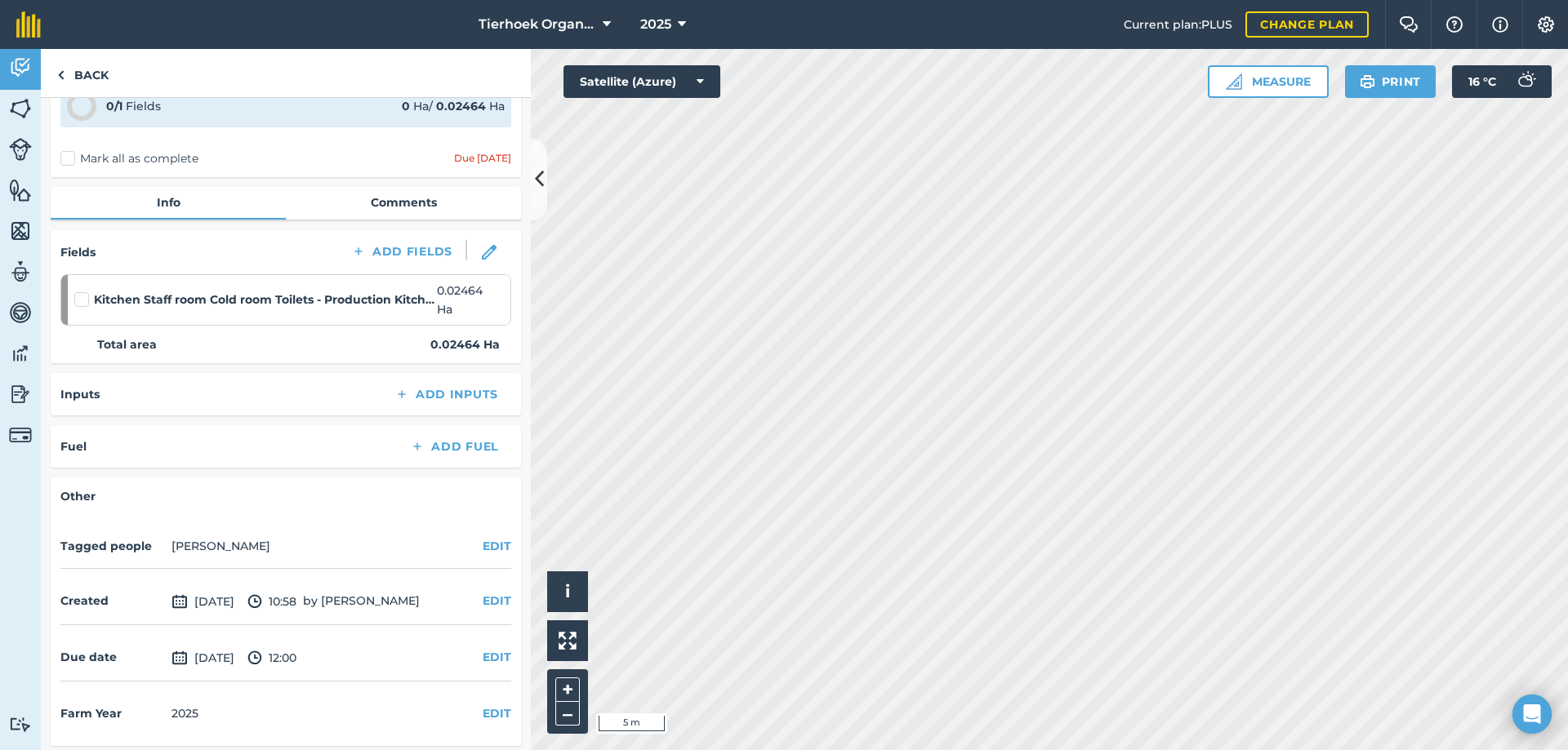
scroll to position [91, 0]
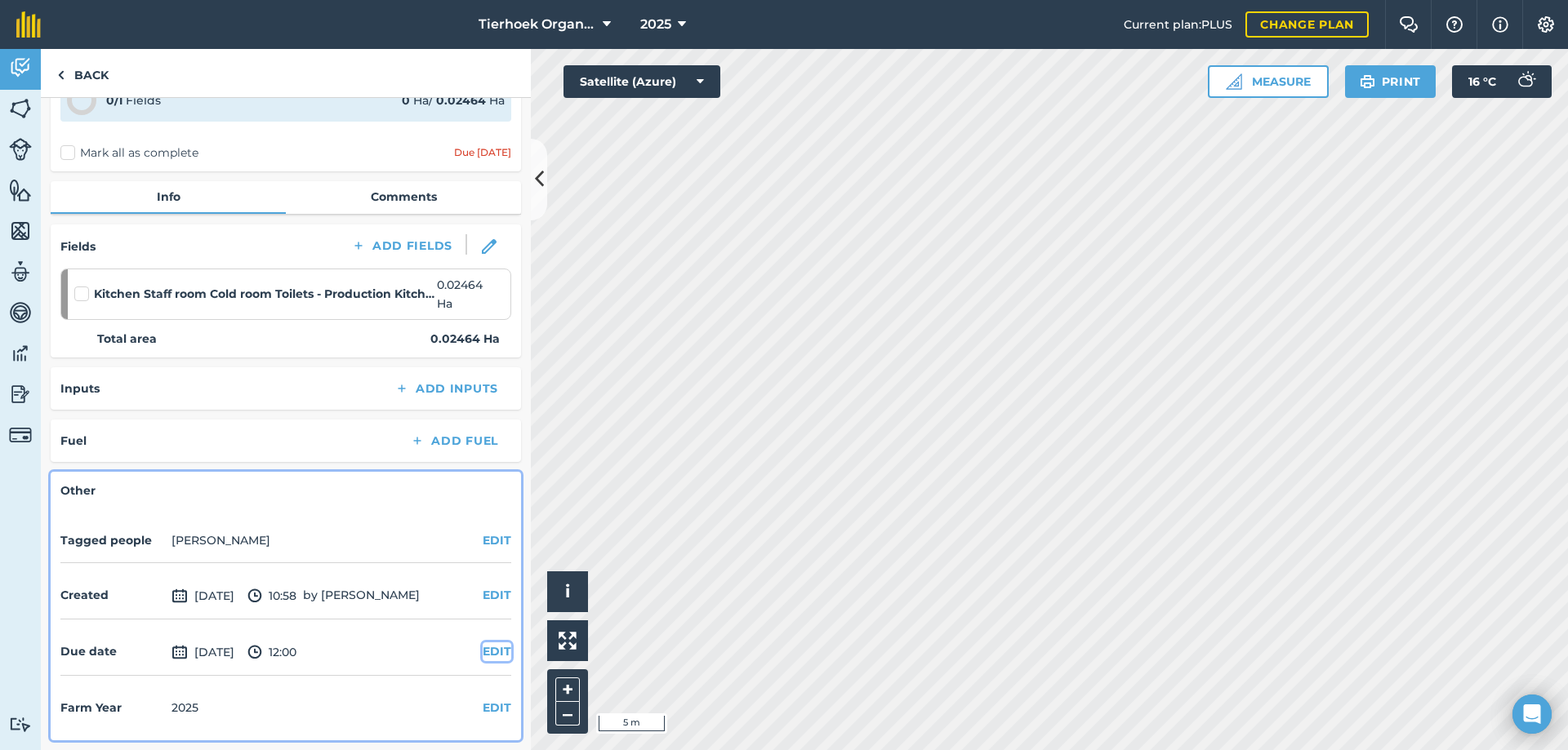
click at [482, 651] on button "EDIT" at bounding box center [496, 651] width 28 height 18
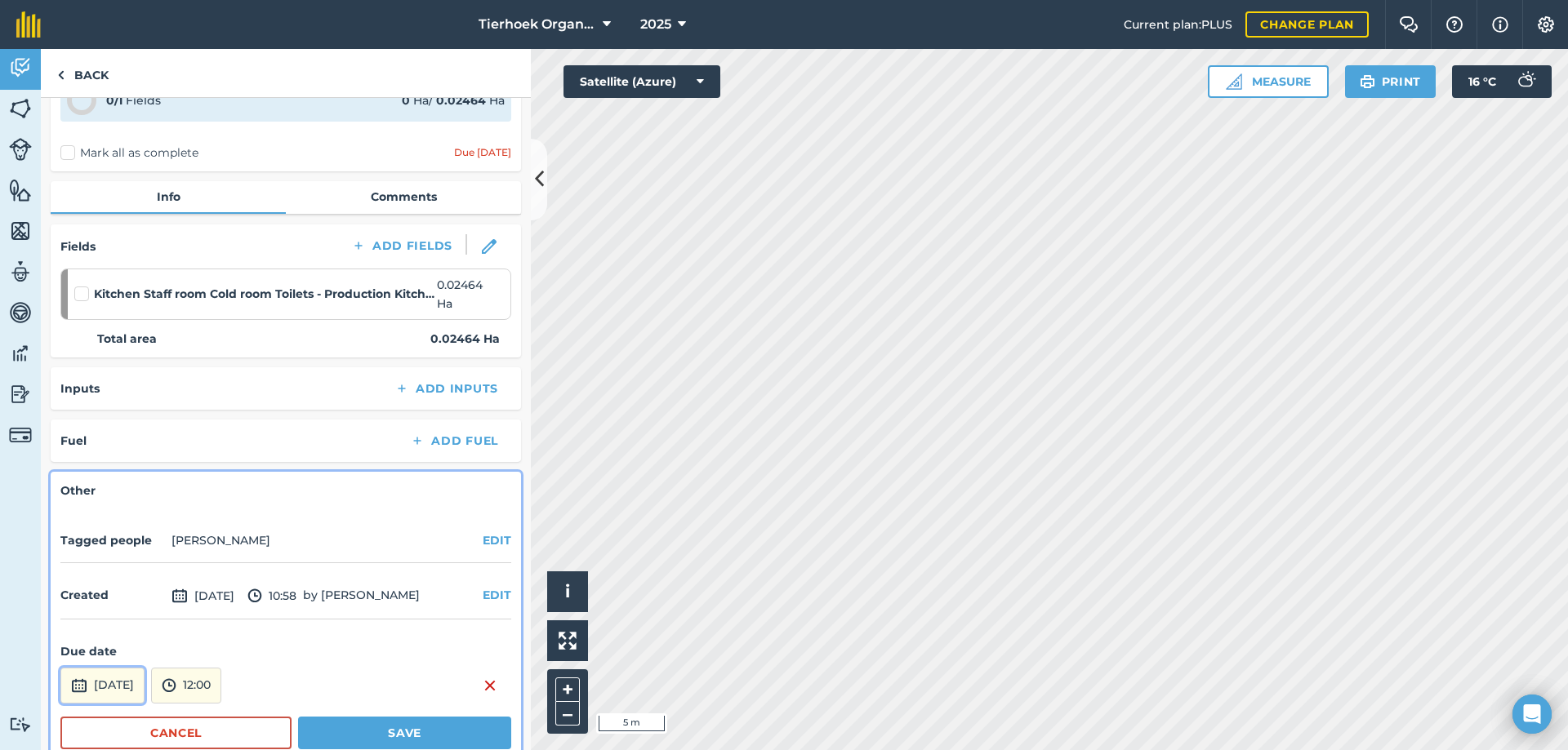
click at [140, 687] on button "[DATE]" at bounding box center [103, 685] width 84 height 36
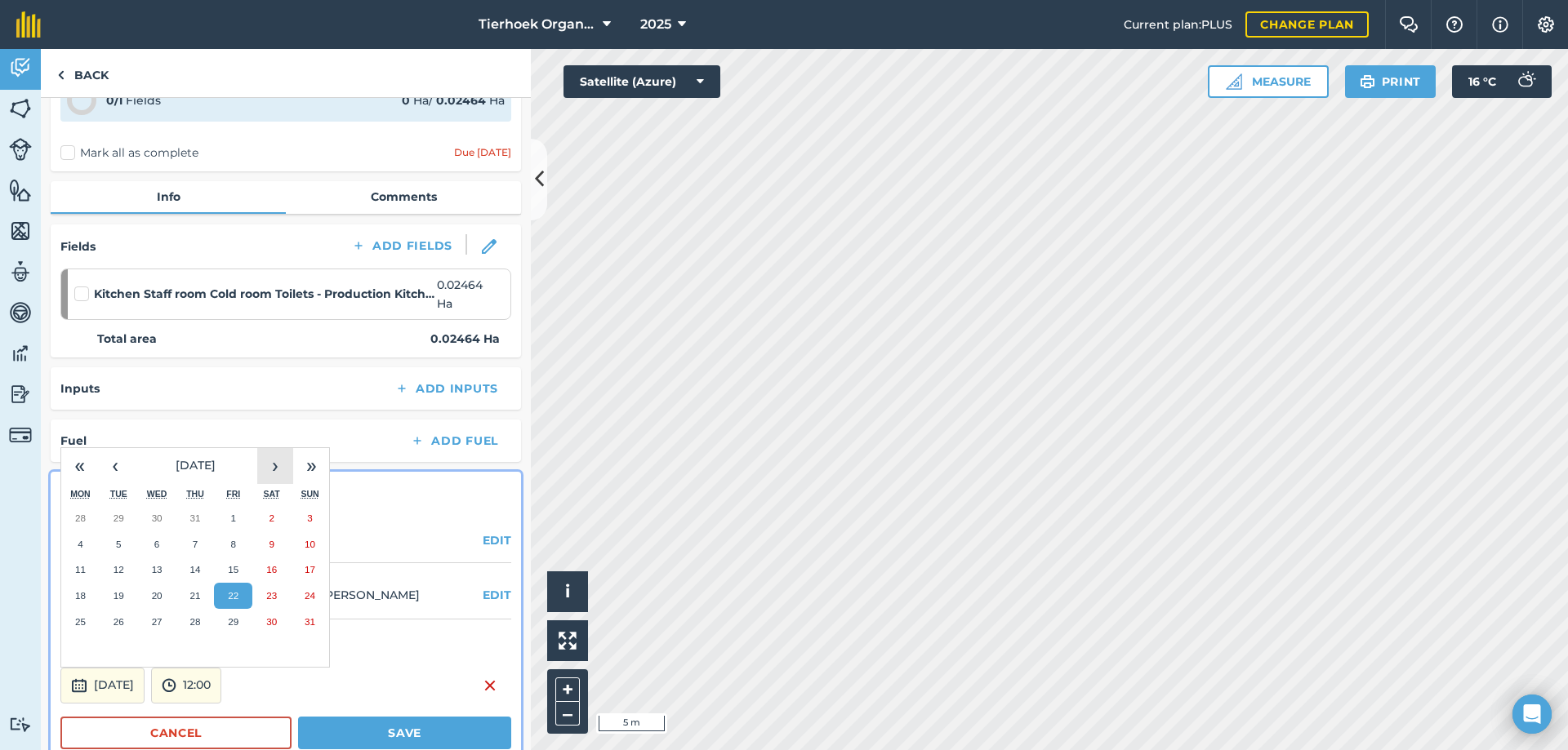
click at [277, 464] on button "›" at bounding box center [275, 466] width 36 height 36
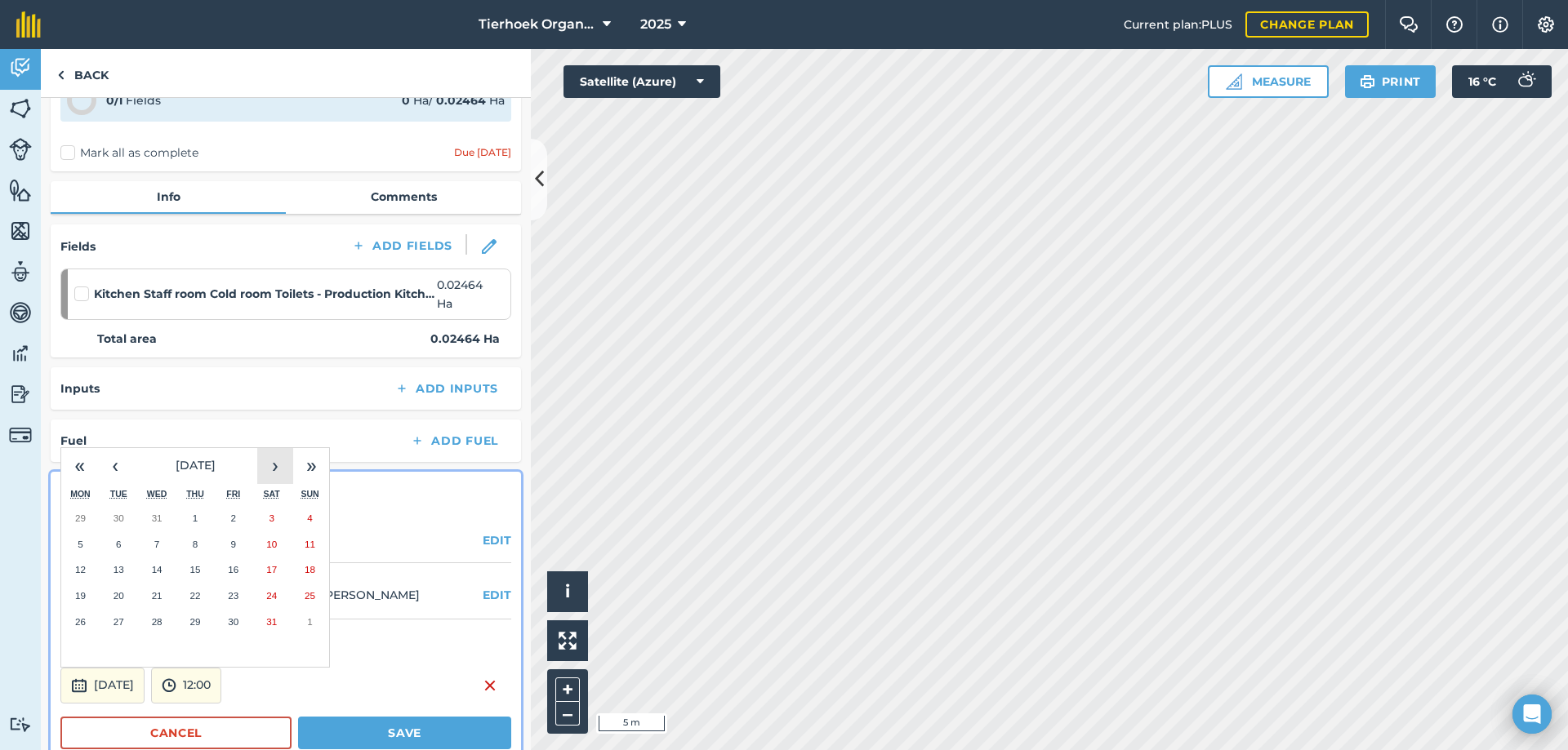
click at [277, 464] on button "›" at bounding box center [275, 466] width 36 height 36
click at [227, 624] on button "1" at bounding box center [233, 621] width 38 height 27
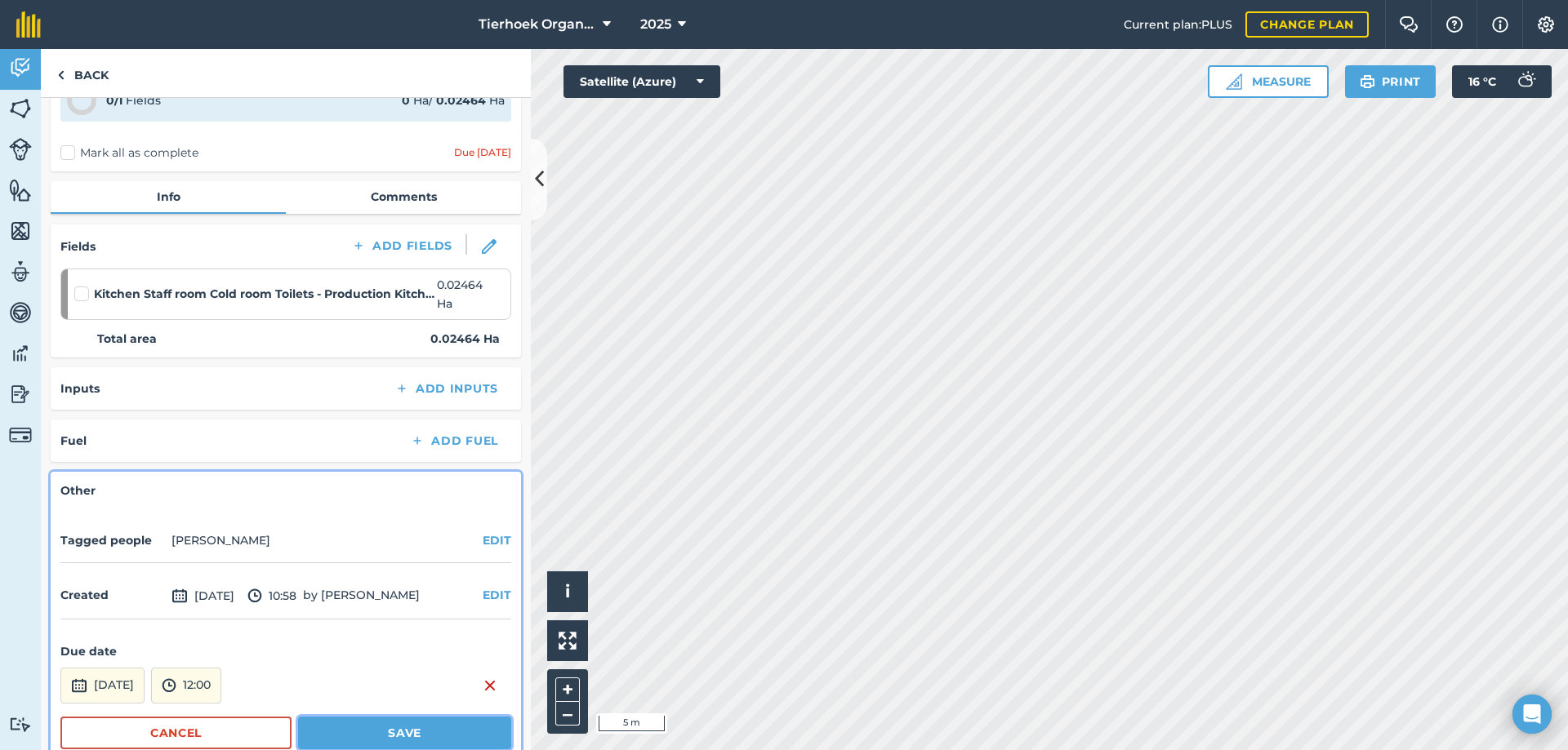
click at [365, 729] on button "Save" at bounding box center [405, 732] width 213 height 32
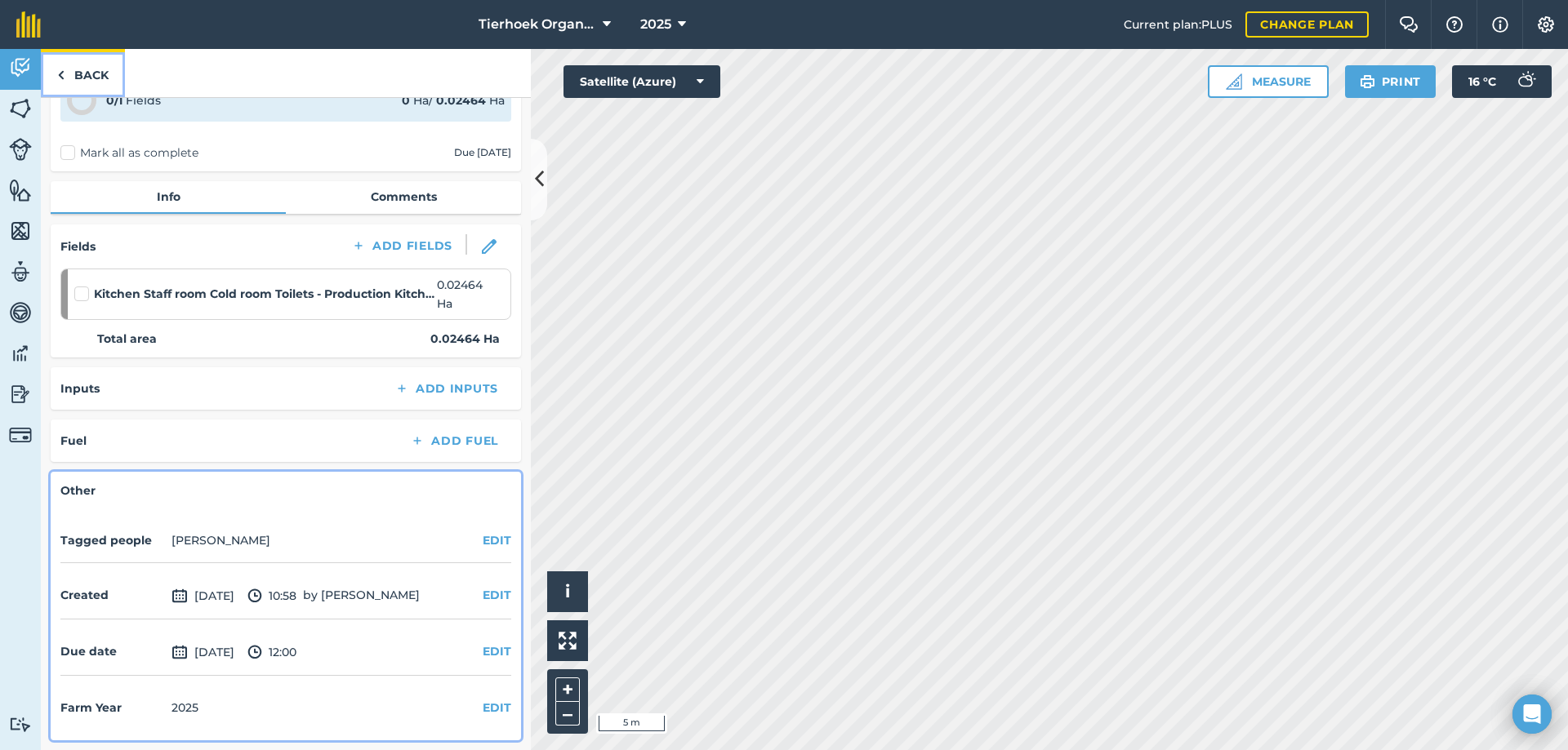
click at [83, 69] on link "Back" at bounding box center [83, 73] width 84 height 48
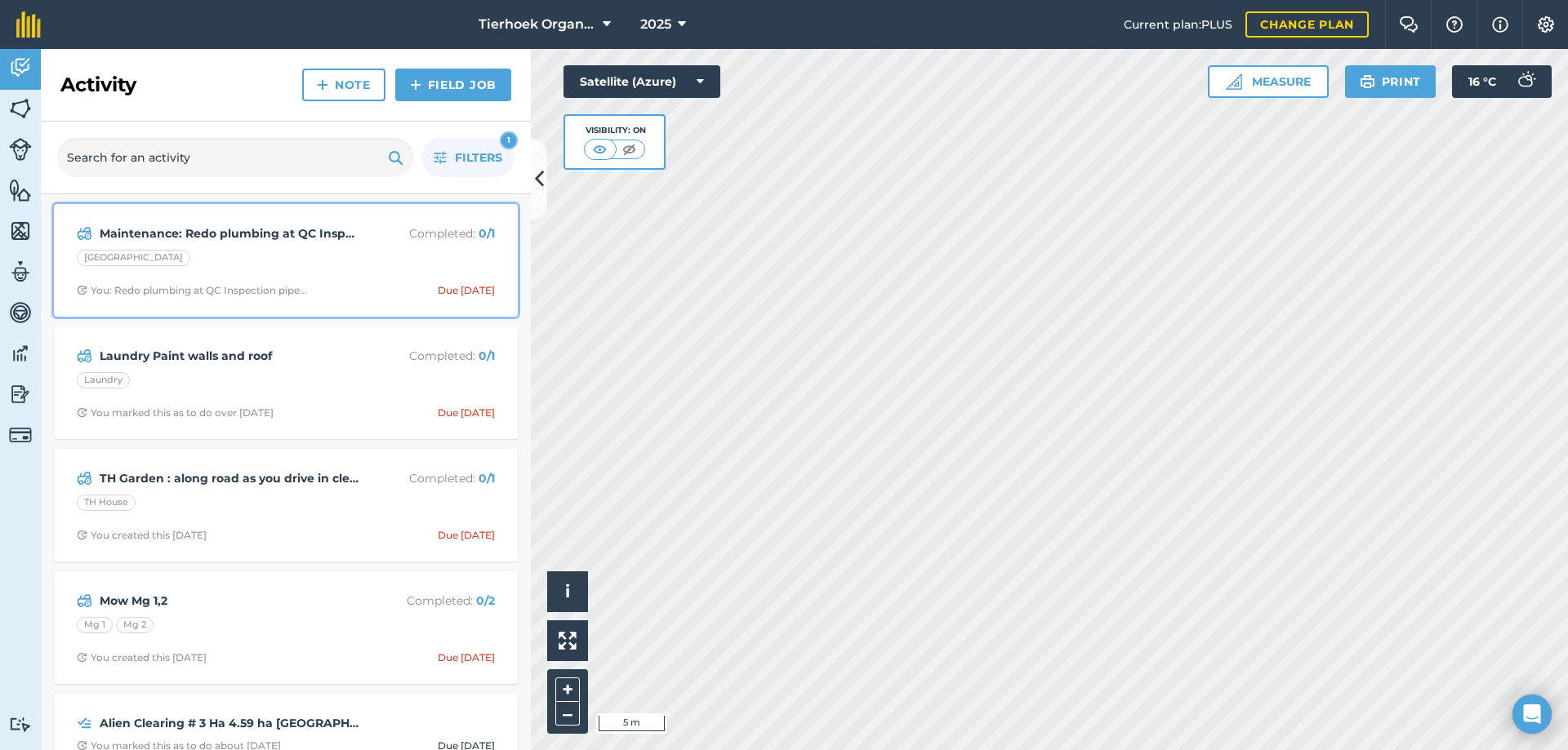
click at [349, 274] on div "Maintenance: Redo plumbing at QC Inspection pipes, Cement over corner toilet pi…" at bounding box center [286, 260] width 444 height 93
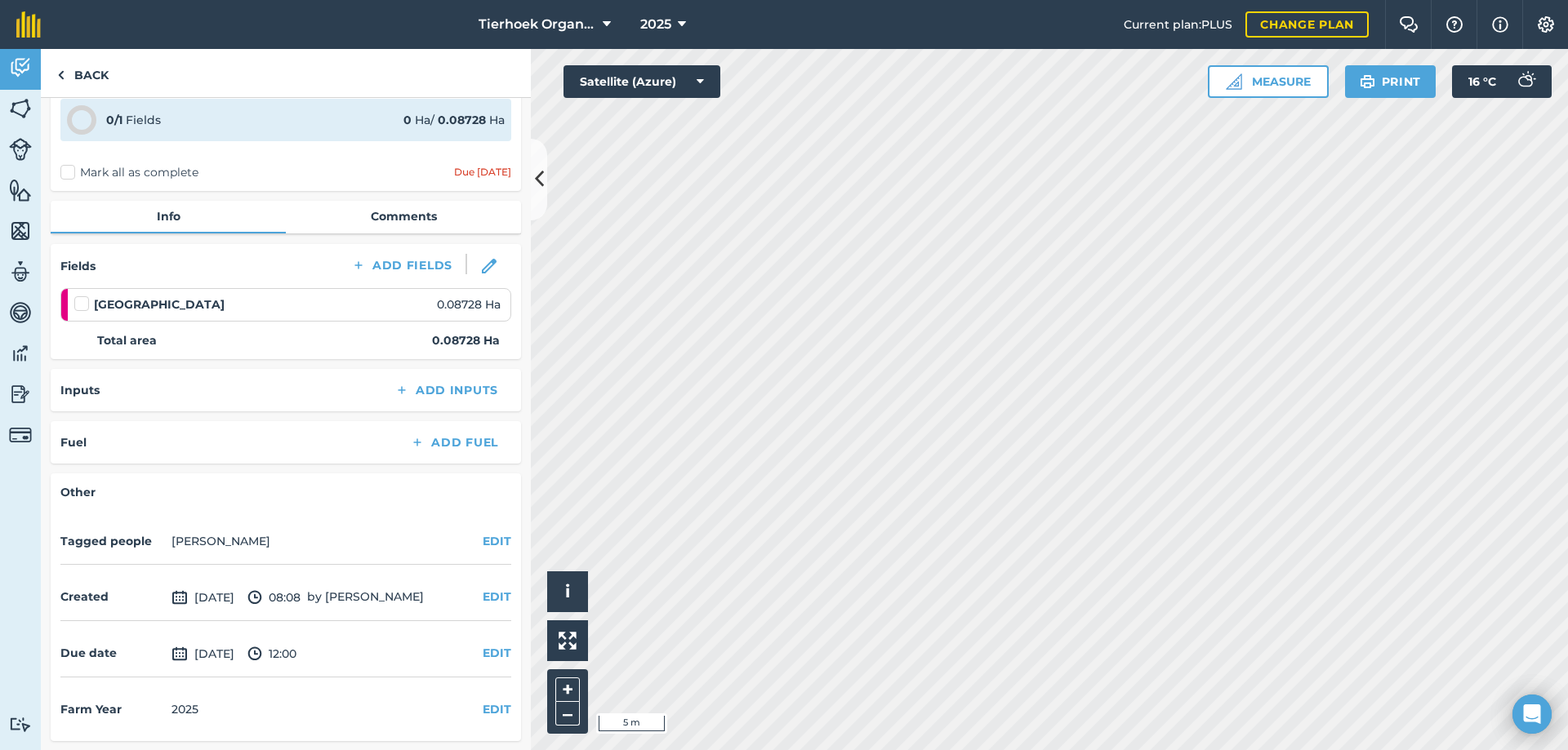
scroll to position [85, 0]
click at [482, 651] on button "EDIT" at bounding box center [496, 652] width 28 height 18
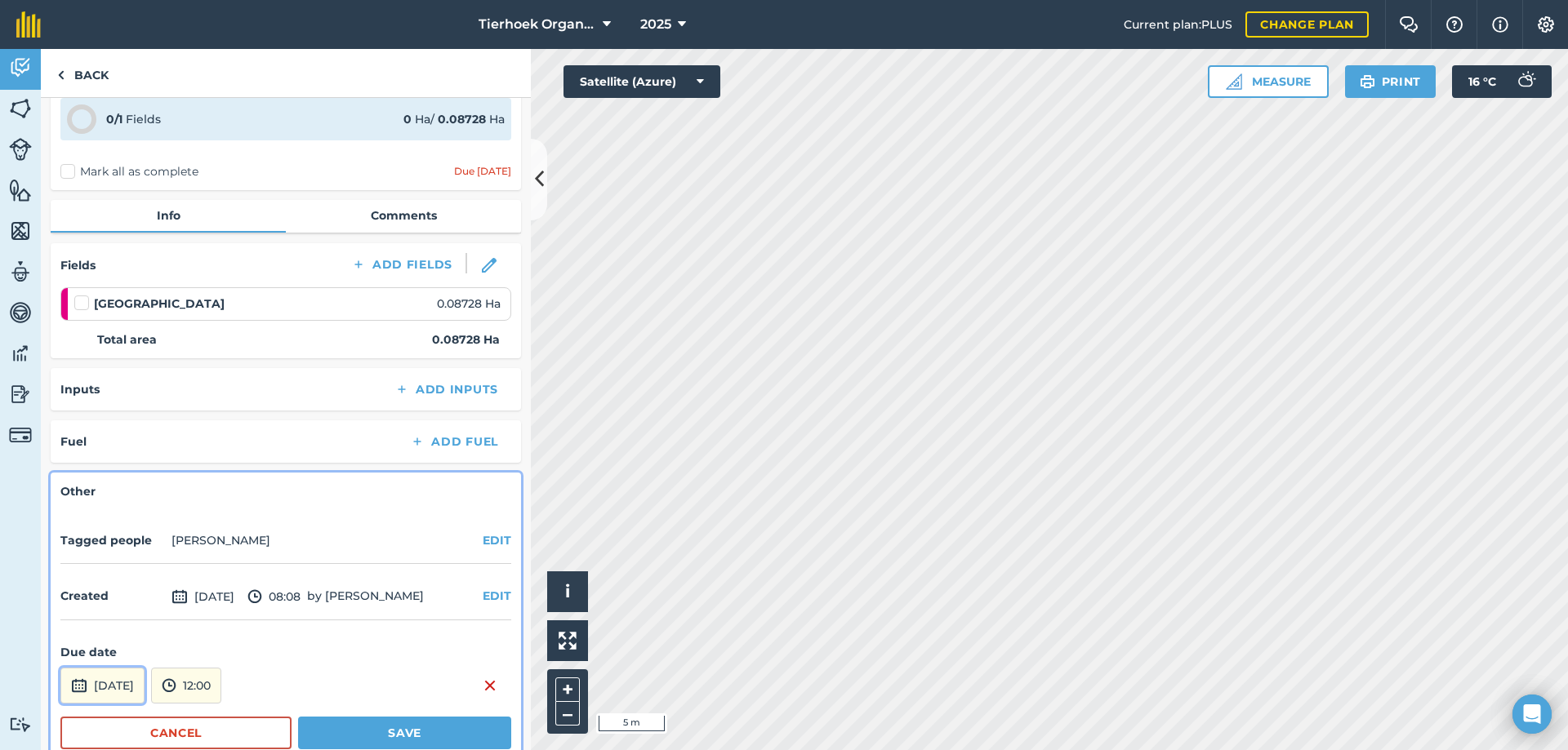
click at [144, 684] on button "[DATE]" at bounding box center [103, 685] width 84 height 36
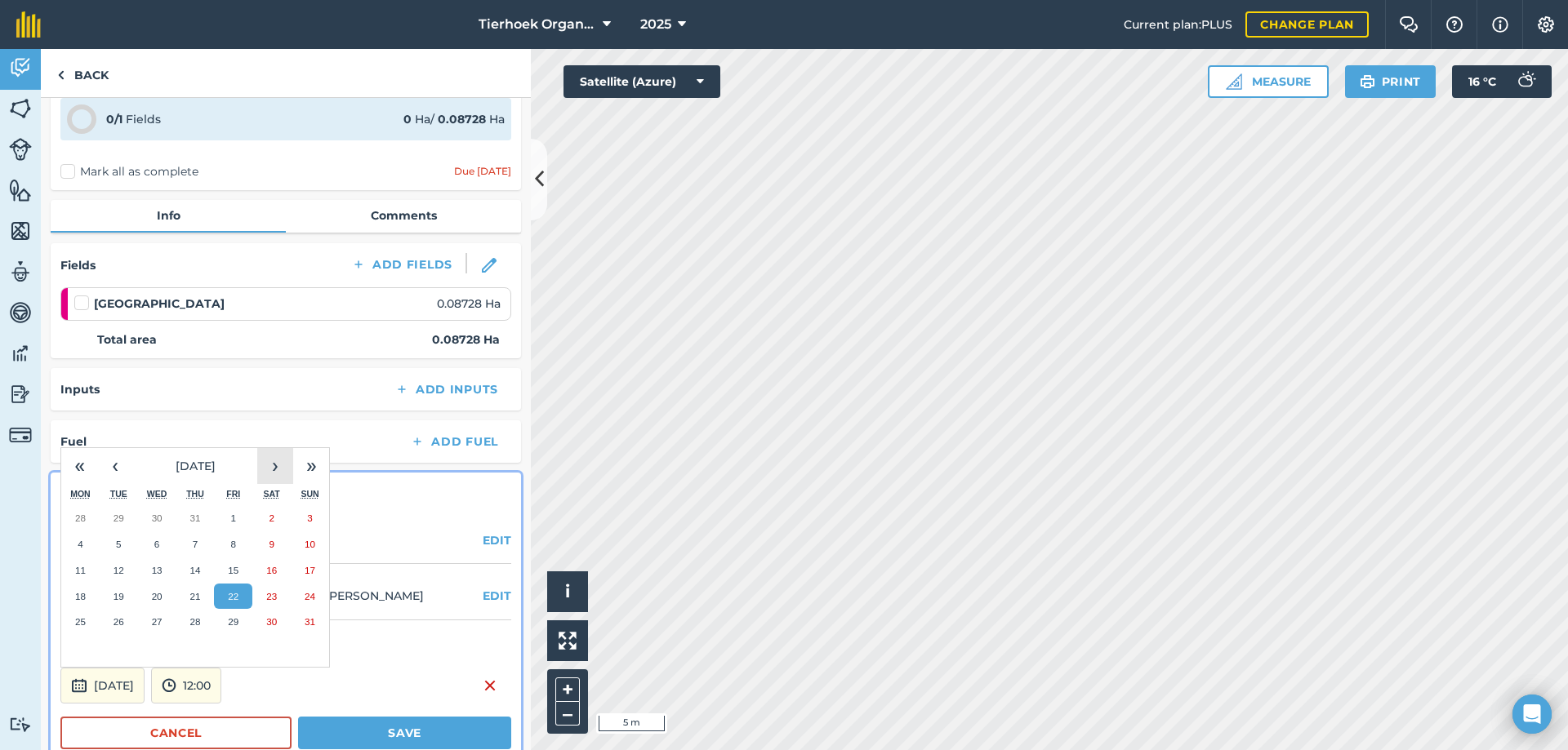
click at [275, 465] on button "›" at bounding box center [275, 466] width 36 height 36
click at [240, 592] on button "26" at bounding box center [233, 597] width 38 height 27
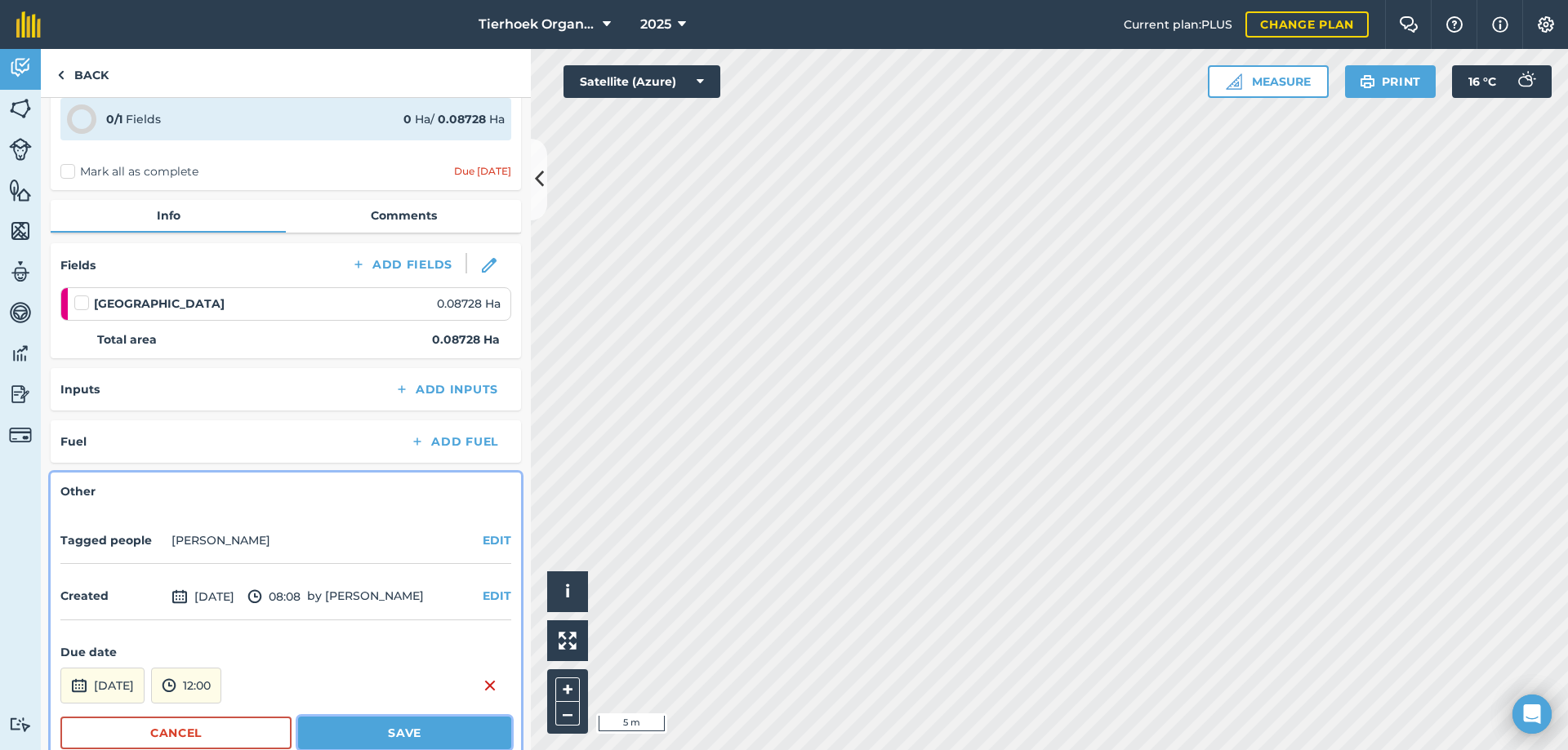
click at [335, 726] on button "Save" at bounding box center [405, 732] width 213 height 32
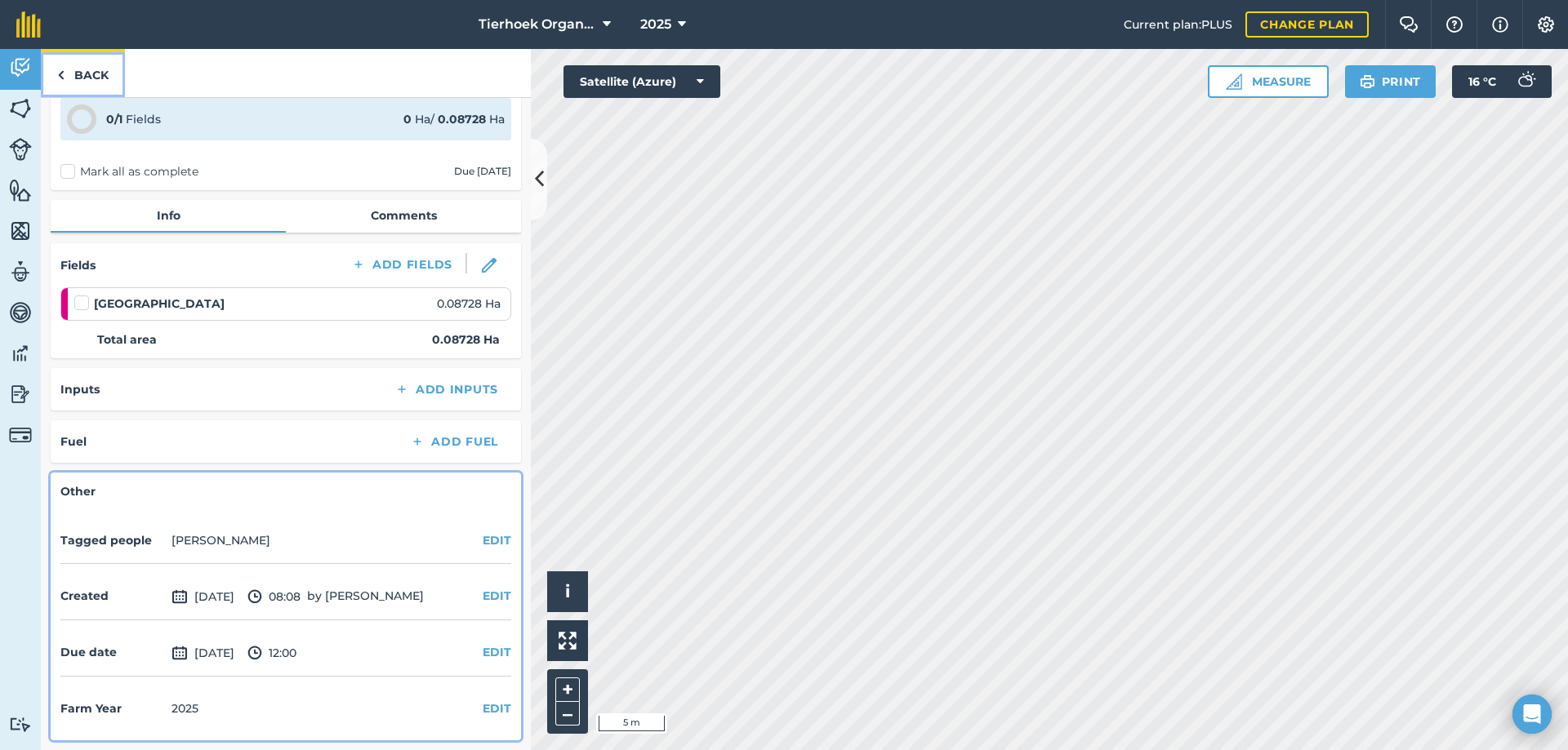
click at [82, 71] on link "Back" at bounding box center [83, 73] width 84 height 48
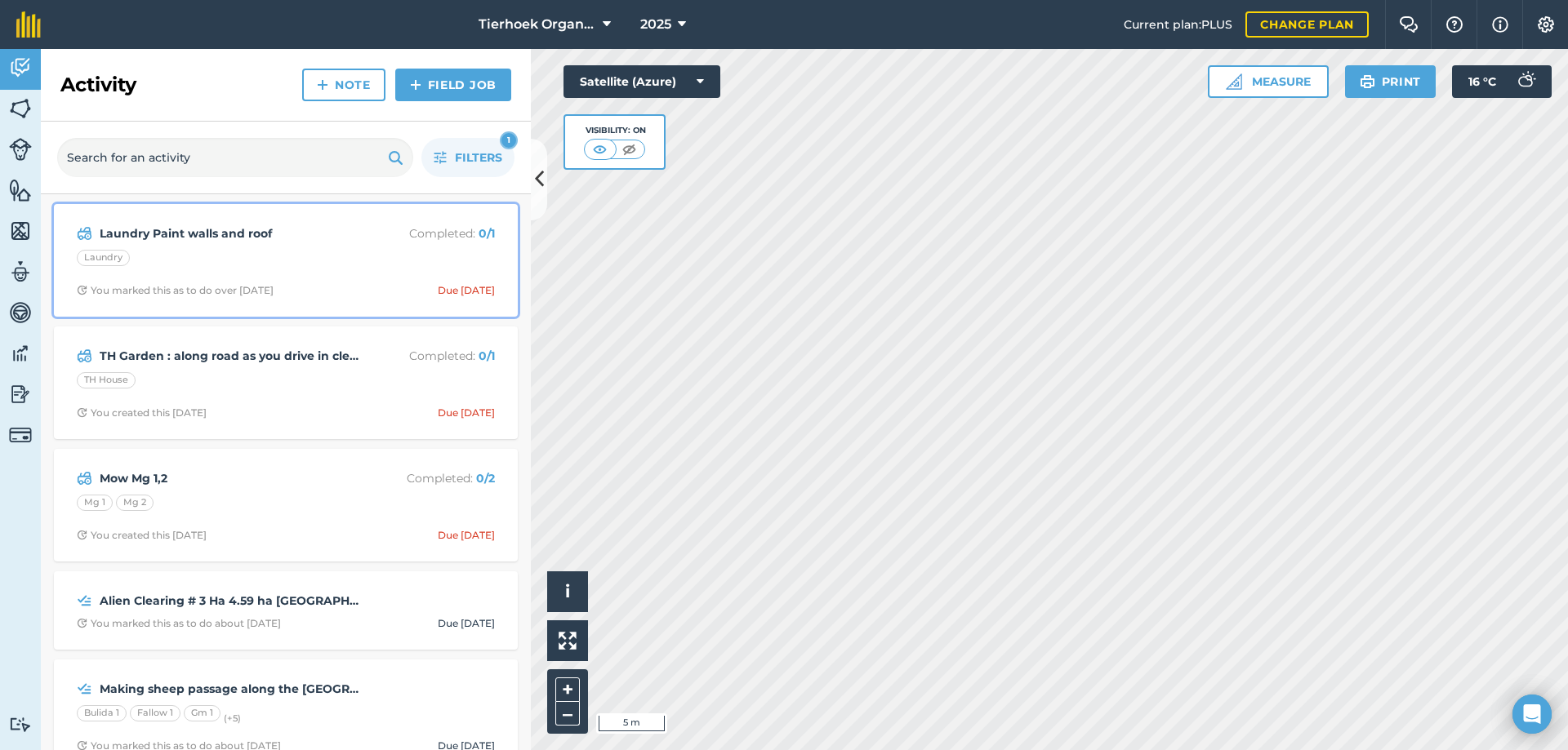
click at [337, 244] on div "Laundry Paint walls and roof Completed : 0 / 1 Laundry You marked this as to do…" at bounding box center [286, 260] width 444 height 93
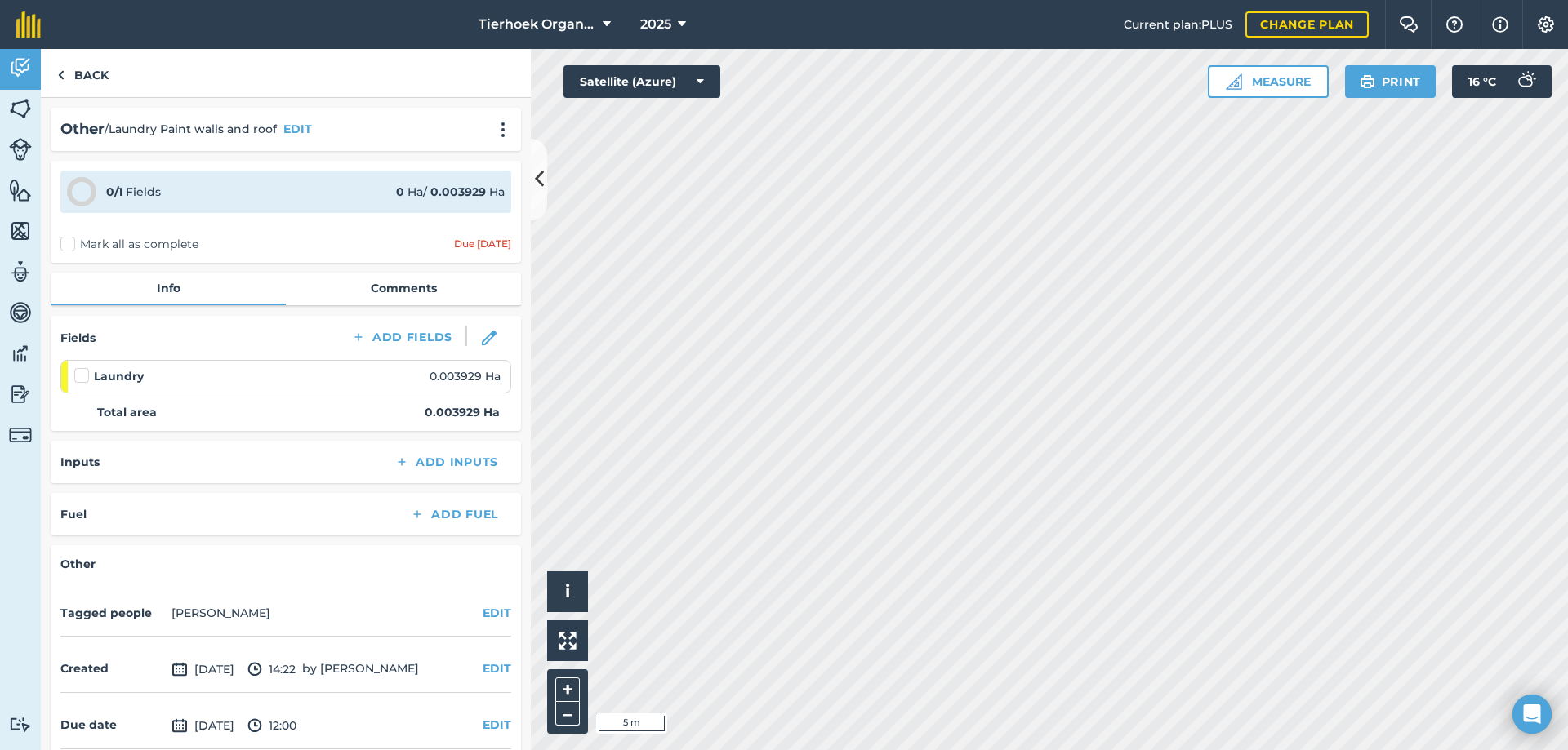
scroll to position [73, 0]
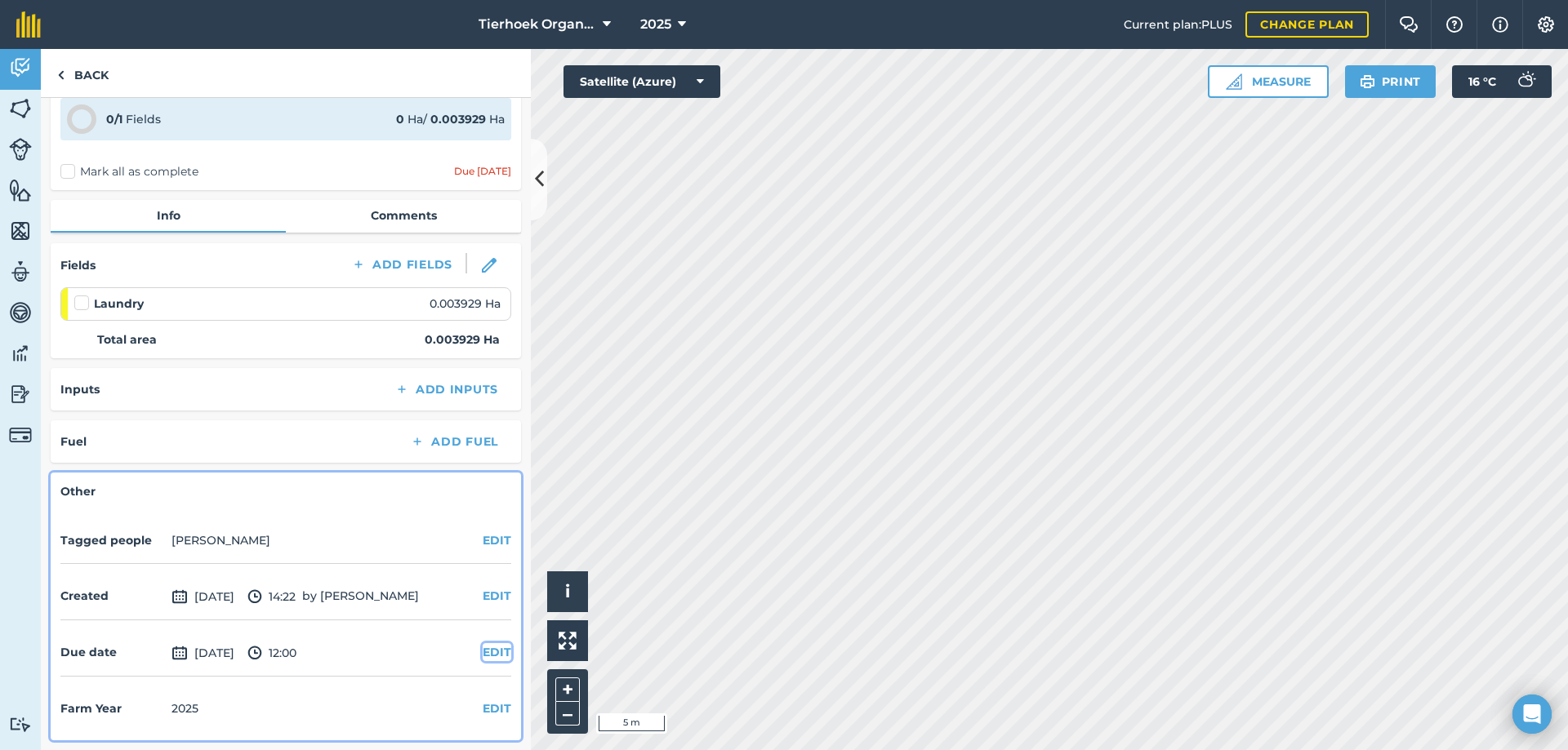
click at [487, 651] on button "EDIT" at bounding box center [496, 652] width 28 height 18
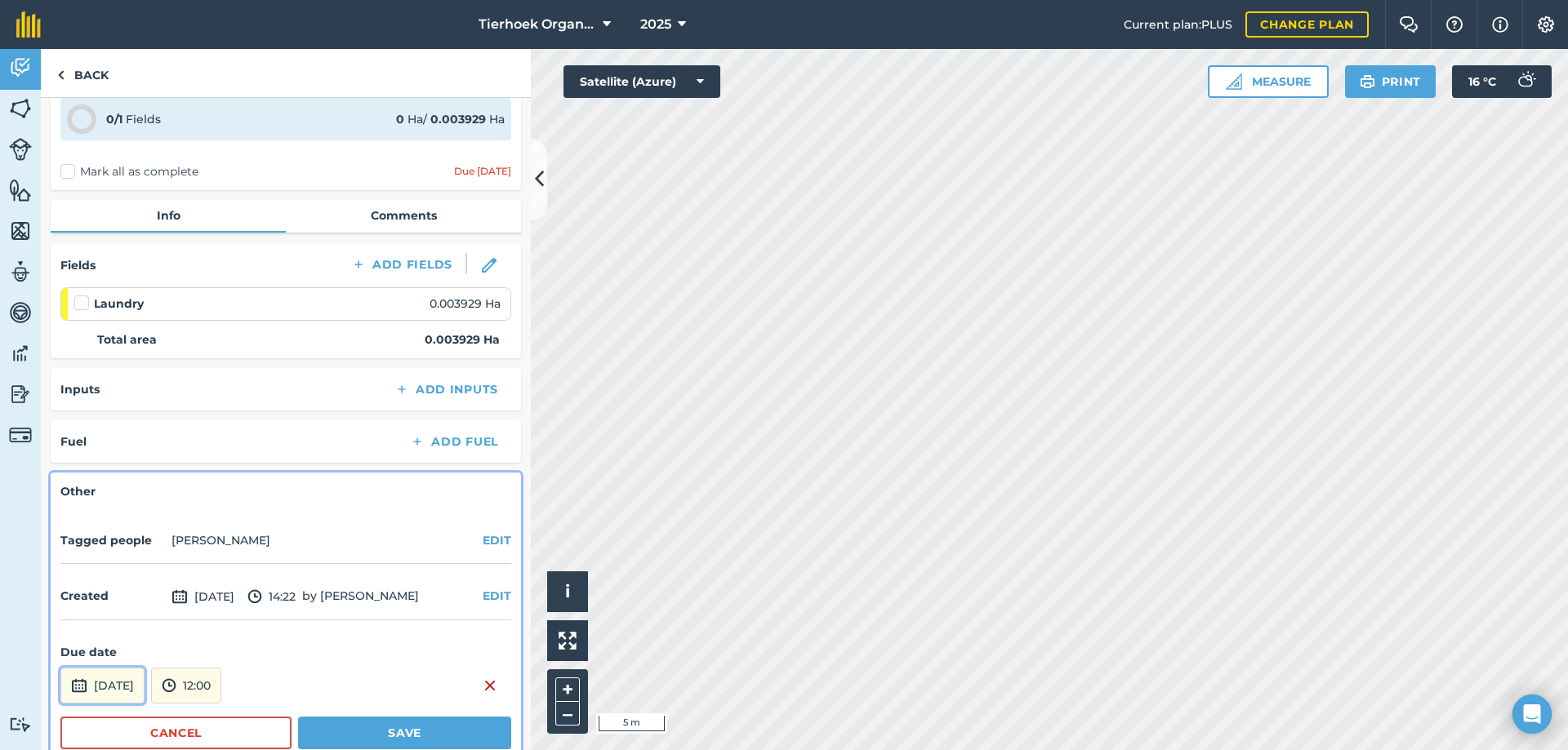
click at [144, 691] on button "[DATE]" at bounding box center [103, 685] width 84 height 36
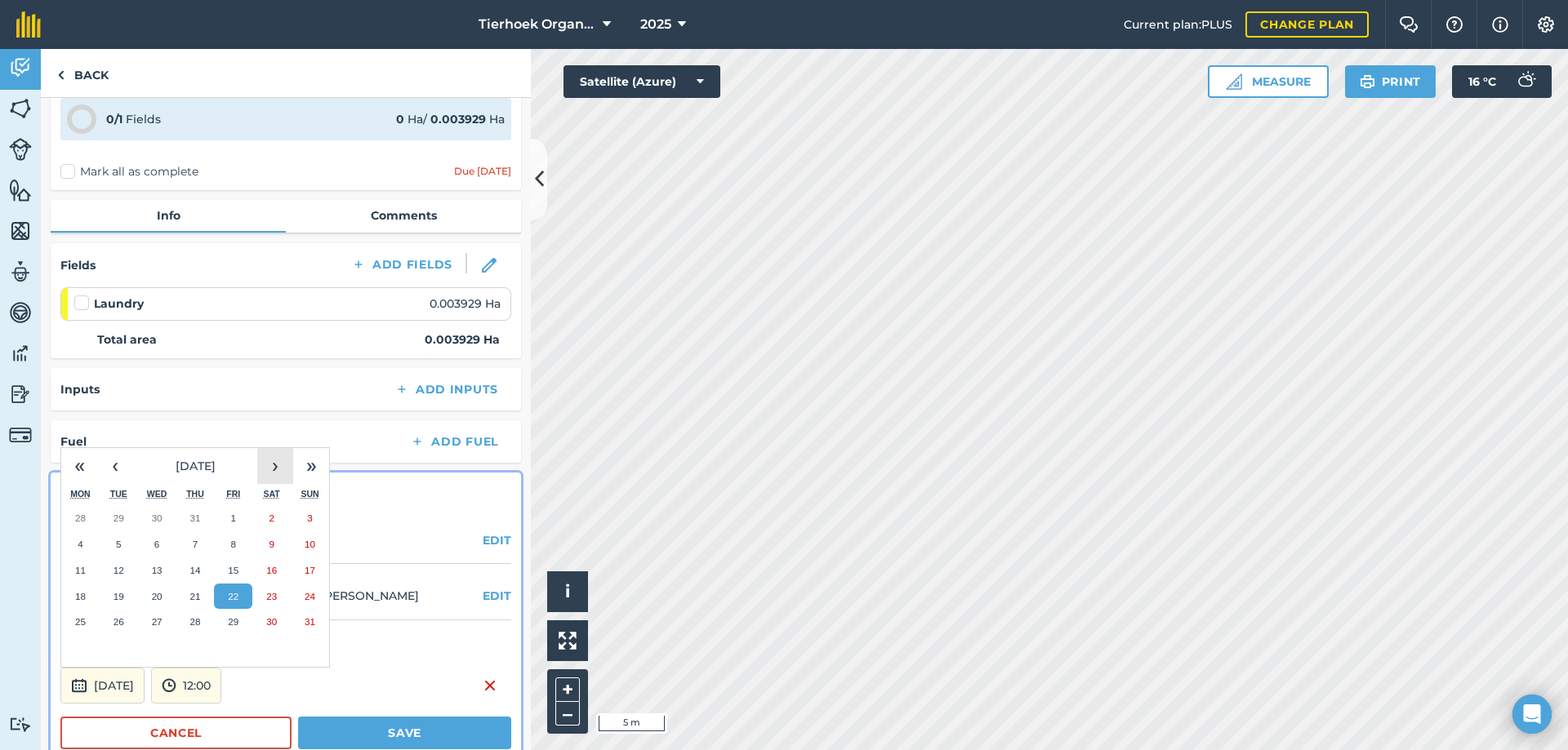
click at [279, 464] on button "›" at bounding box center [275, 466] width 36 height 36
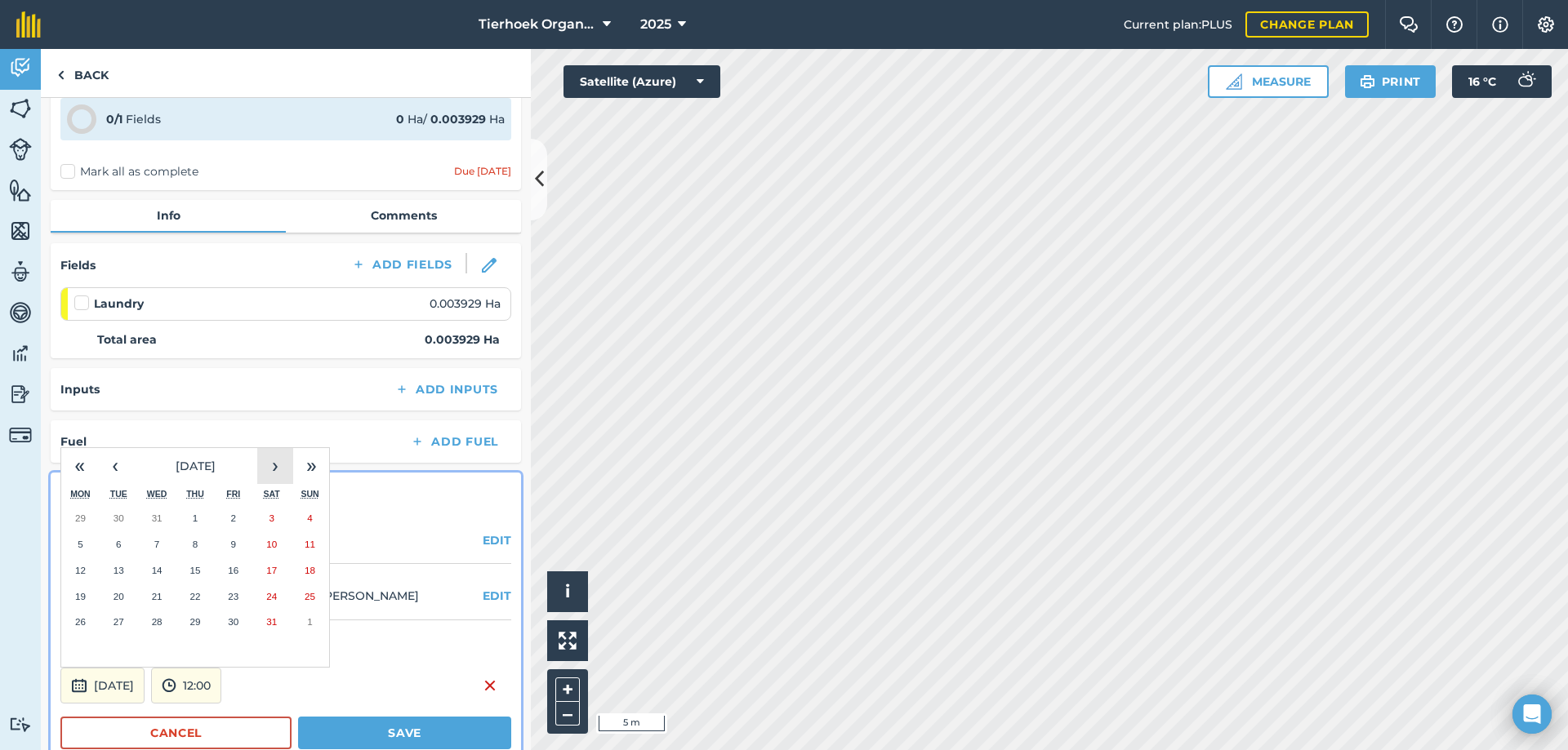
click at [279, 464] on button "›" at bounding box center [275, 466] width 36 height 36
click at [272, 467] on button "›" at bounding box center [275, 466] width 36 height 36
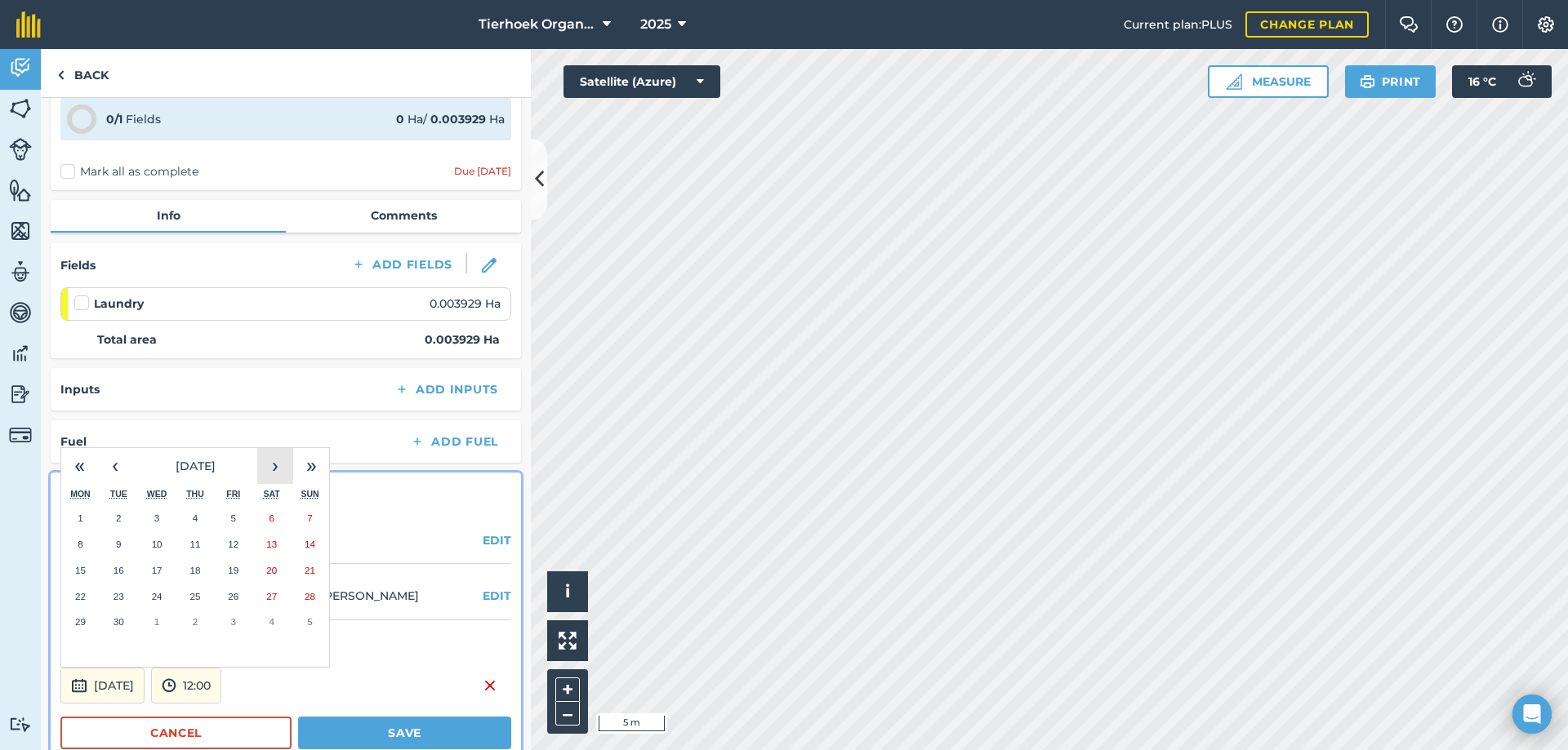
click at [272, 467] on button "›" at bounding box center [275, 466] width 36 height 36
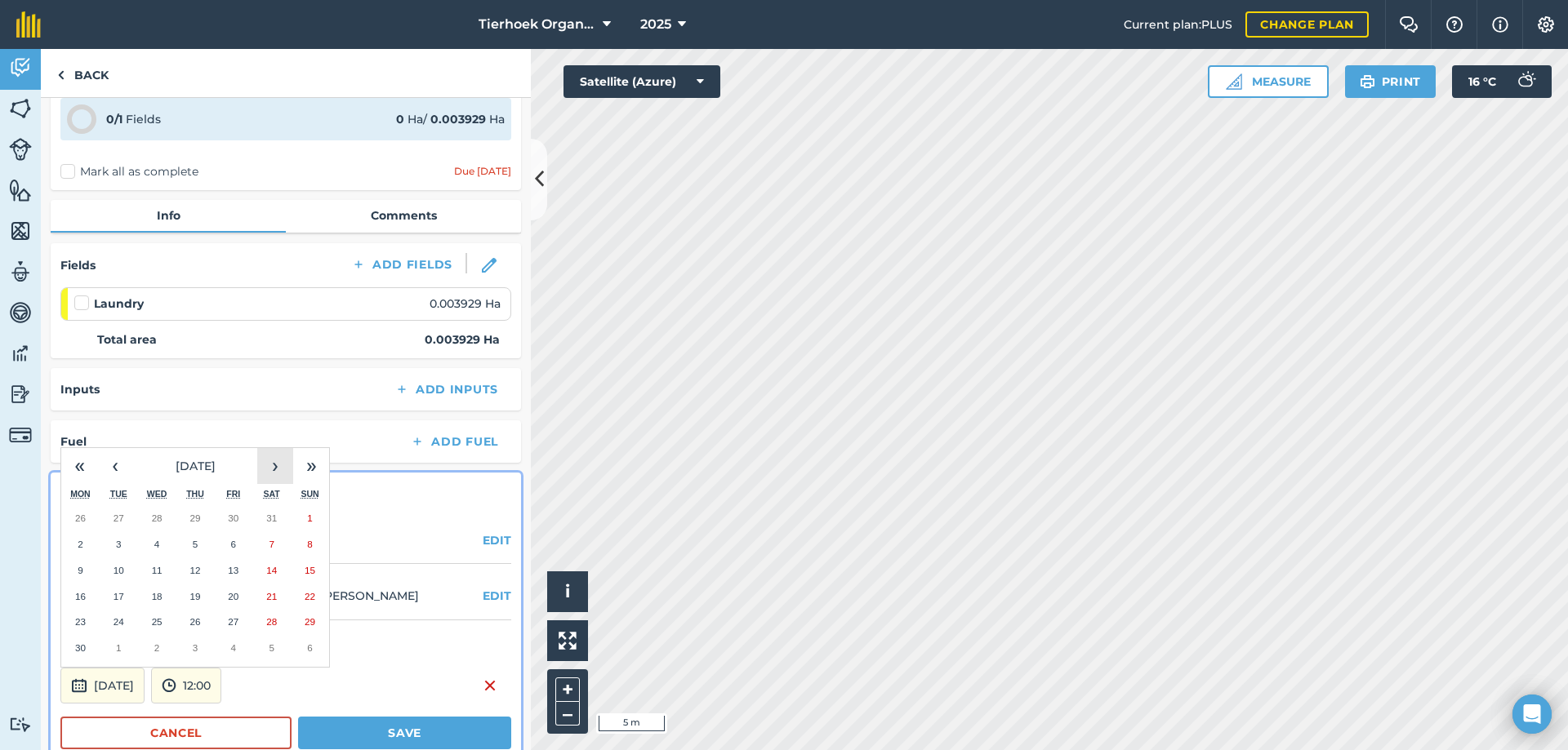
click at [272, 467] on button "›" at bounding box center [275, 466] width 36 height 36
click at [243, 520] on button "1" at bounding box center [233, 518] width 38 height 27
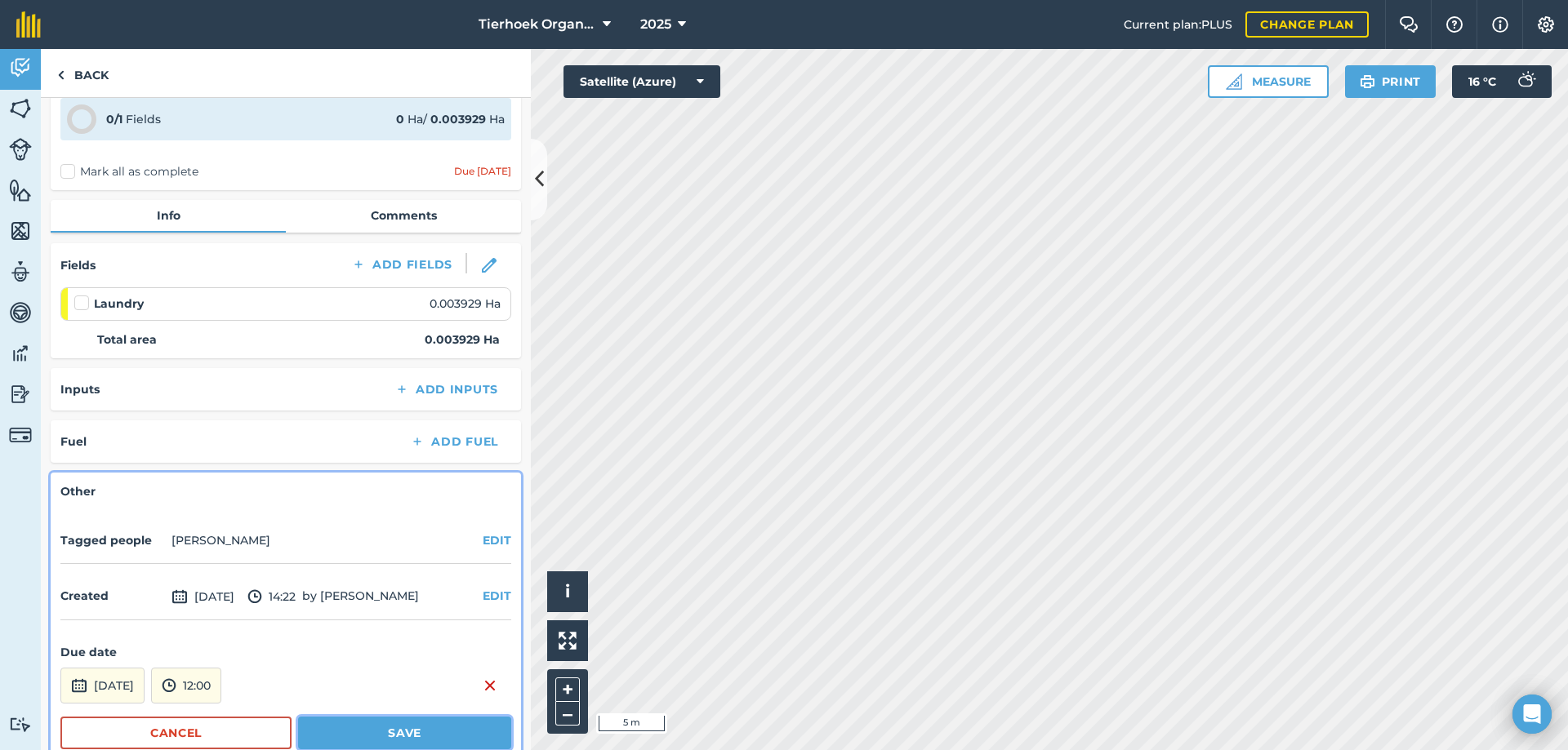
click at [364, 724] on button "Save" at bounding box center [405, 732] width 213 height 32
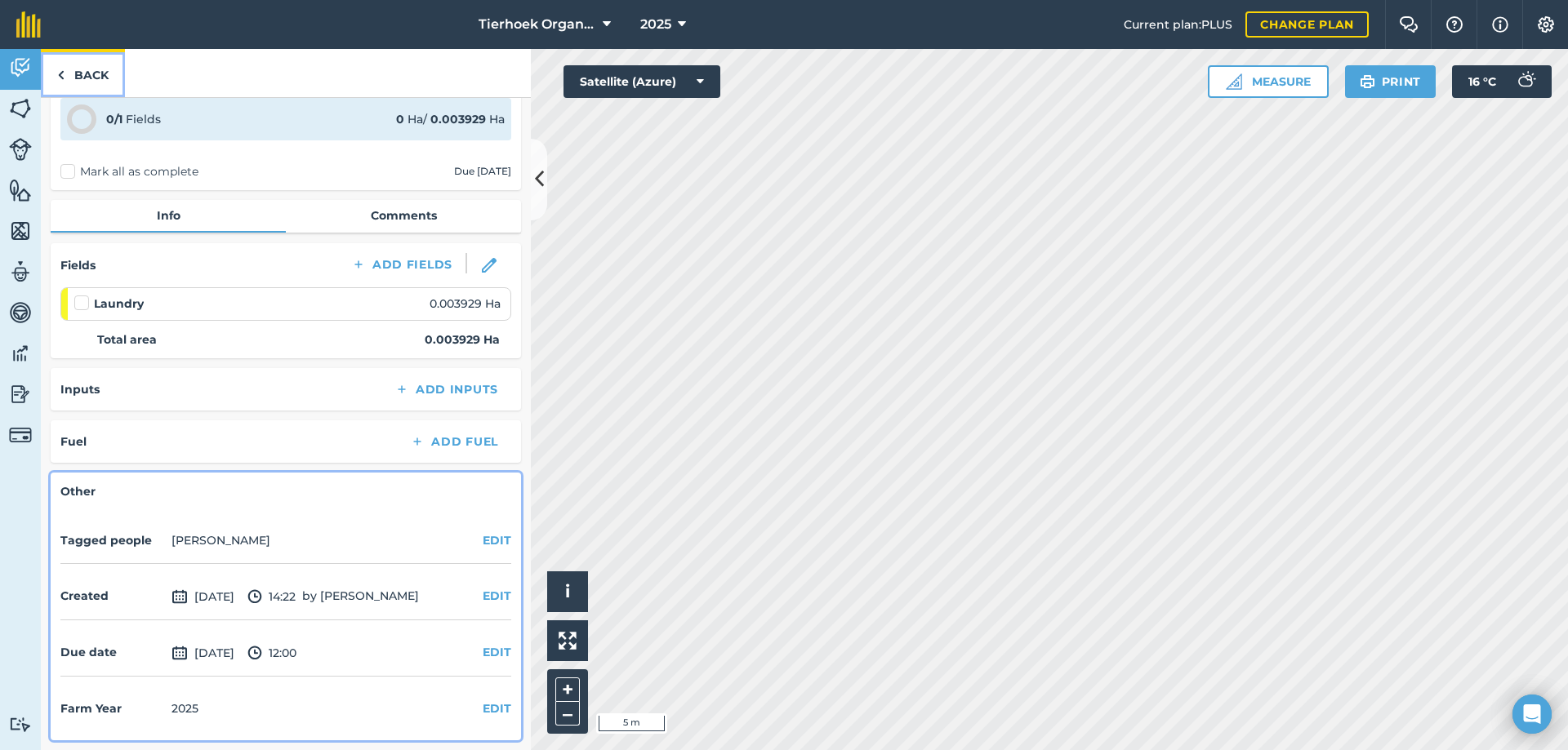
click at [89, 76] on link "Back" at bounding box center [83, 73] width 84 height 48
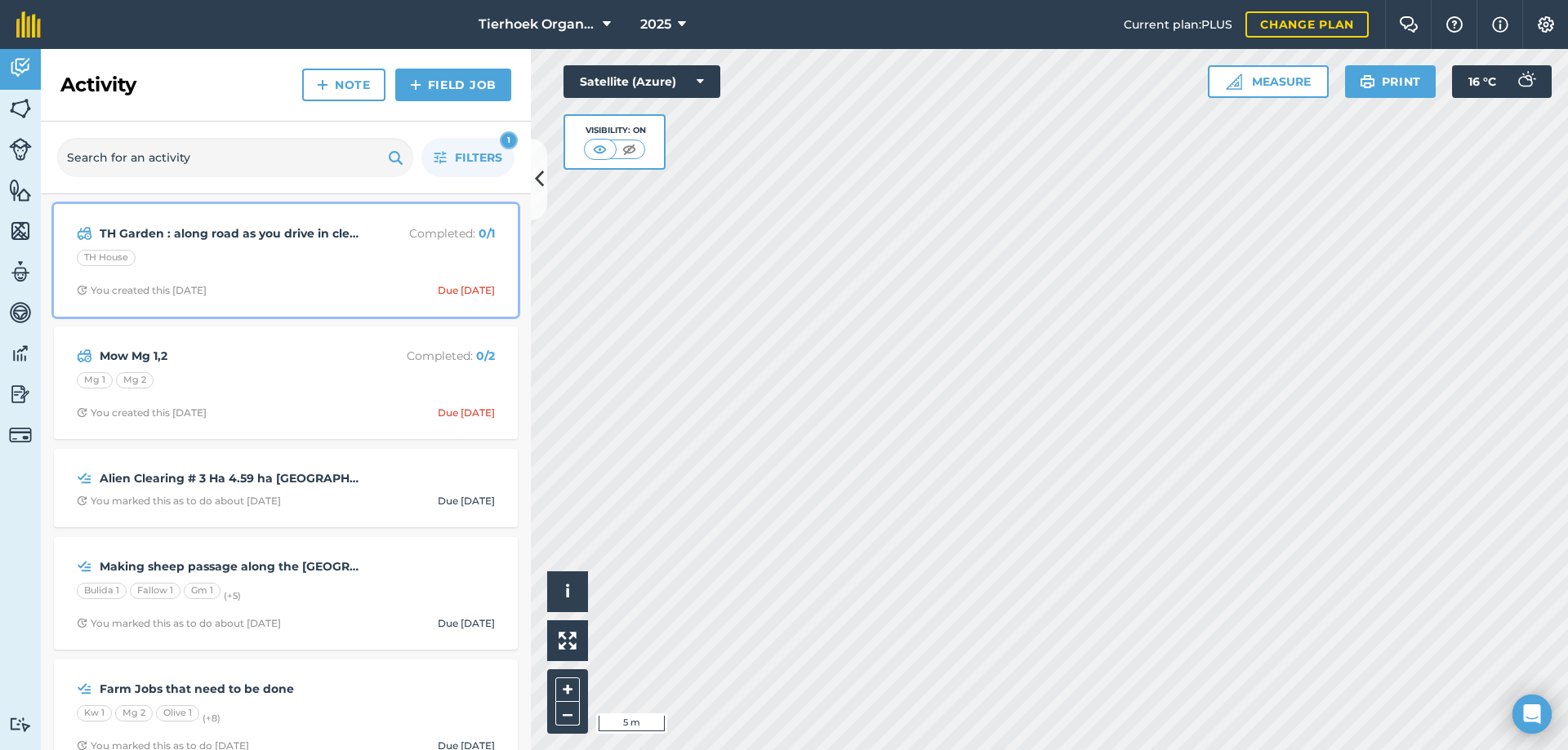
click at [333, 280] on div "TH Garden : along road as you drive in clear [PERSON_NAME] and clean up Replant…" at bounding box center [286, 260] width 444 height 93
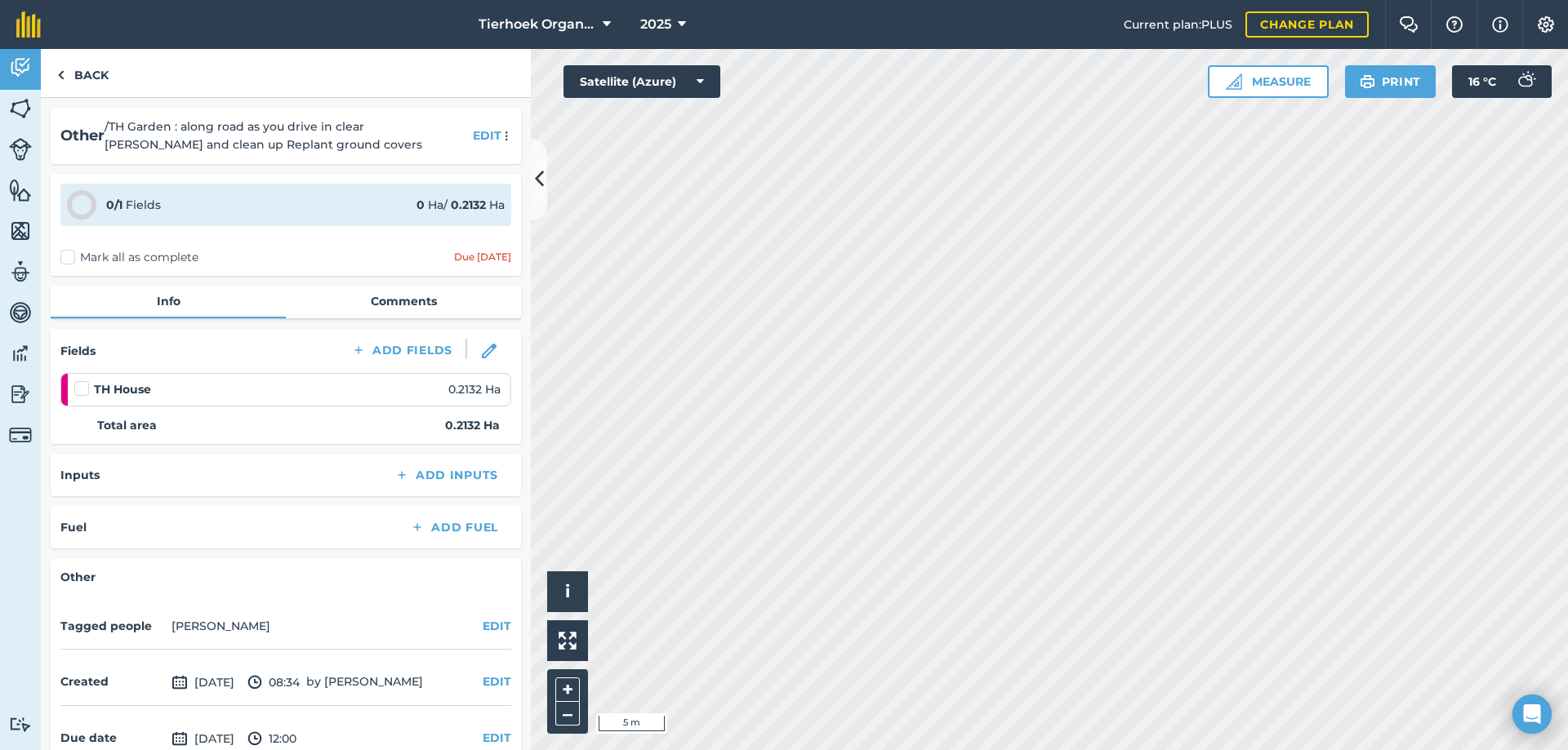
scroll to position [85, 0]
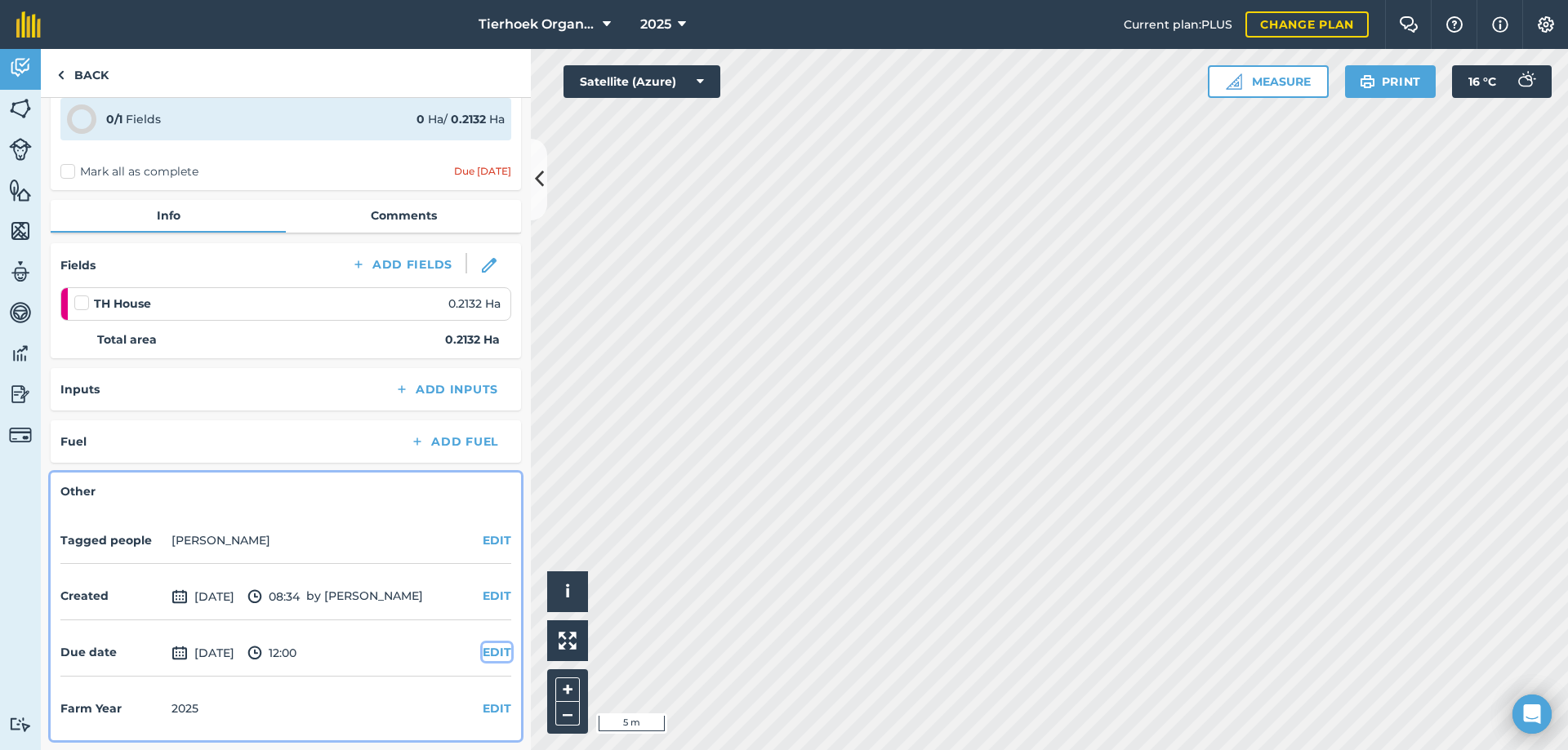
click at [486, 654] on button "EDIT" at bounding box center [496, 652] width 28 height 18
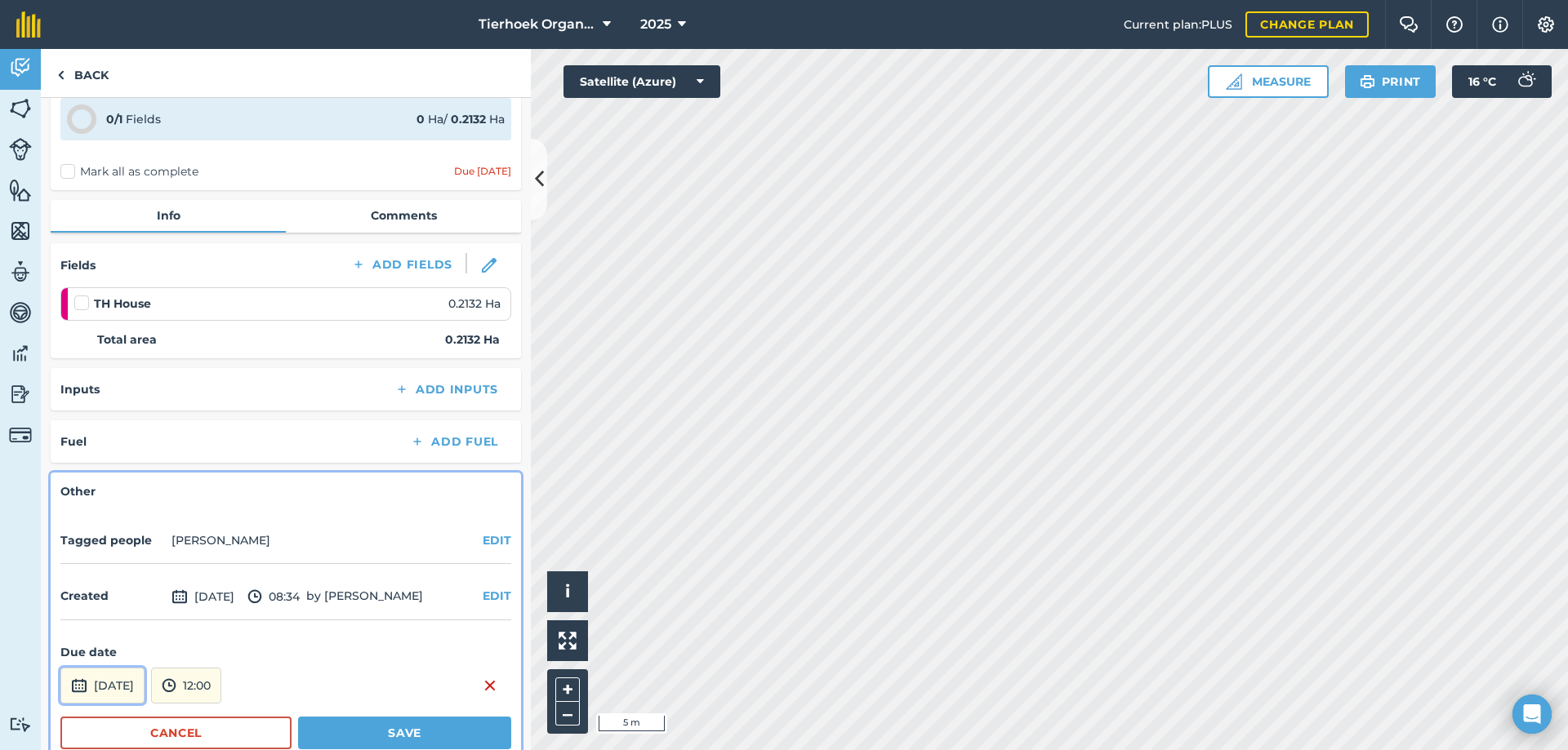
click at [120, 682] on button "[DATE]" at bounding box center [103, 685] width 84 height 36
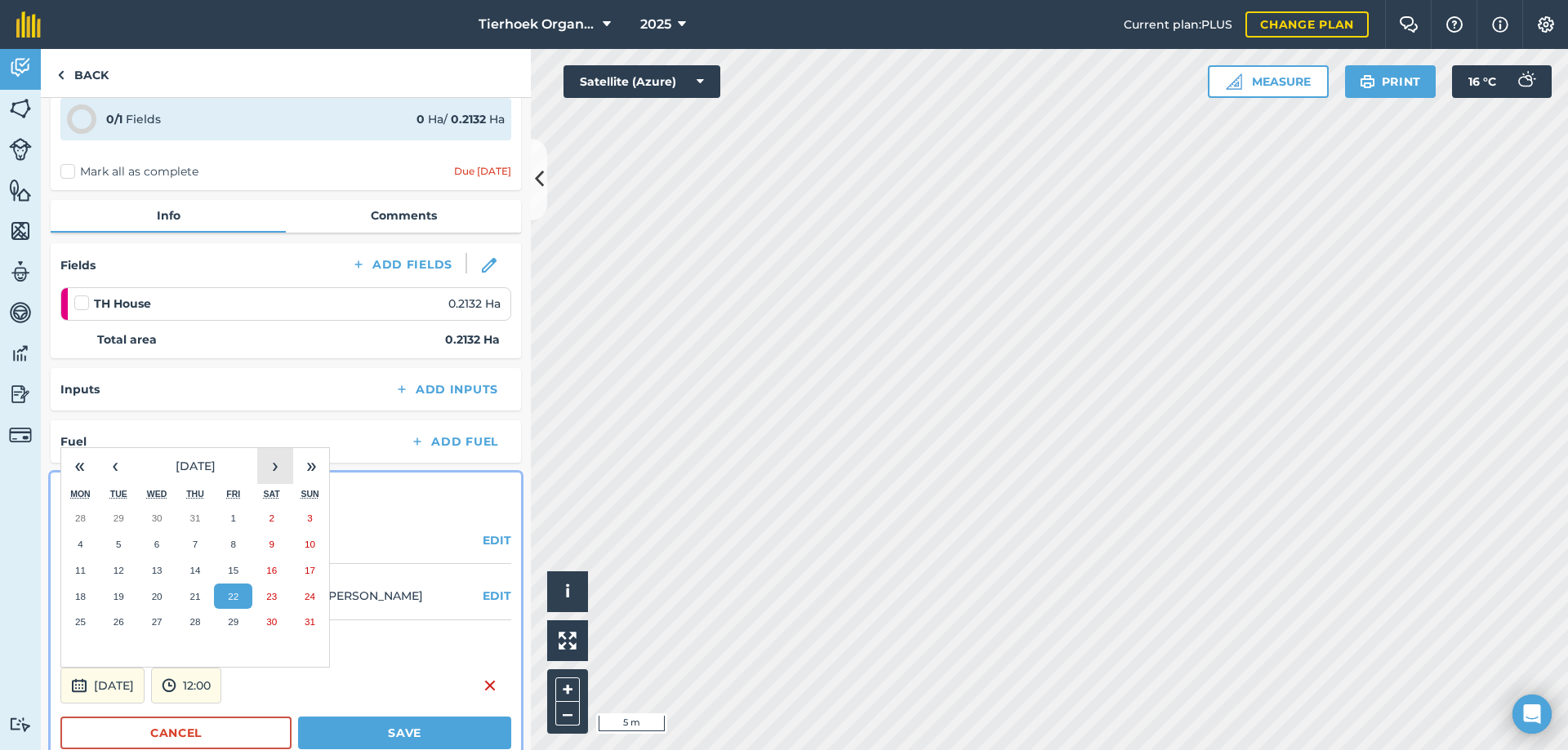
click at [279, 469] on button "›" at bounding box center [275, 466] width 36 height 36
click at [240, 599] on button "26" at bounding box center [233, 597] width 38 height 27
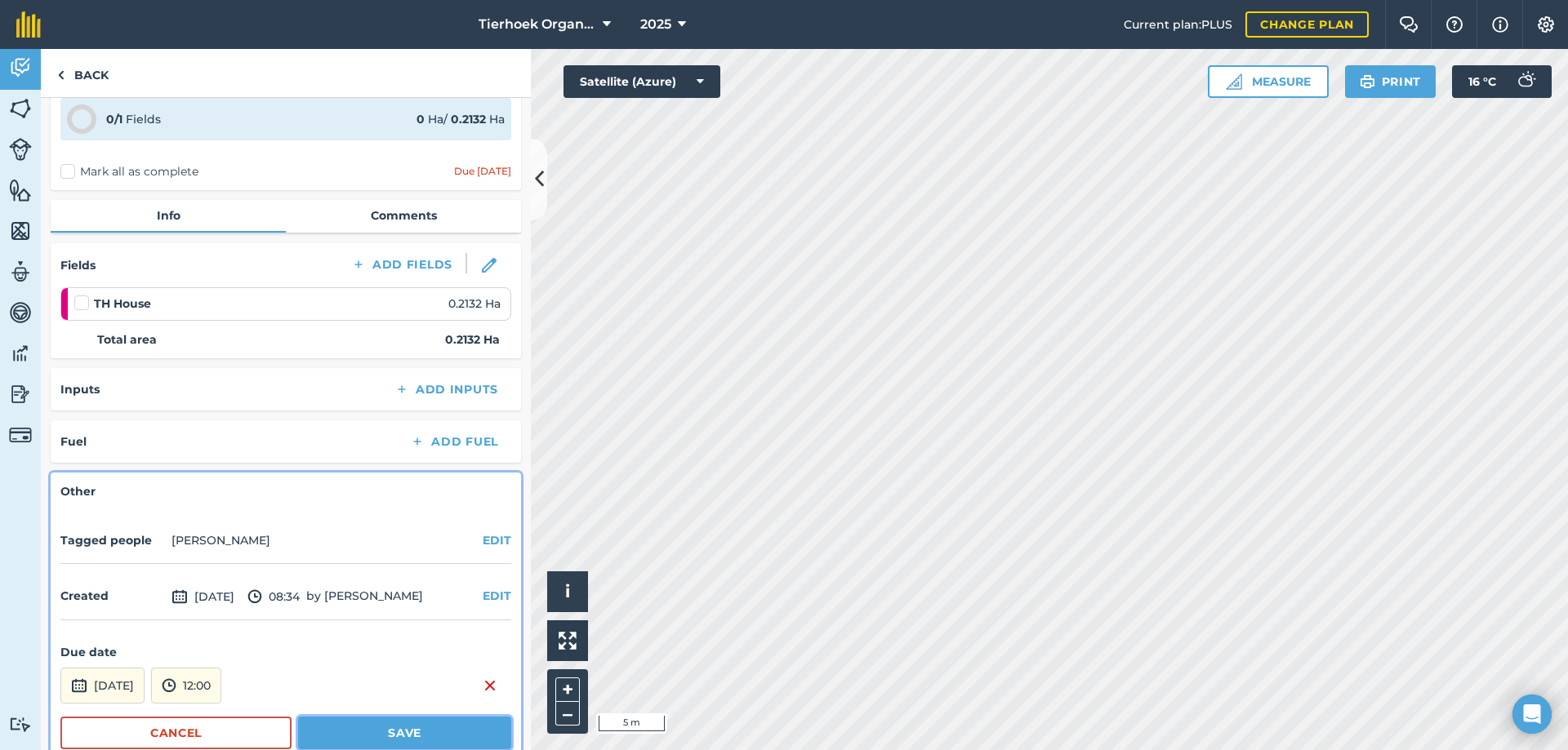
click at [332, 723] on button "Save" at bounding box center [405, 732] width 213 height 32
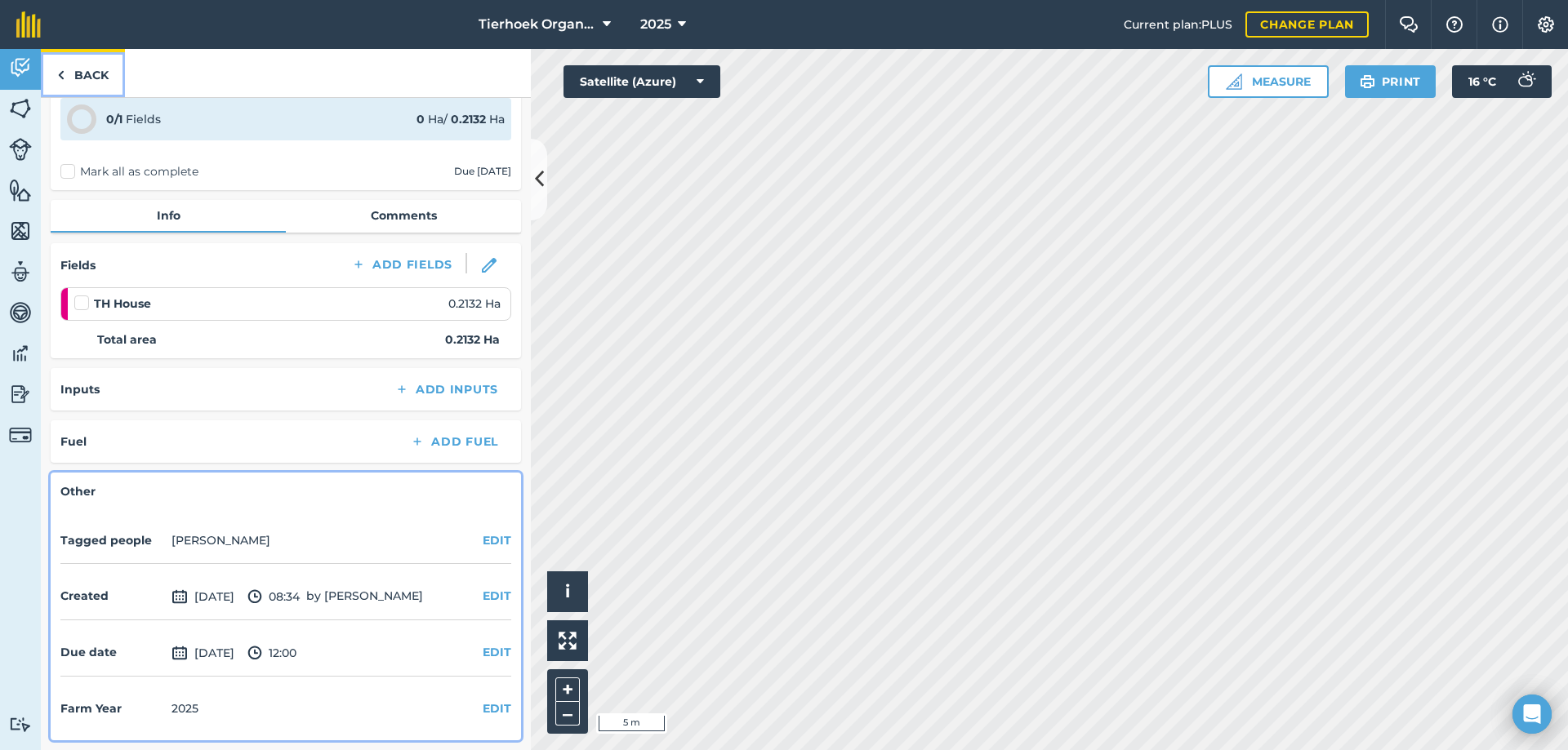
click at [90, 80] on link "Back" at bounding box center [83, 73] width 84 height 48
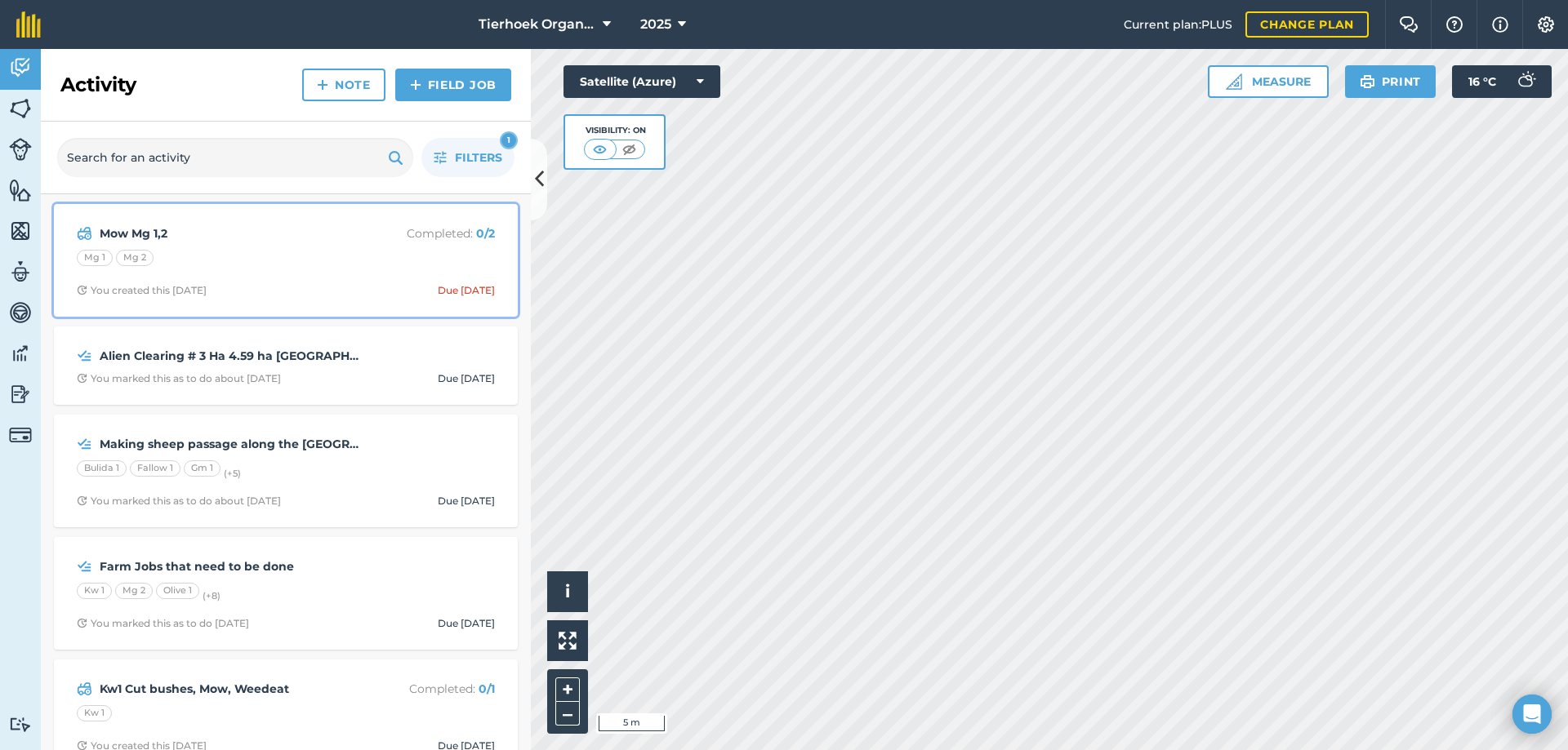
click at [232, 244] on div "Mow Mg 1,2 Completed : 0 / 2 Mg 1 Mg 2 You created this [DATE] Due [DATE]" at bounding box center [286, 260] width 444 height 93
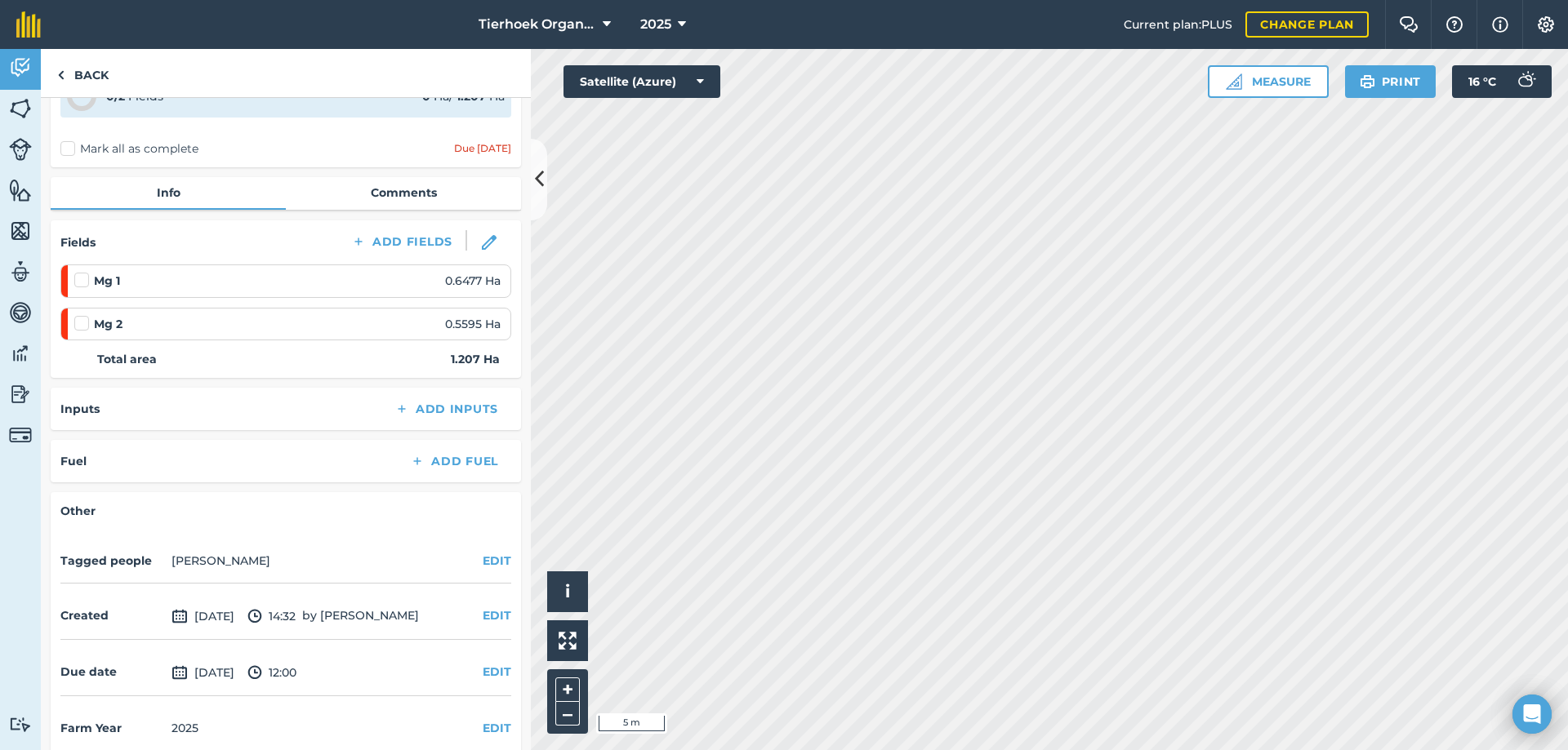
scroll to position [116, 0]
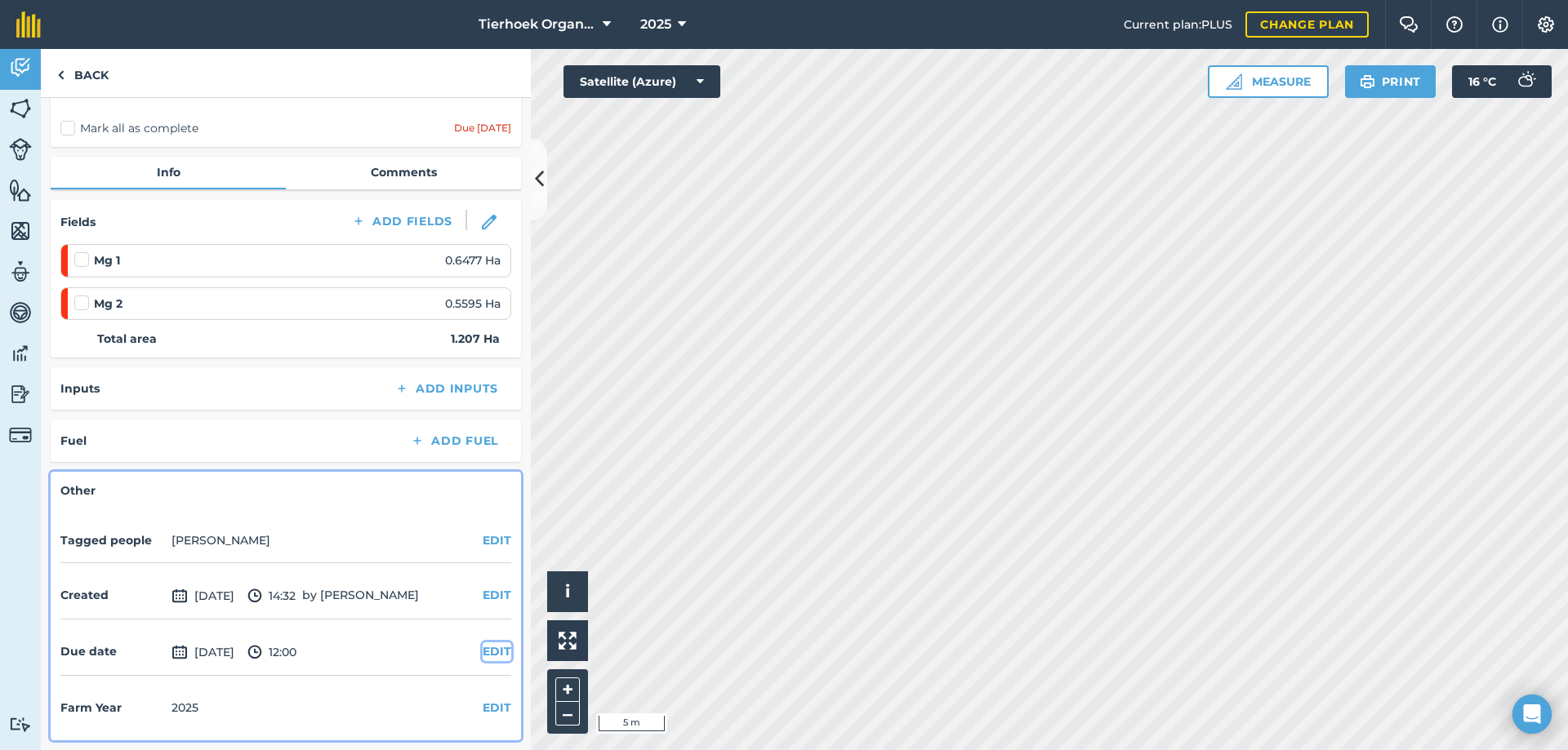
click at [489, 655] on button "EDIT" at bounding box center [496, 651] width 28 height 18
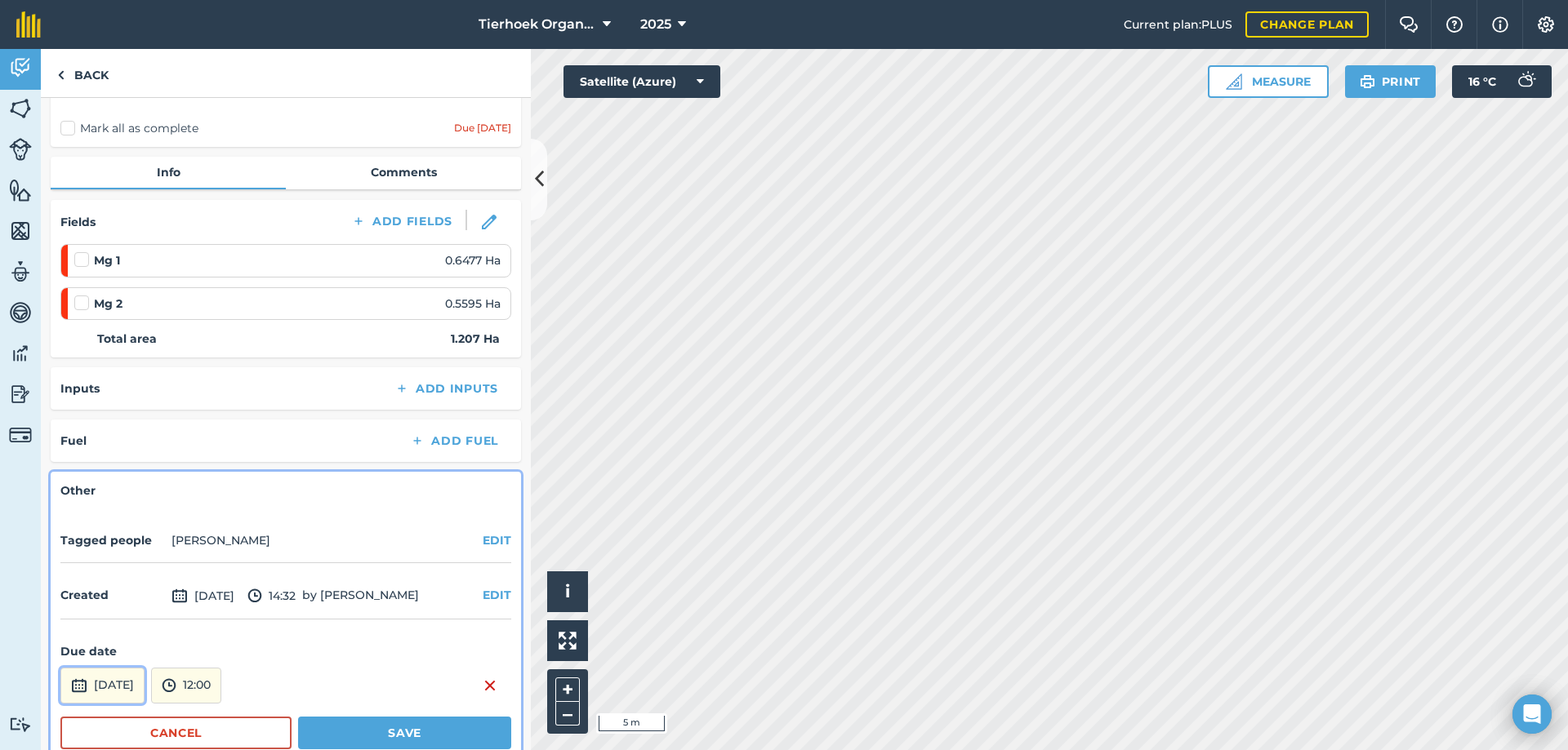
click at [144, 682] on button "[DATE]" at bounding box center [103, 685] width 84 height 36
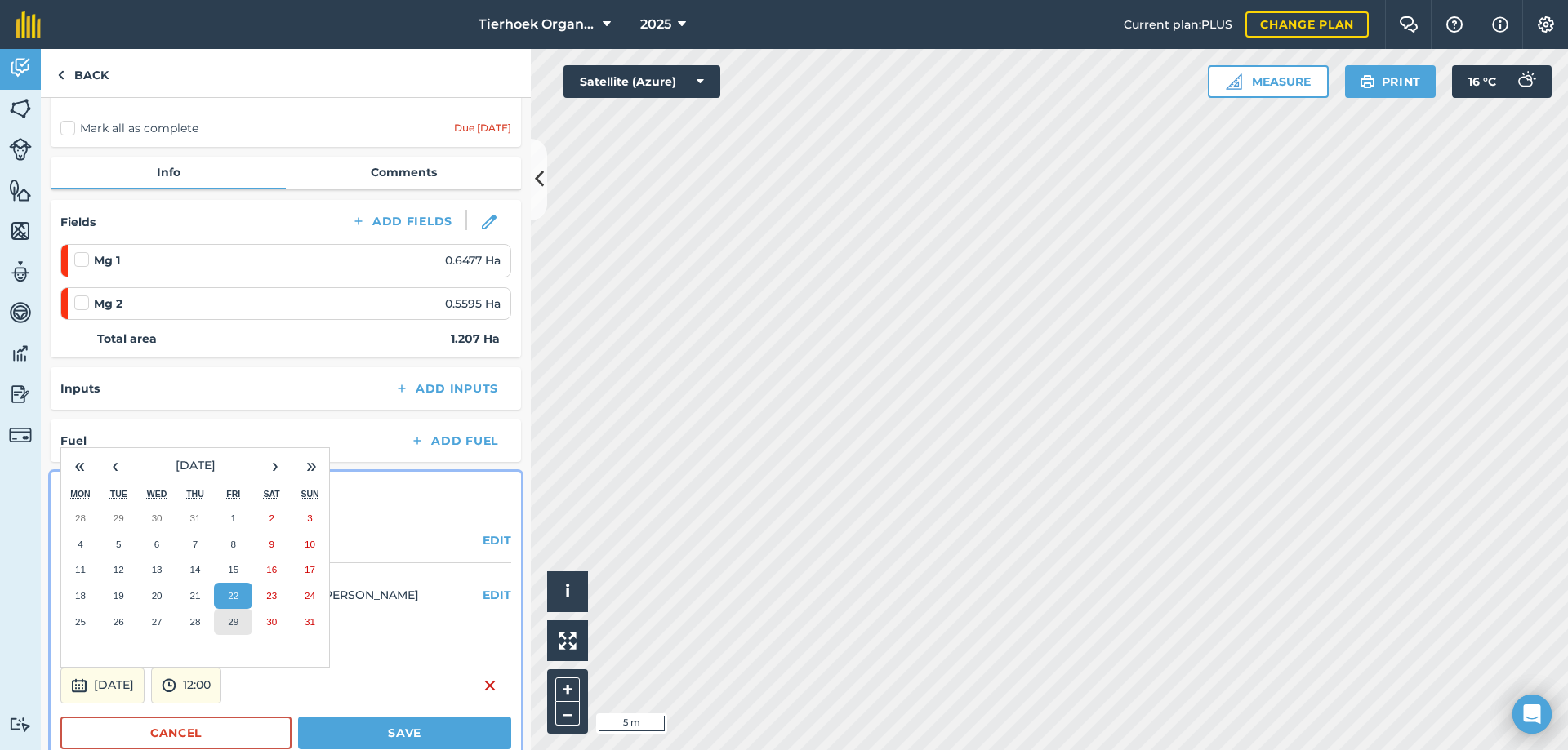
click at [231, 621] on abbr "29" at bounding box center [233, 621] width 11 height 11
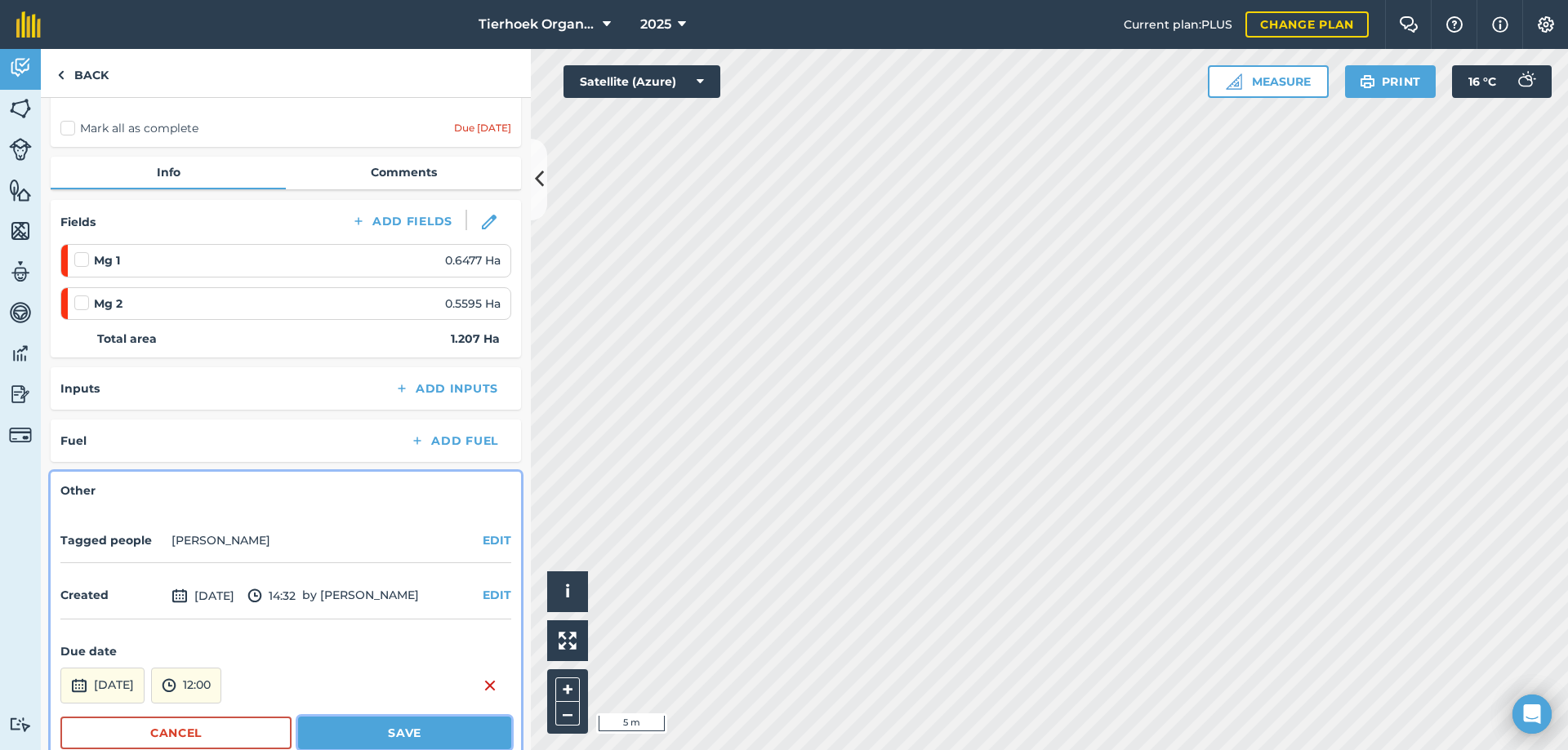
click at [372, 734] on button "Save" at bounding box center [405, 732] width 213 height 32
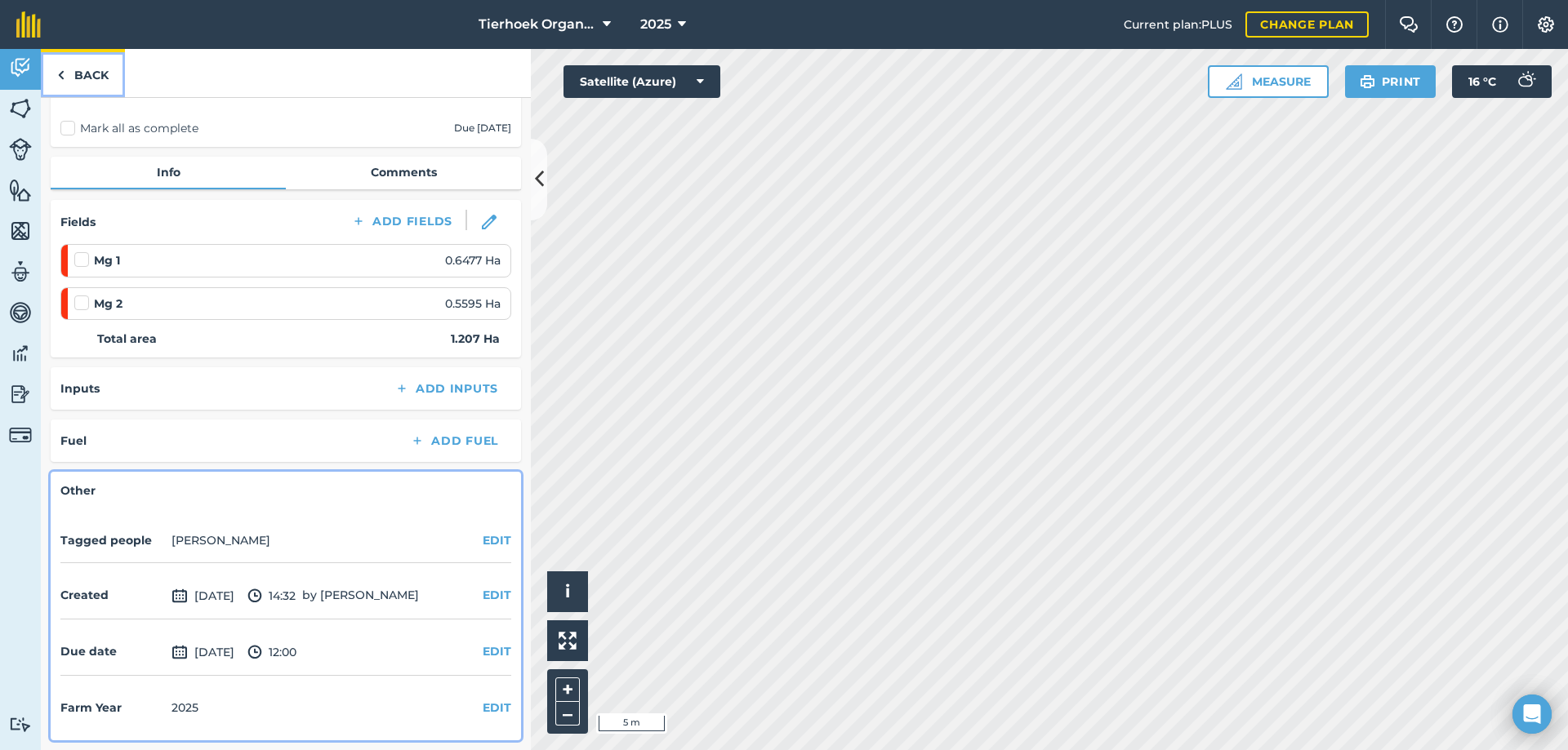
click at [84, 75] on link "Back" at bounding box center [83, 73] width 84 height 48
